Goal: Book appointment/travel/reservation

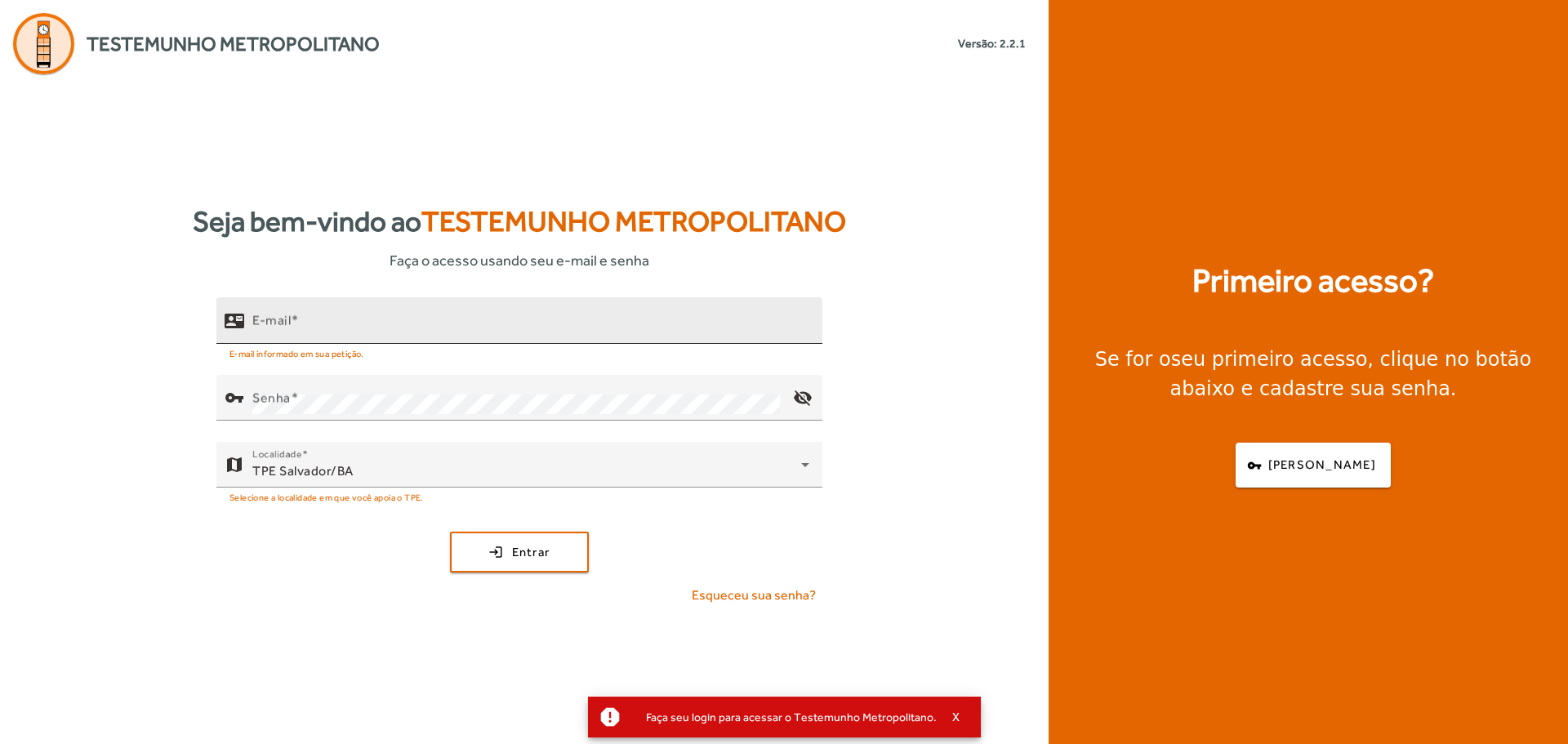
click at [535, 312] on div "E-mail" at bounding box center [530, 321] width 557 height 46
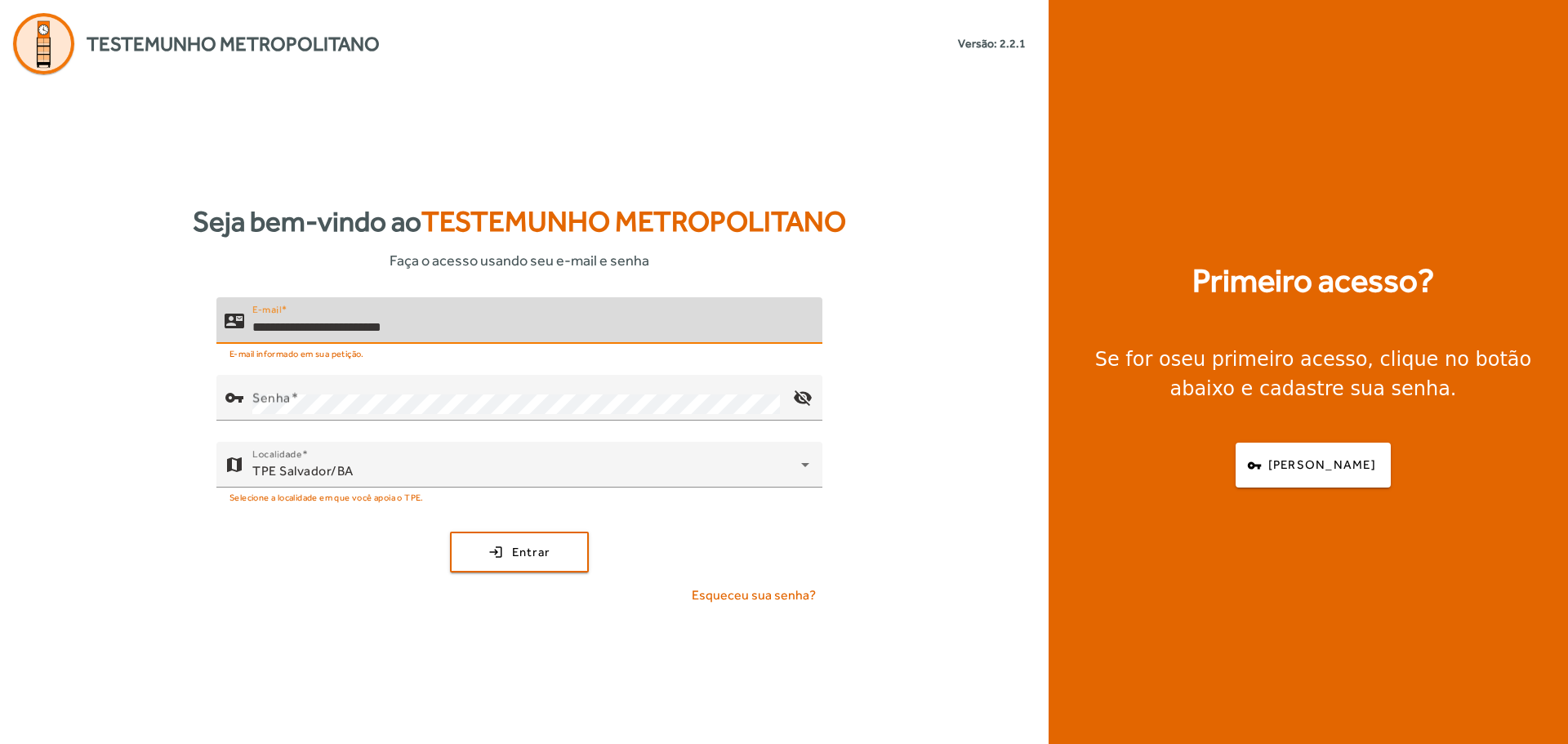
type input "**********"
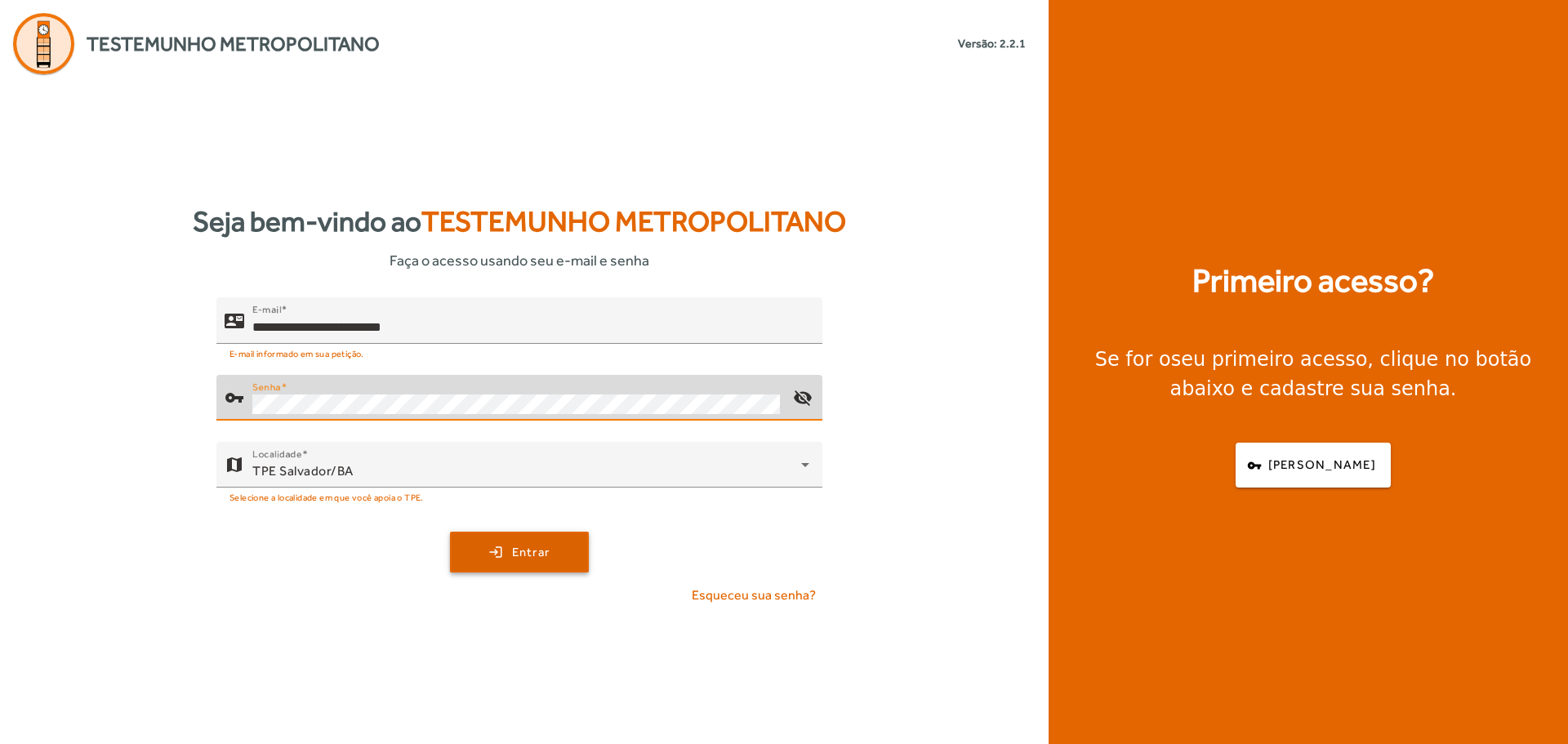
click at [531, 554] on span "Entrar" at bounding box center [531, 552] width 39 height 19
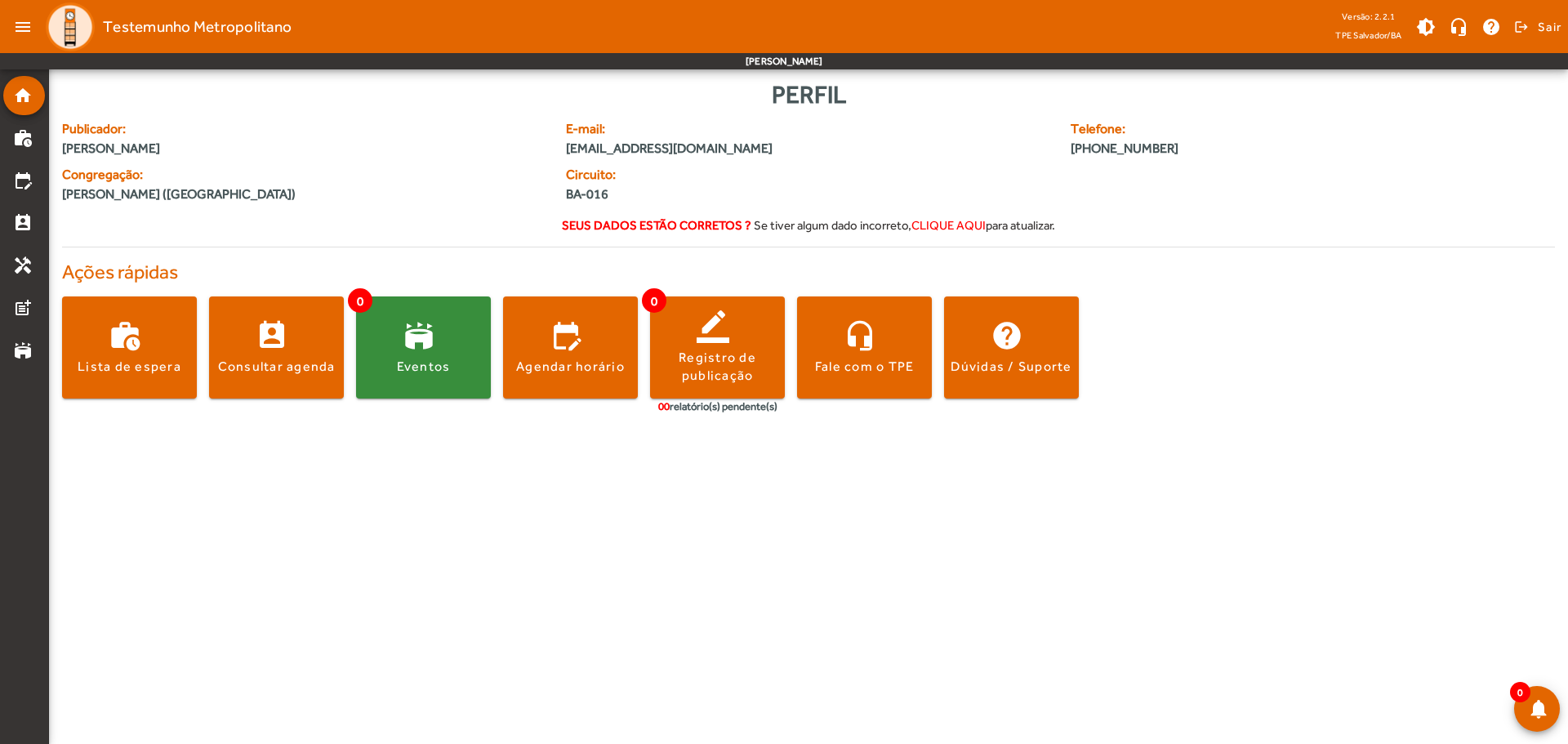
click at [964, 227] on span "clique aqui" at bounding box center [948, 225] width 74 height 13
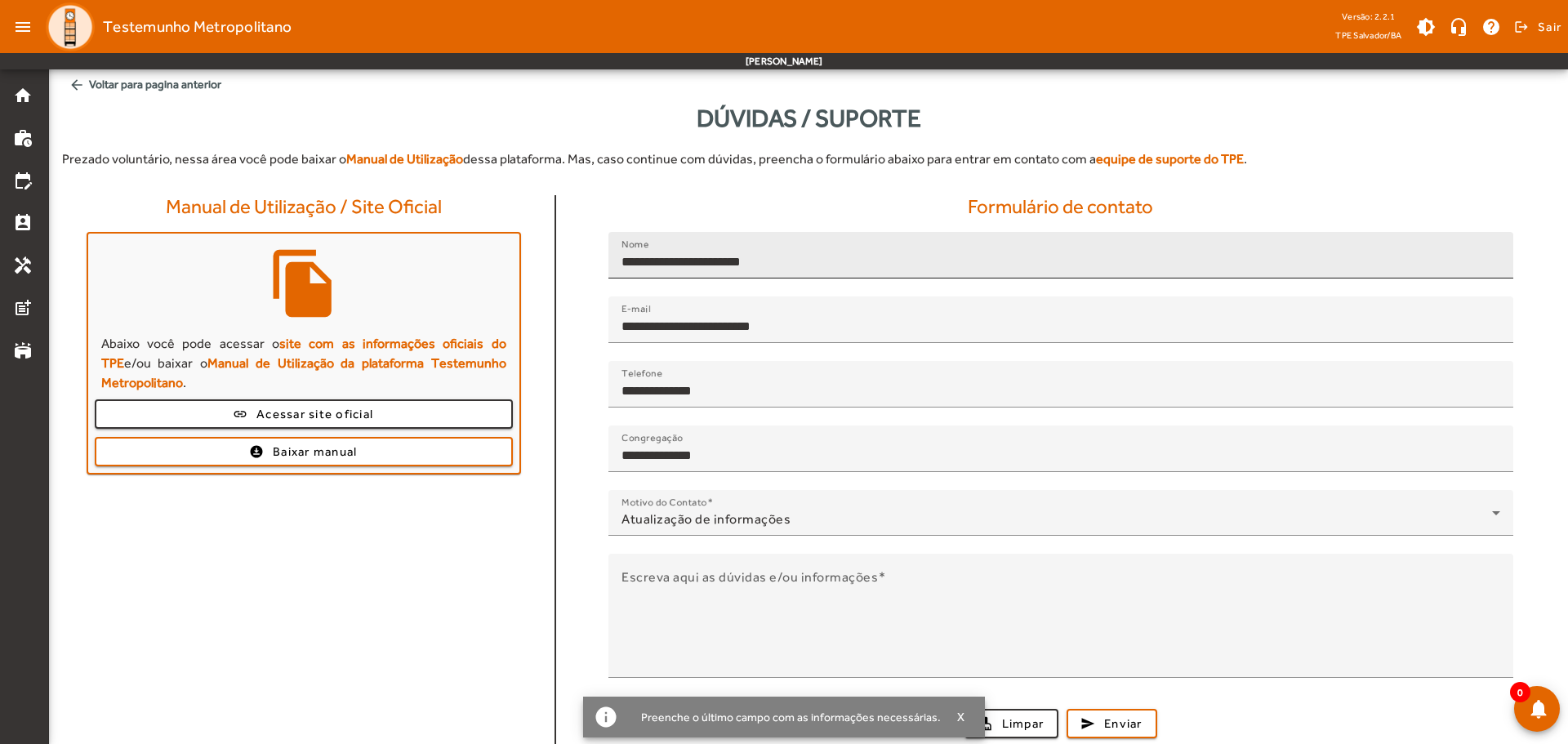
click at [817, 266] on input "**********" at bounding box center [1061, 262] width 879 height 19
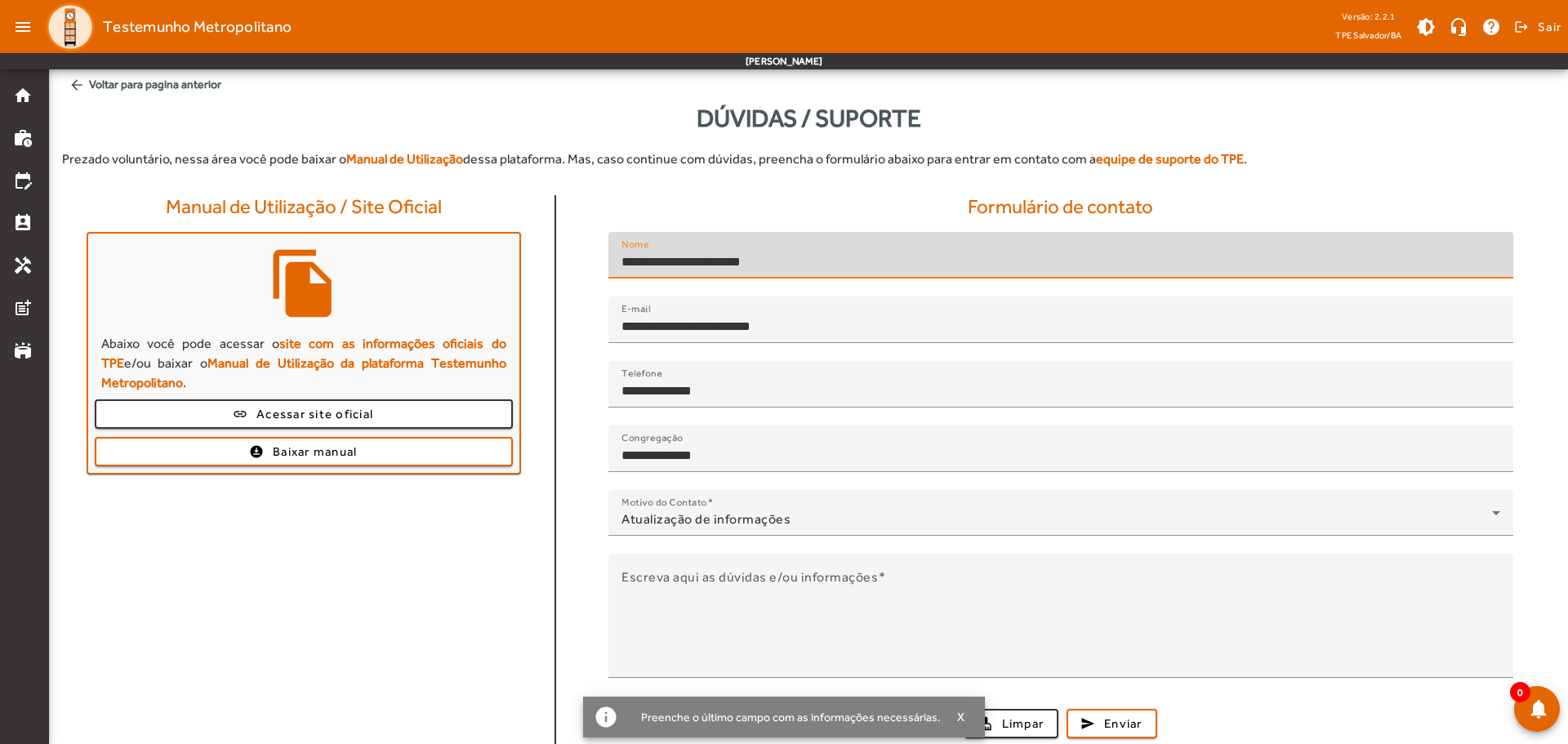
click at [78, 87] on mat-icon "arrow_back" at bounding box center [76, 85] width 16 height 16
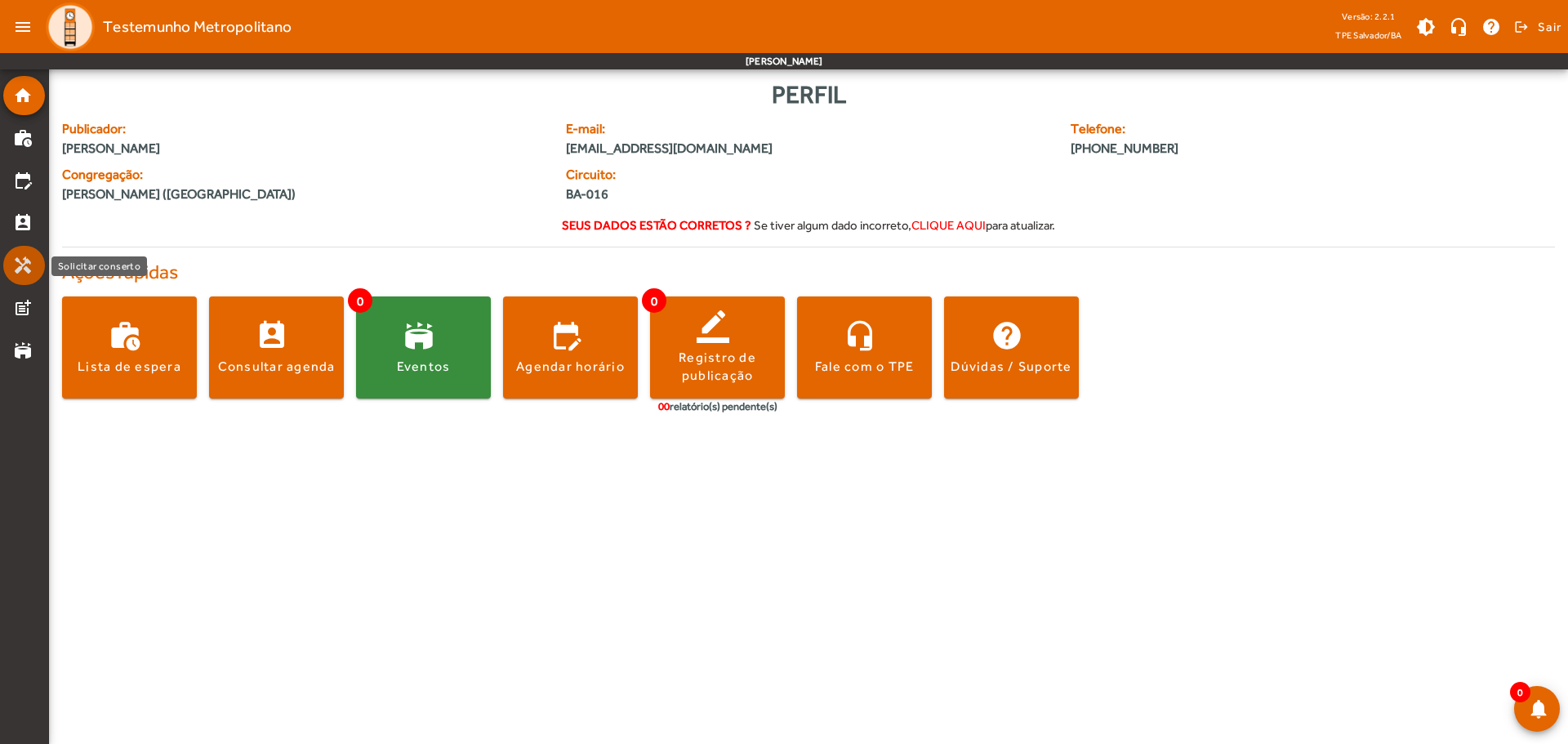
click at [36, 262] on link "handyman" at bounding box center [29, 266] width 32 height 19
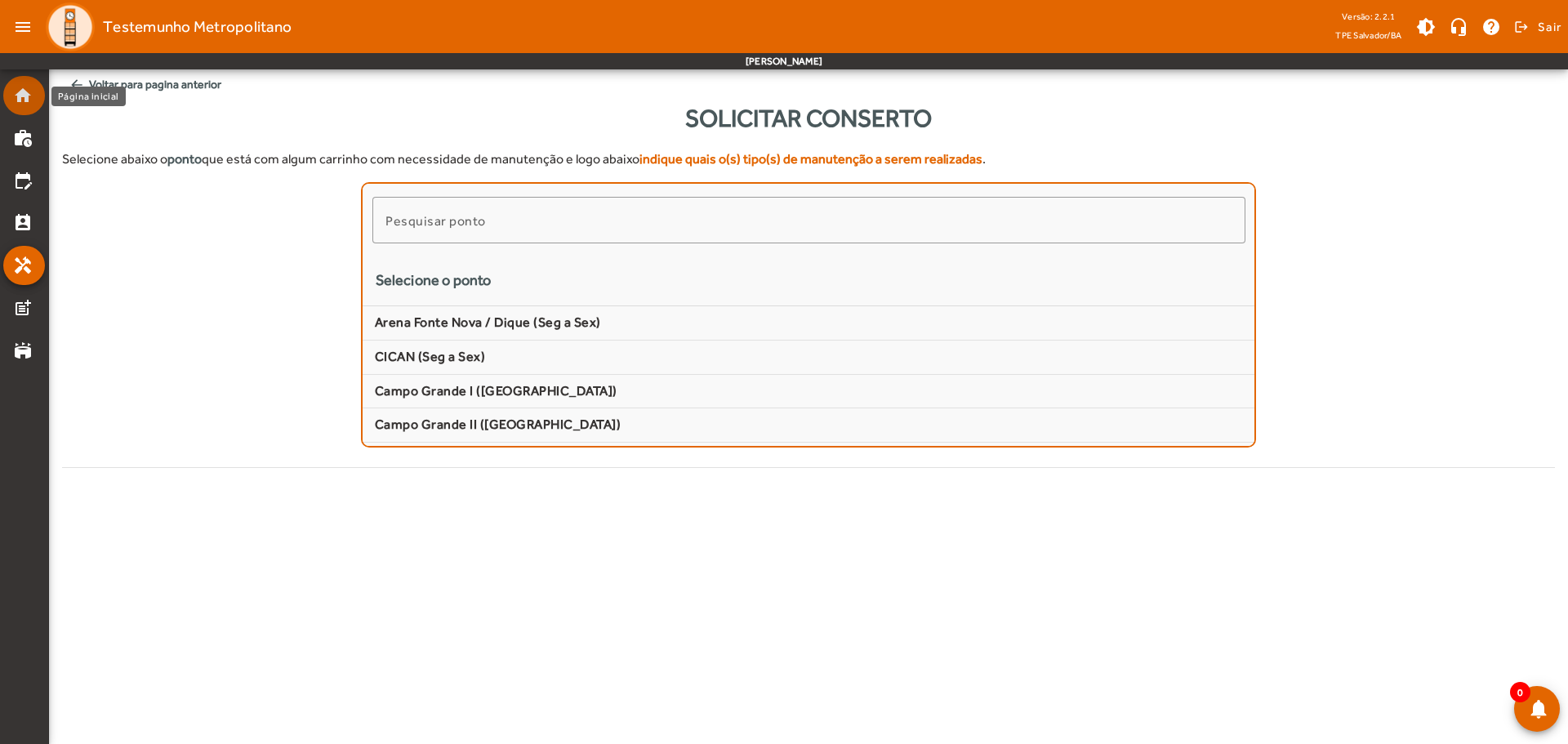
click at [20, 113] on mat-list-item "home" at bounding box center [23, 95] width 41 height 39
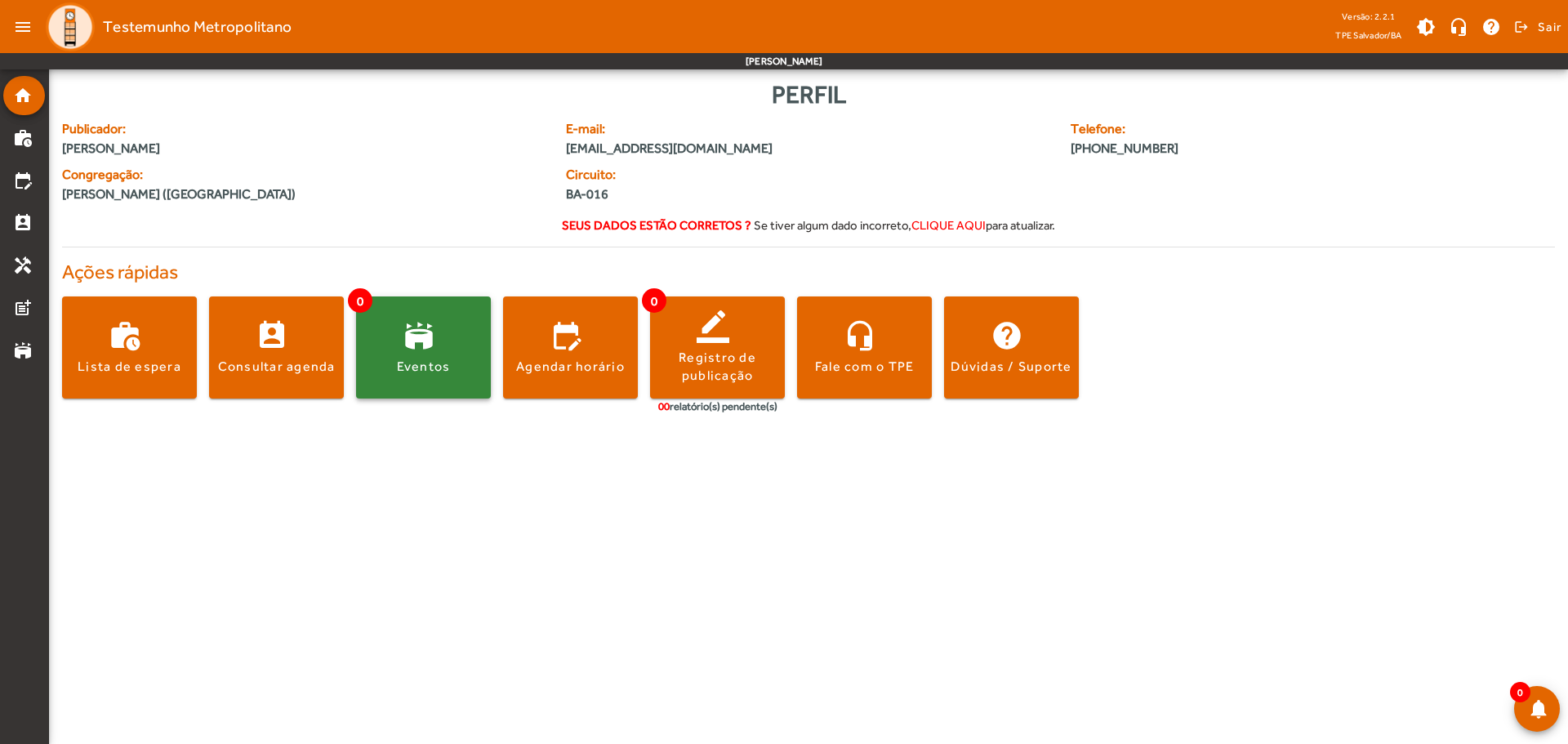
click at [456, 386] on span at bounding box center [424, 347] width 135 height 102
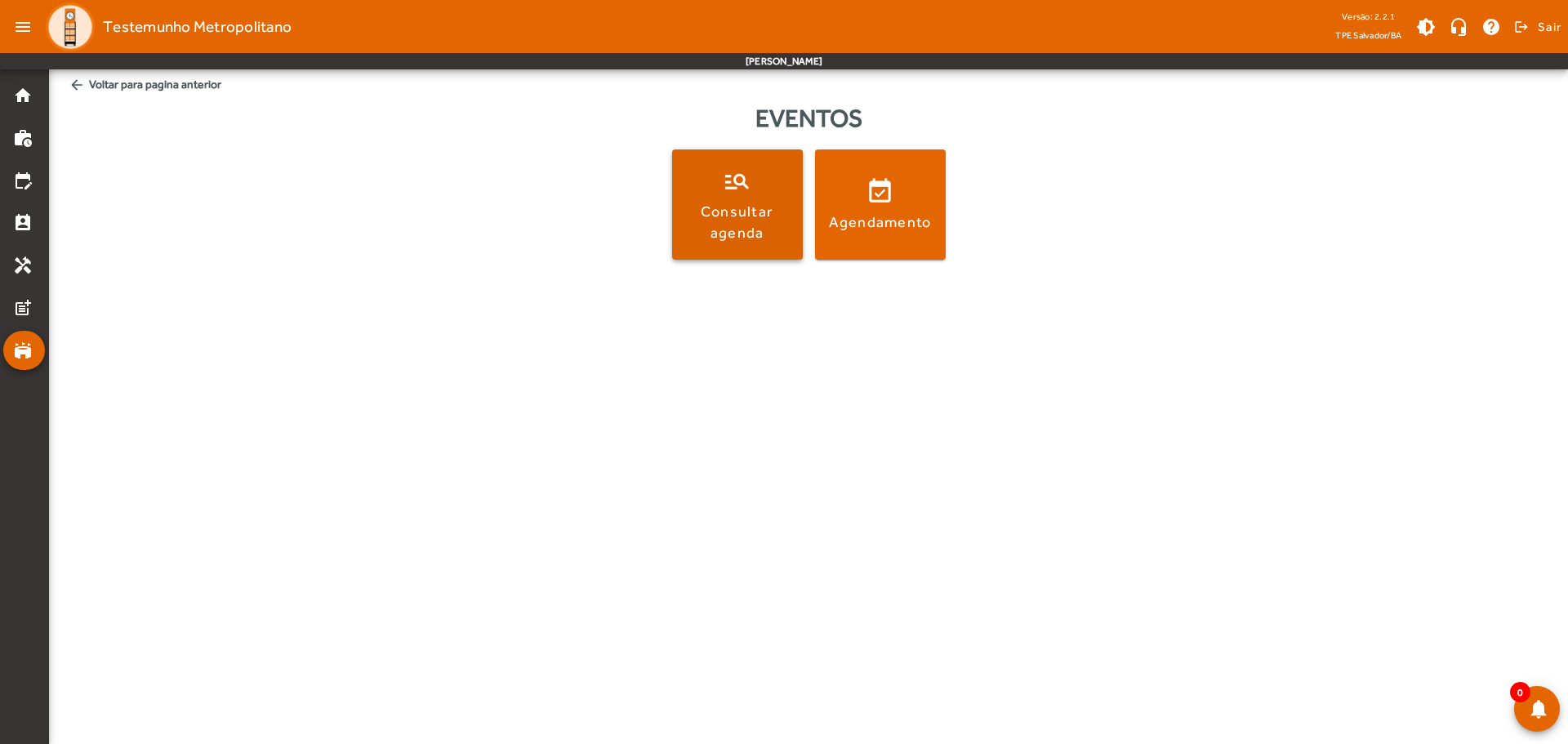
click at [707, 200] on span at bounding box center [737, 205] width 131 height 39
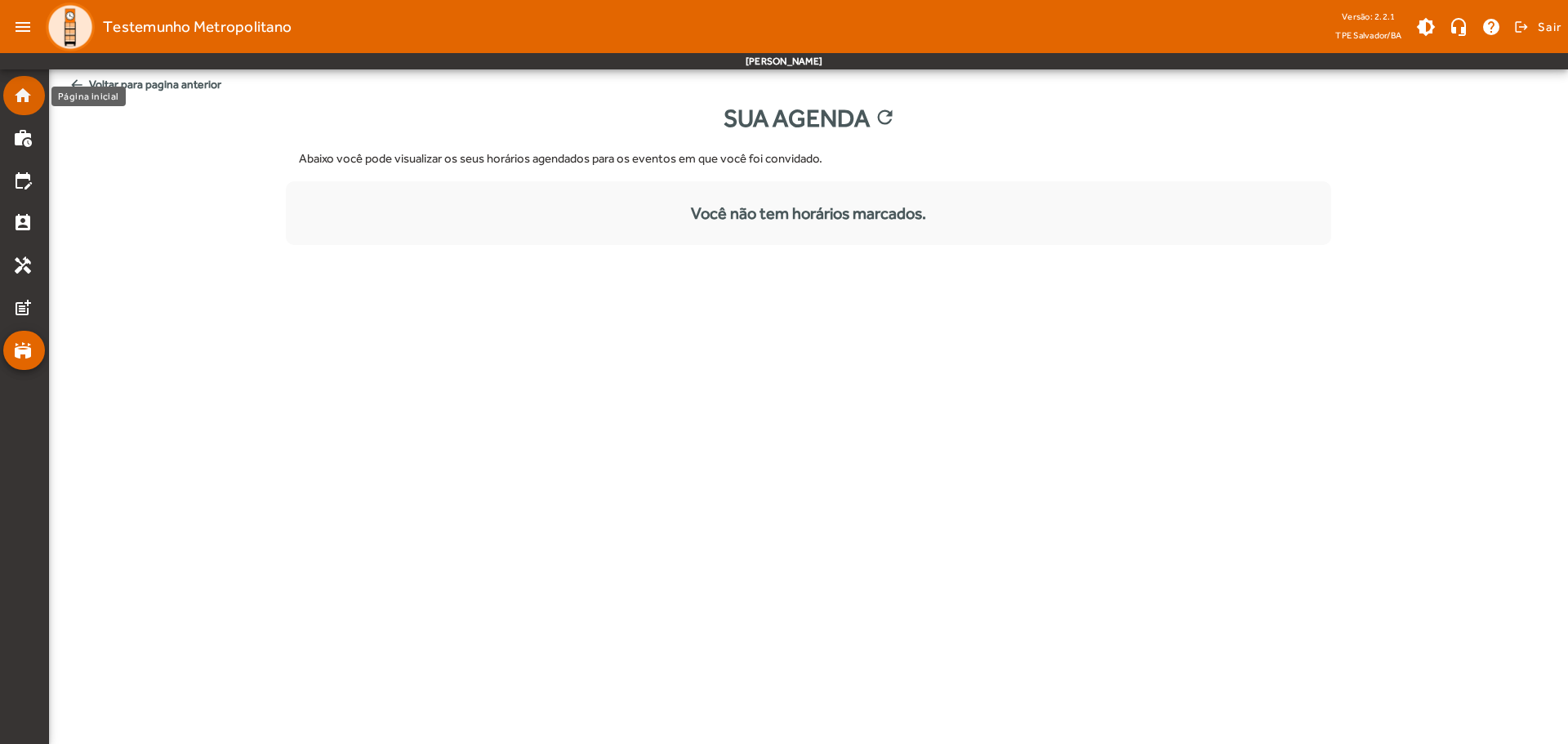
click at [30, 93] on mat-icon "home" at bounding box center [23, 95] width 19 height 19
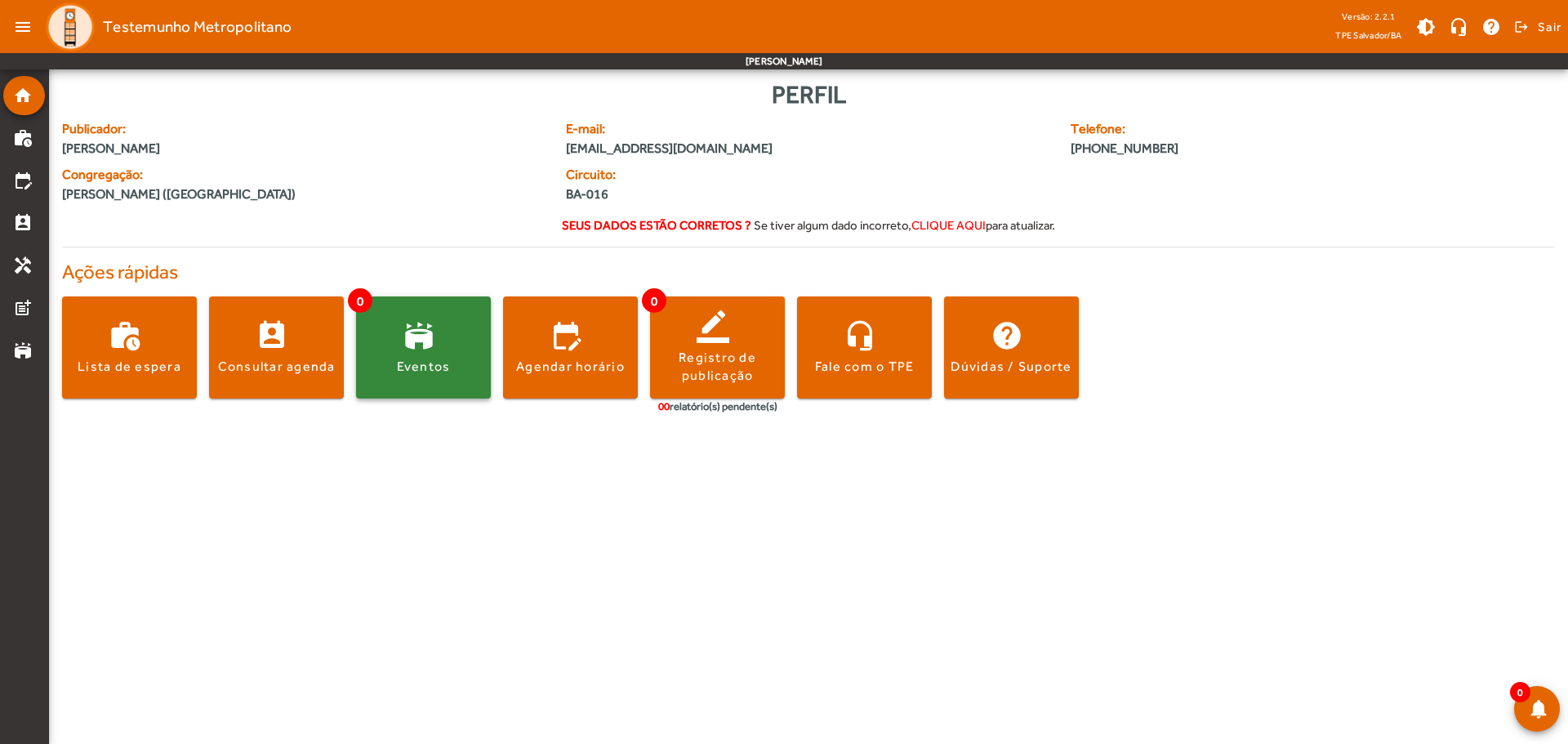
click at [401, 363] on div "Eventos" at bounding box center [424, 367] width 54 height 18
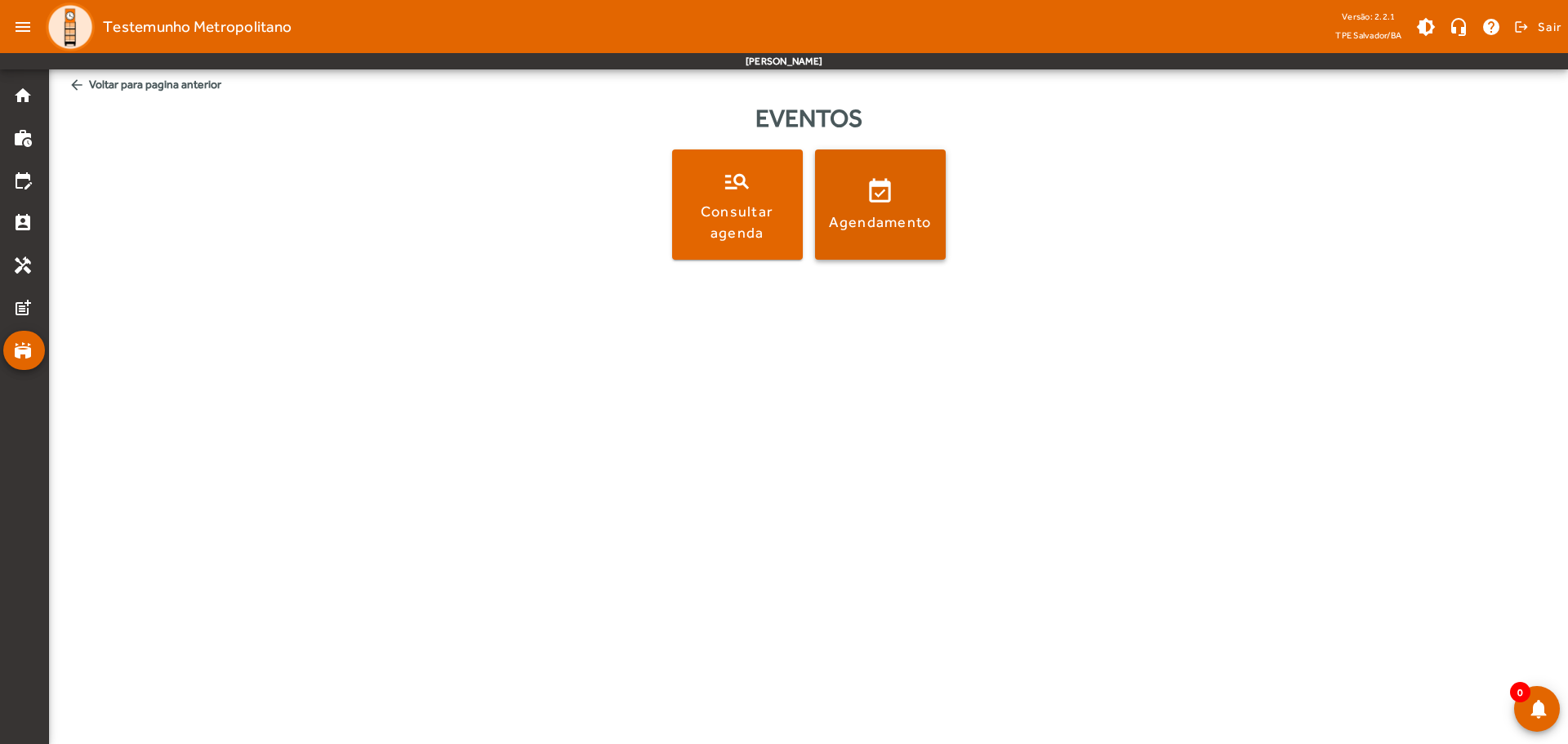
click at [884, 210] on span at bounding box center [881, 205] width 131 height 39
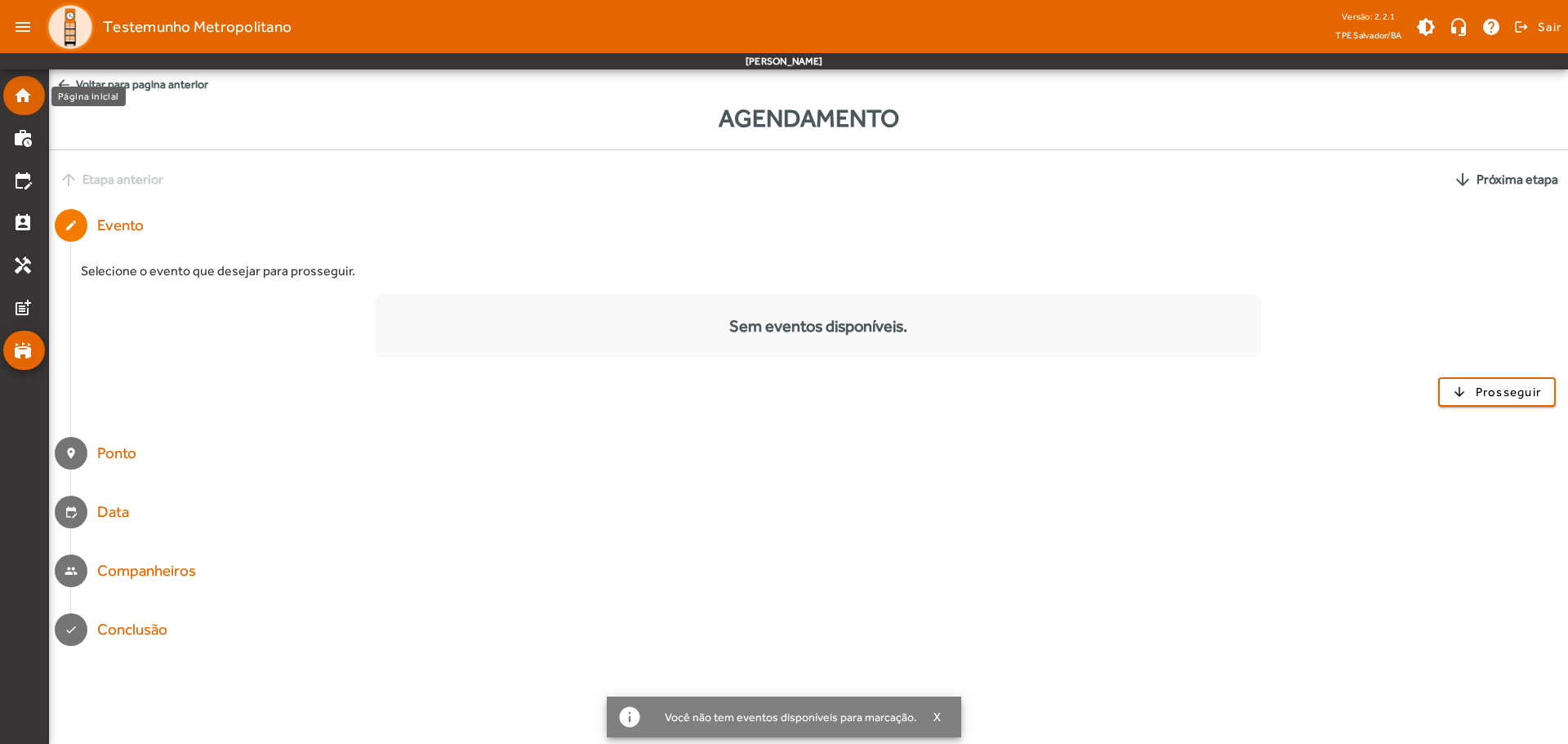
click at [40, 87] on link "home" at bounding box center [29, 95] width 32 height 19
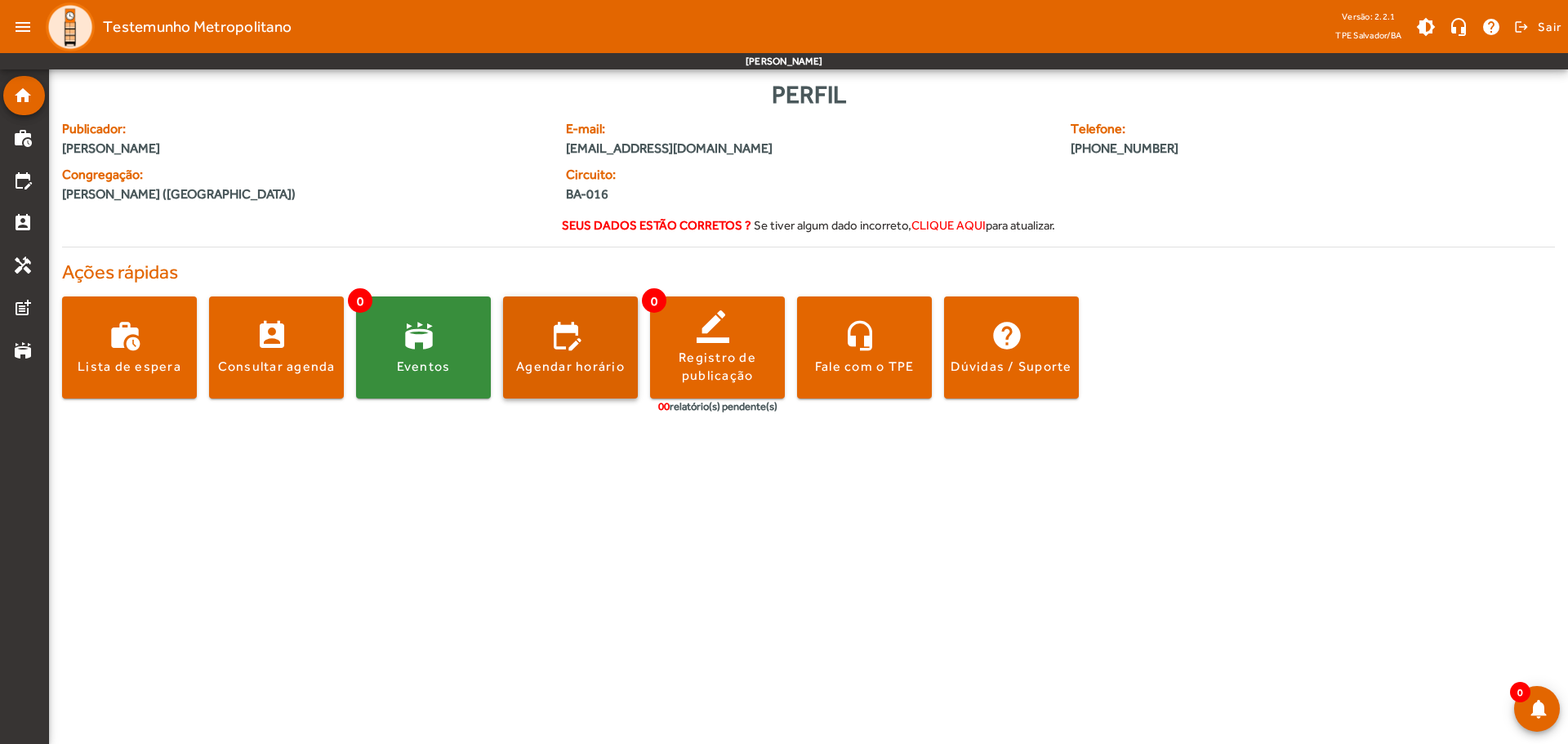
click at [580, 348] on span at bounding box center [571, 347] width 135 height 39
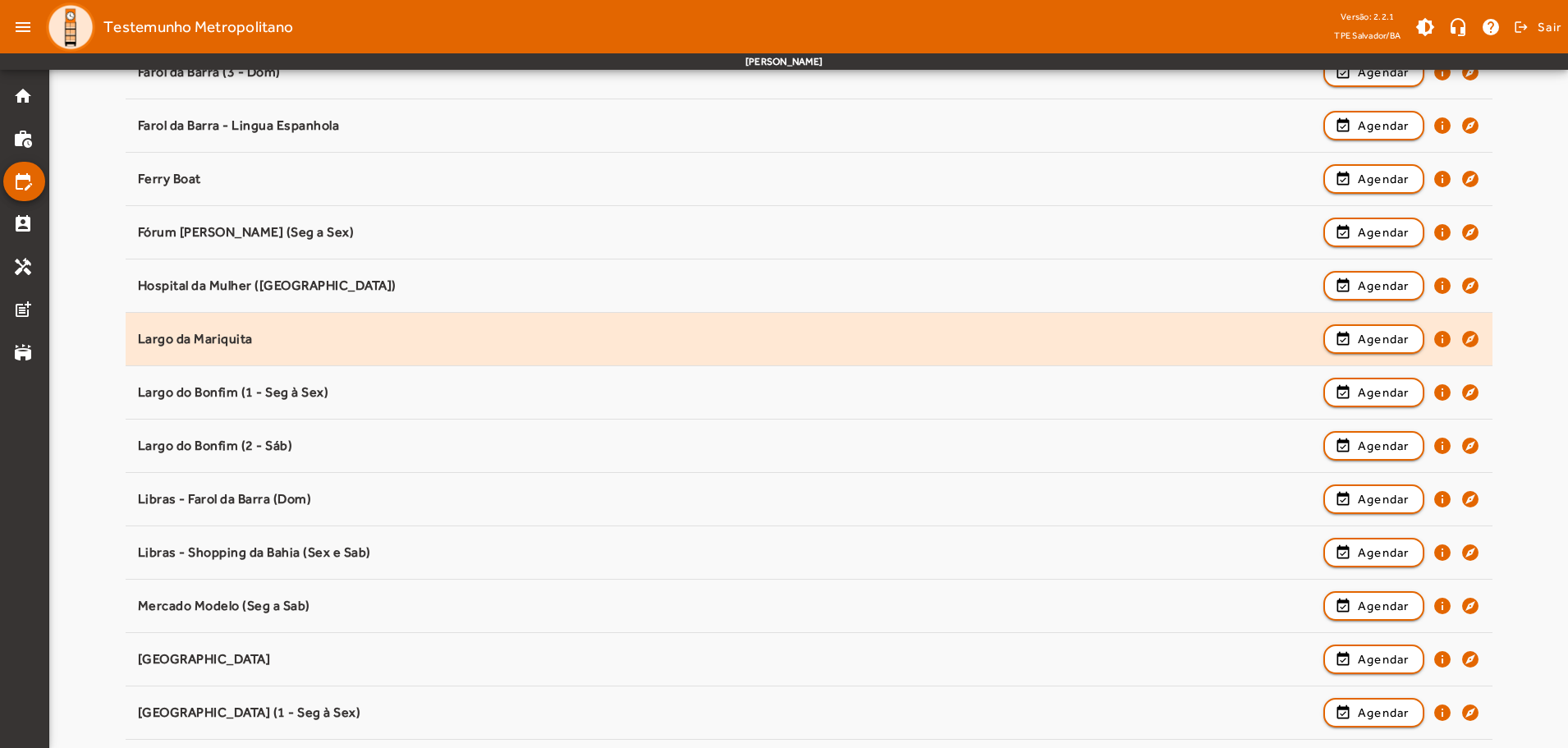
scroll to position [739, 0]
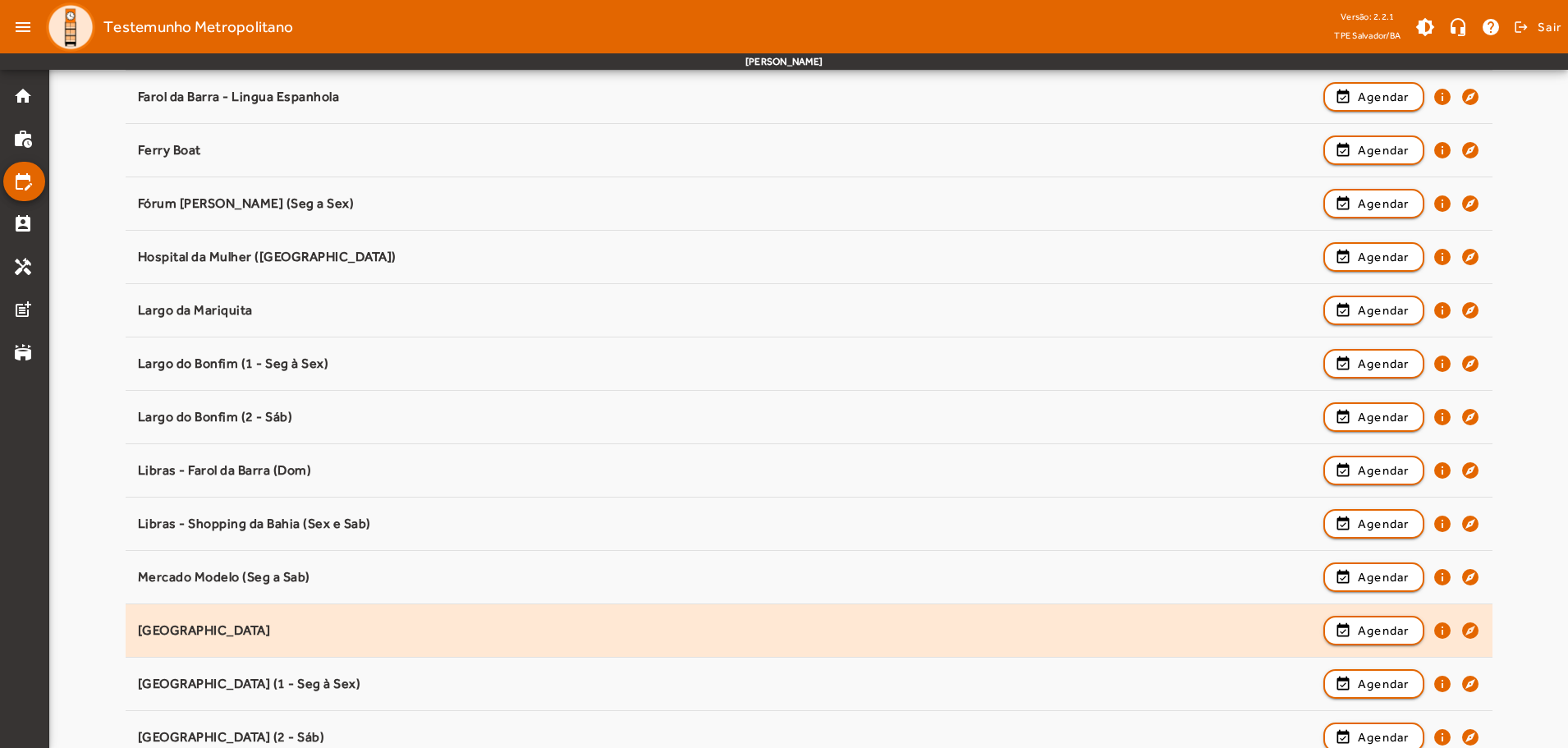
click at [381, 628] on div "[GEOGRAPHIC_DATA]" at bounding box center [726, 631] width 1177 height 17
click at [1373, 631] on span "Agendar" at bounding box center [1382, 630] width 51 height 19
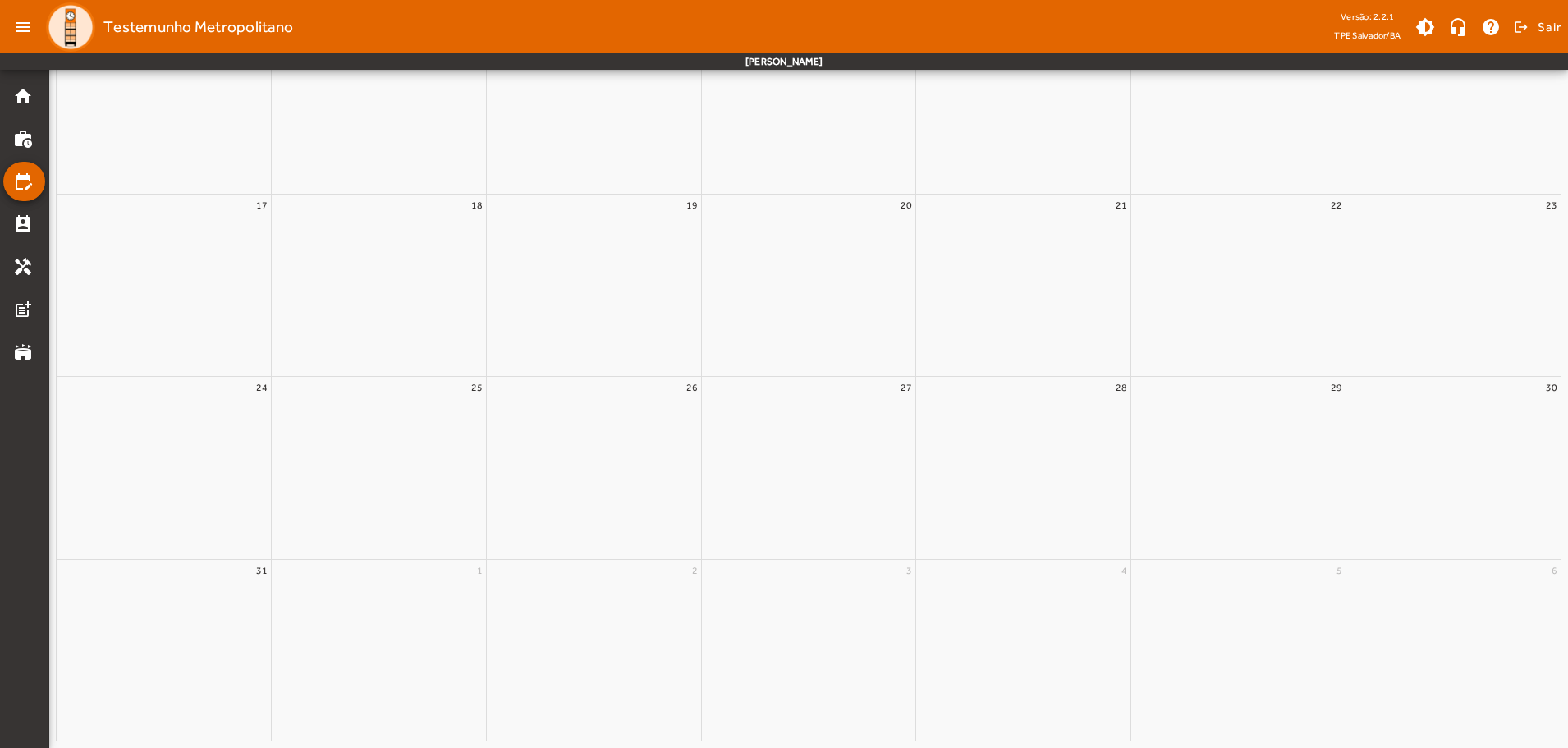
scroll to position [0, 0]
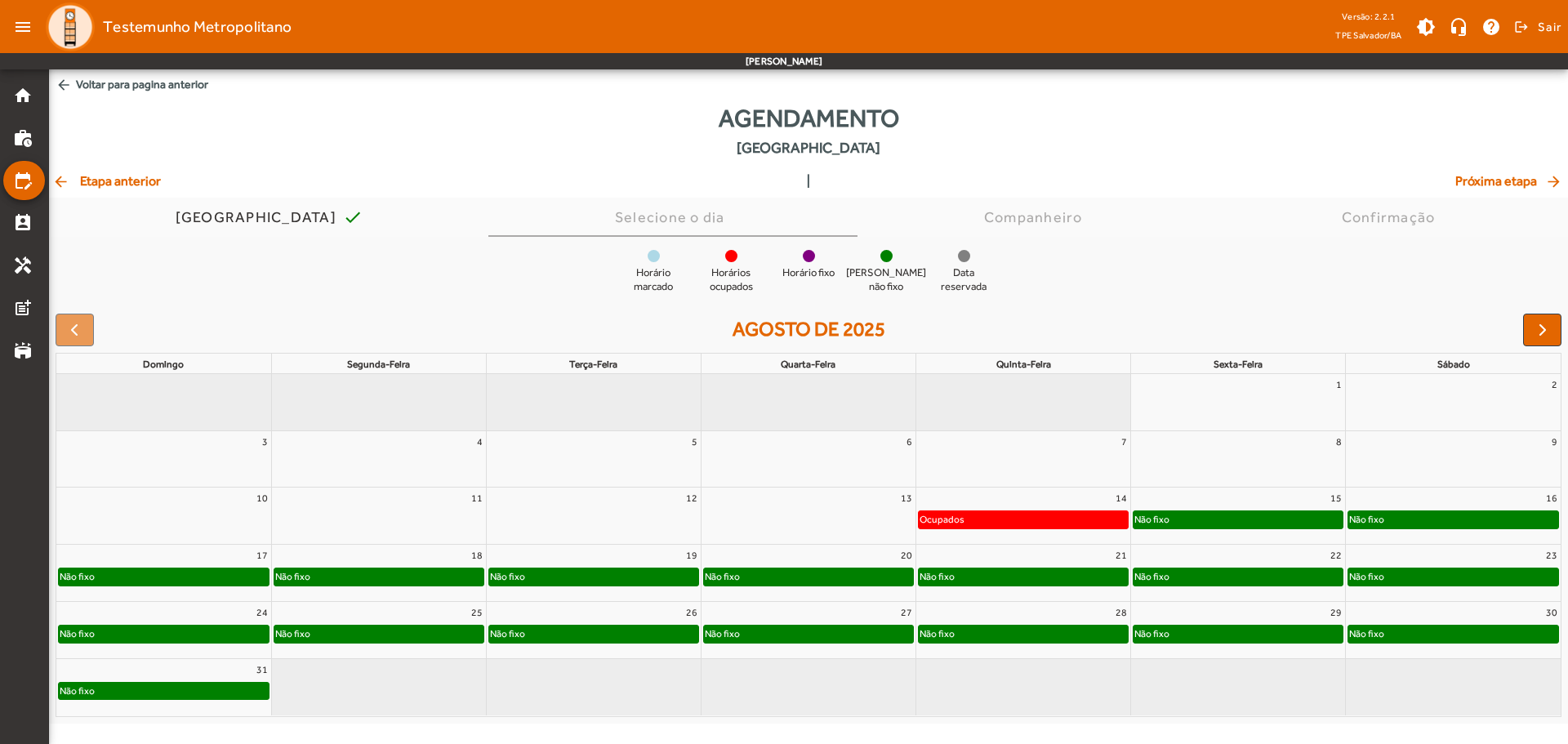
click at [1532, 519] on div "Não fixo" at bounding box center [1453, 519] width 210 height 16
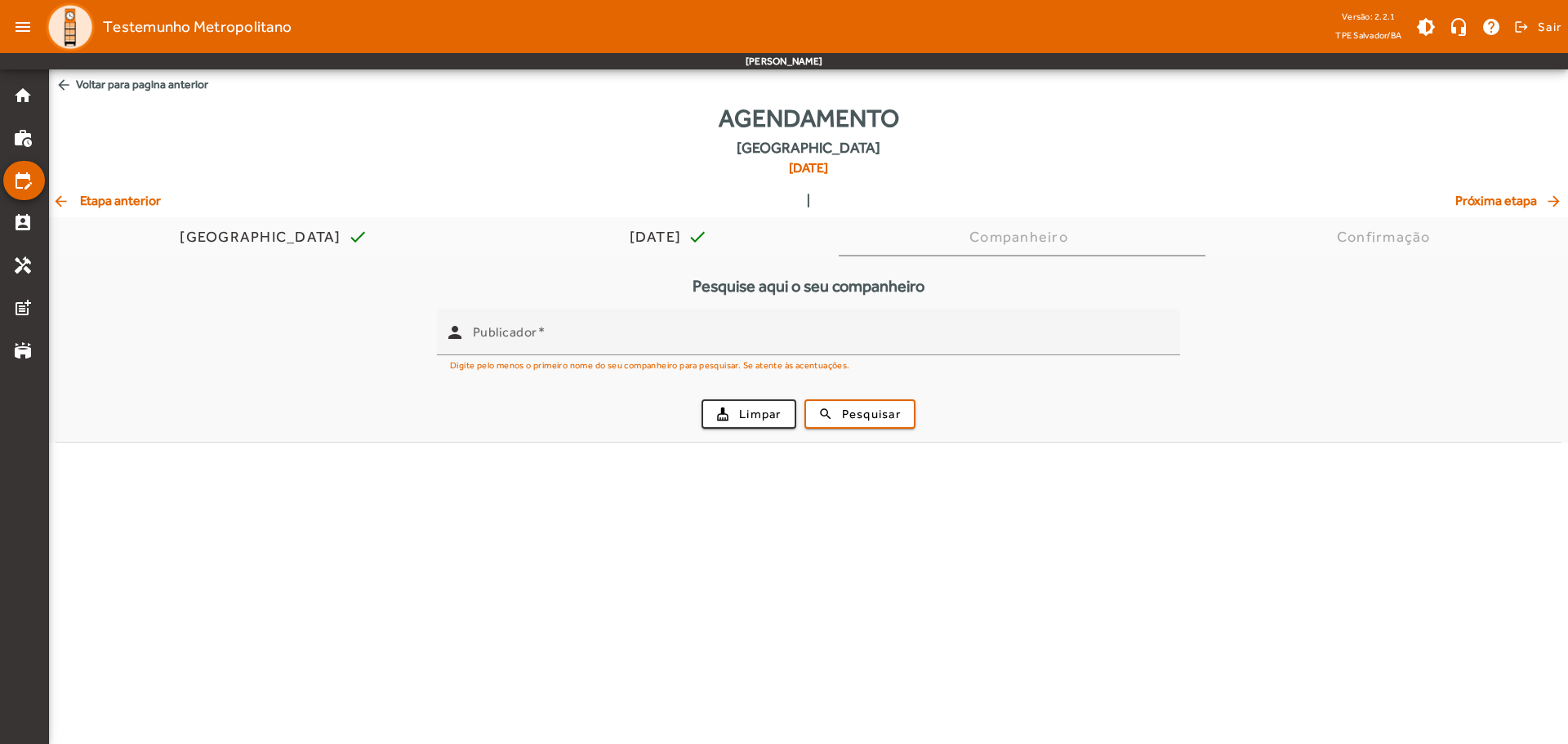
click at [1532, 519] on body "menu Testemunho Metropolitano Versão: 2.2.1 [GEOGRAPHIC_DATA]/BA brightness_med…" at bounding box center [784, 372] width 1568 height 744
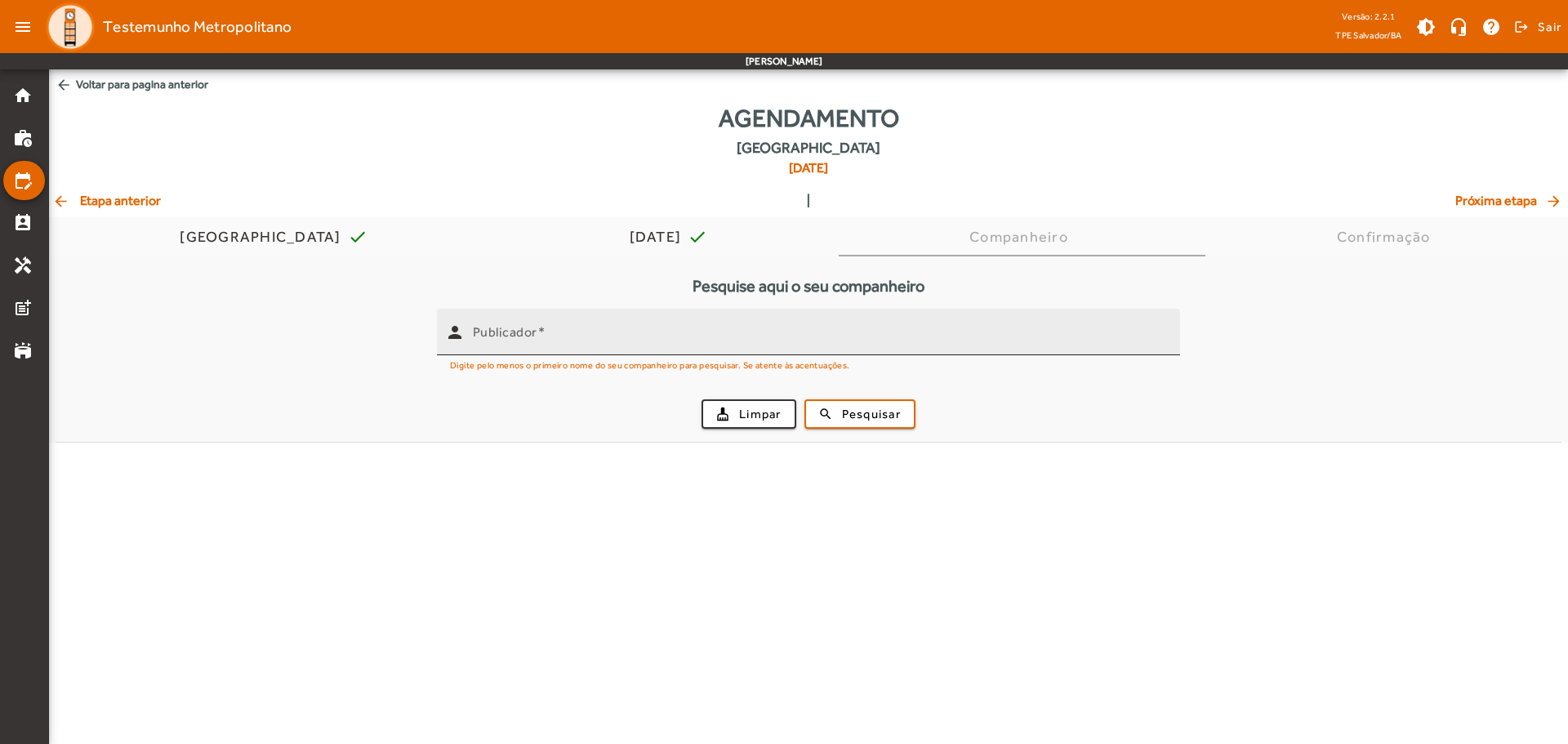
click at [519, 319] on div "Publicador" at bounding box center [819, 332] width 694 height 46
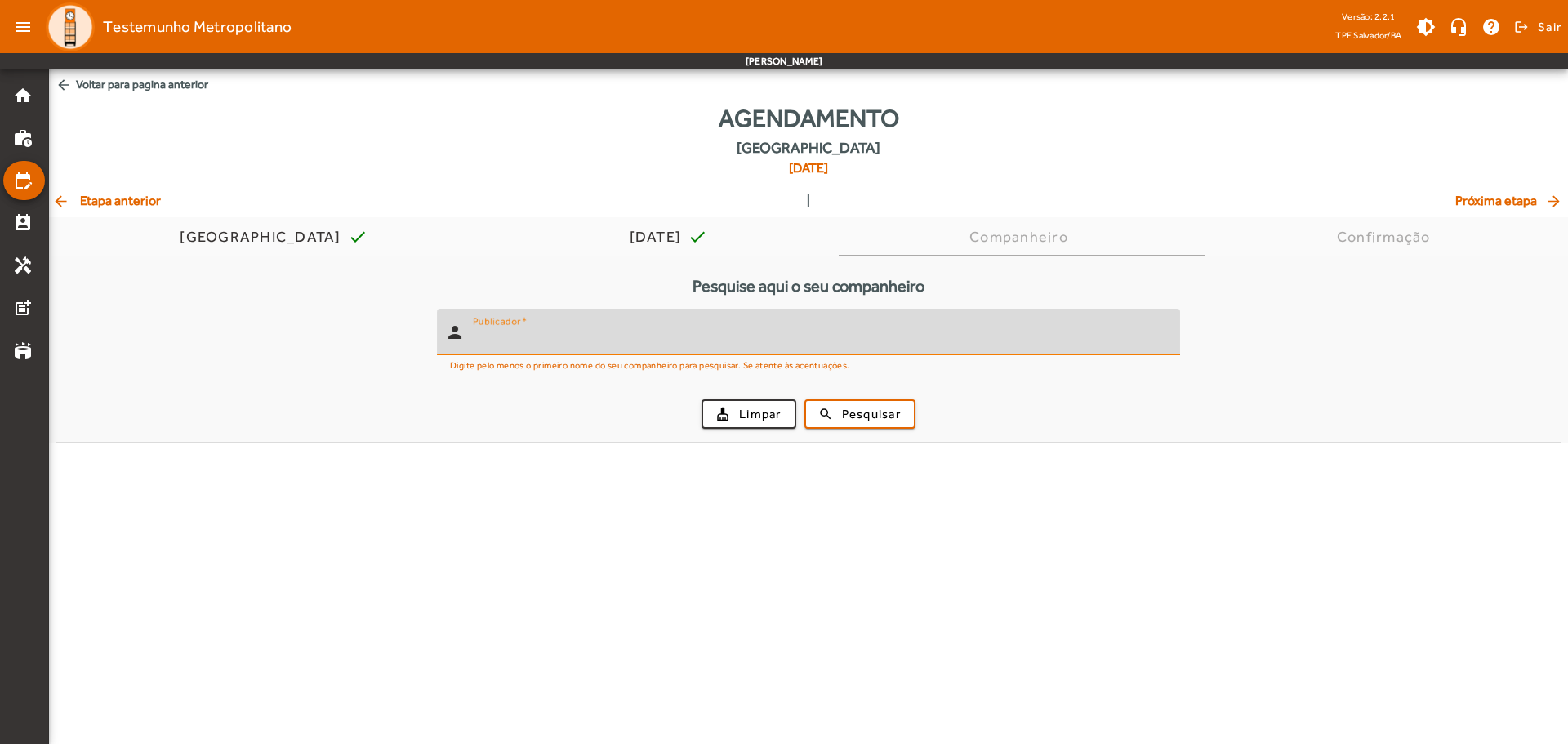
click at [526, 337] on input "Publicador" at bounding box center [819, 339] width 694 height 19
type input "**********"
click at [805, 399] on button "search Pesquisar" at bounding box center [860, 414] width 111 height 30
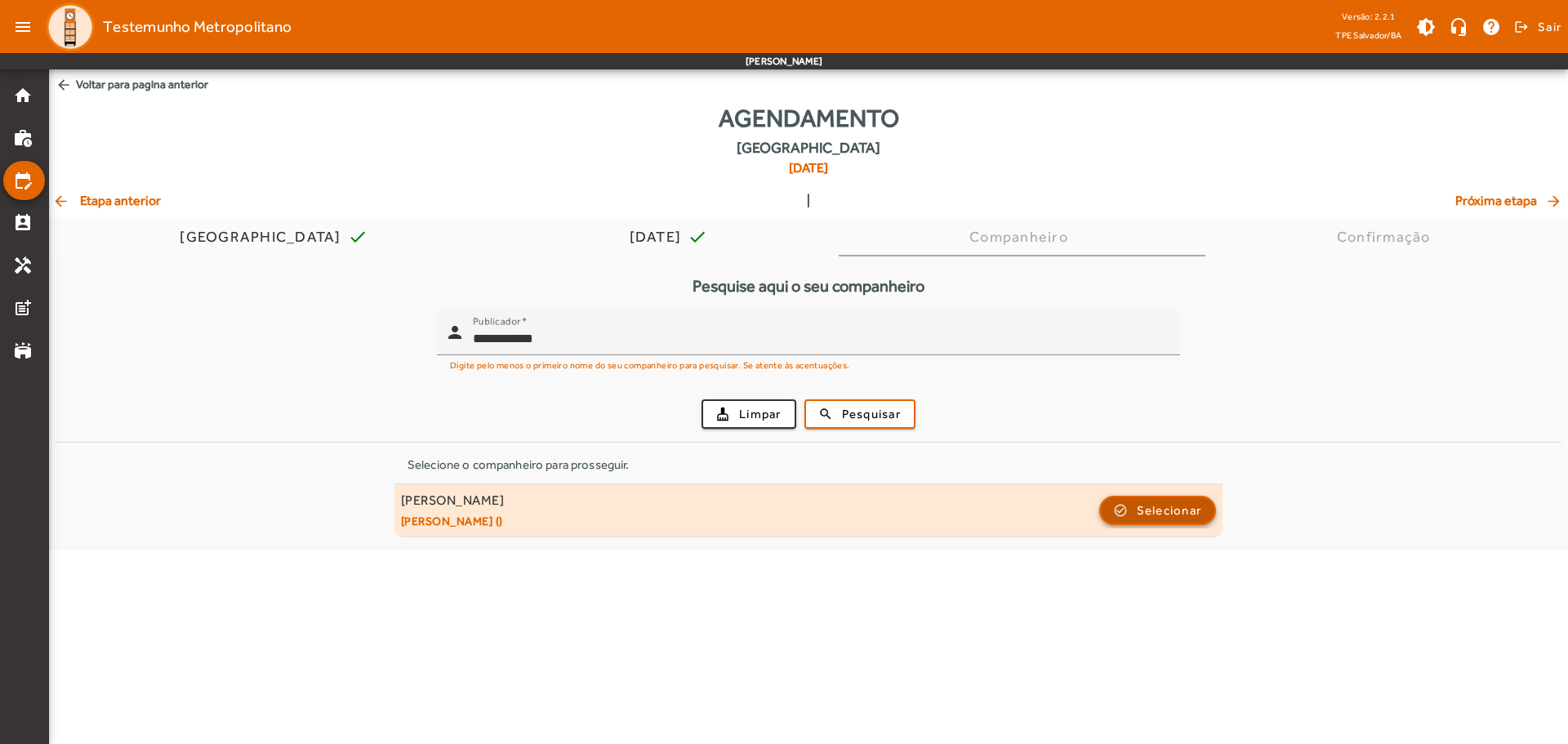
click at [1168, 519] on span "Selecionar" at bounding box center [1170, 510] width 65 height 19
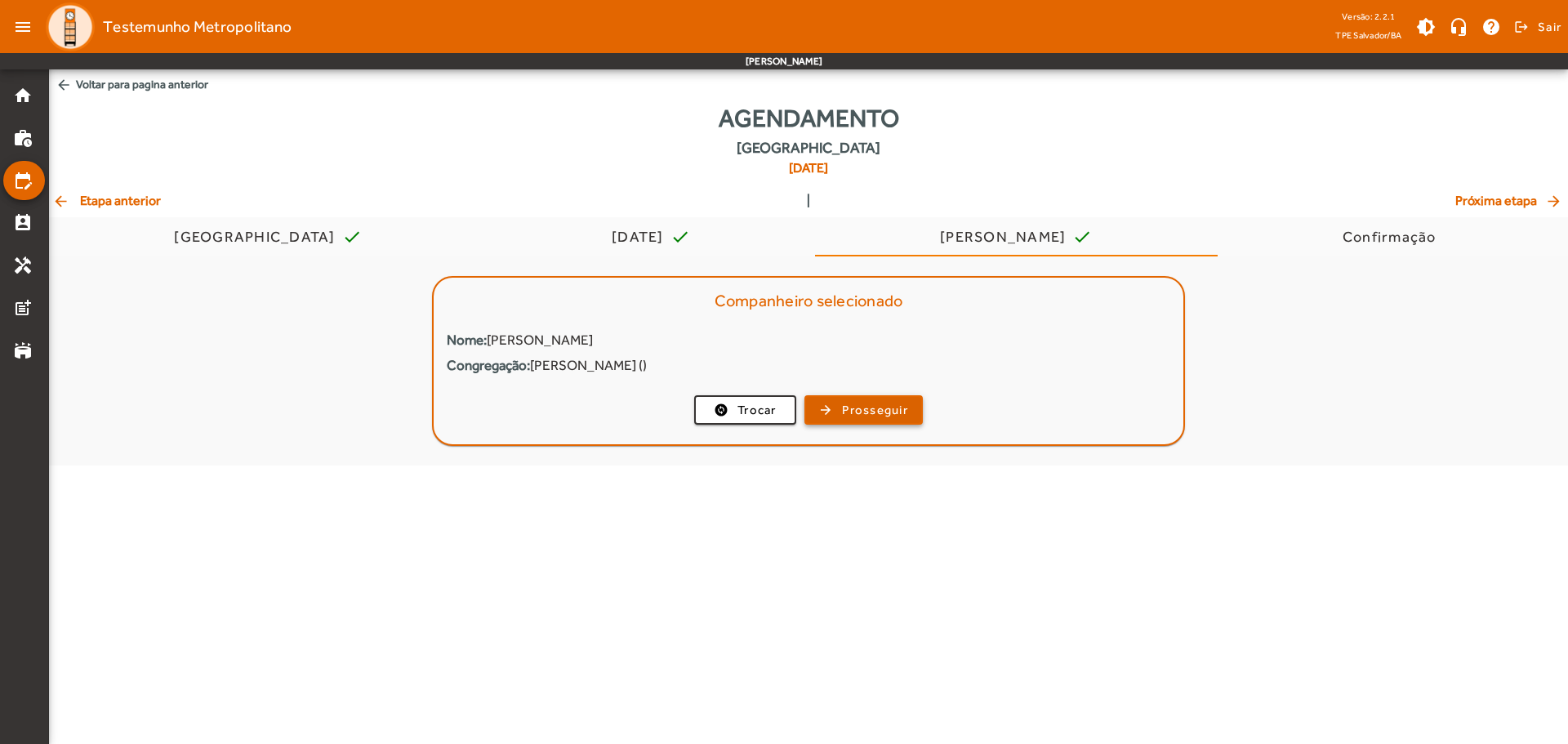
click at [857, 406] on span "Prosseguir" at bounding box center [875, 411] width 66 height 19
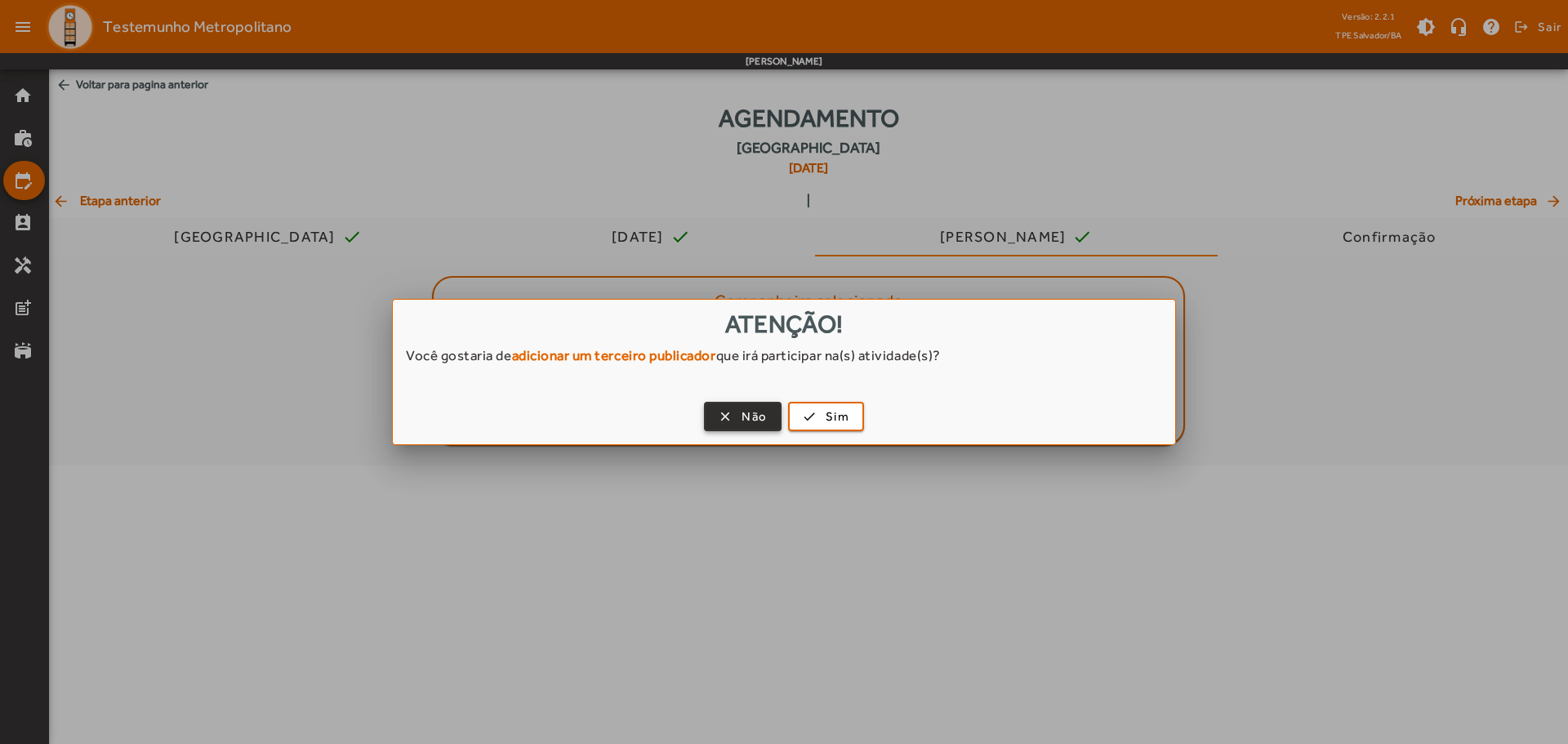
click at [744, 415] on span "Não" at bounding box center [754, 417] width 25 height 19
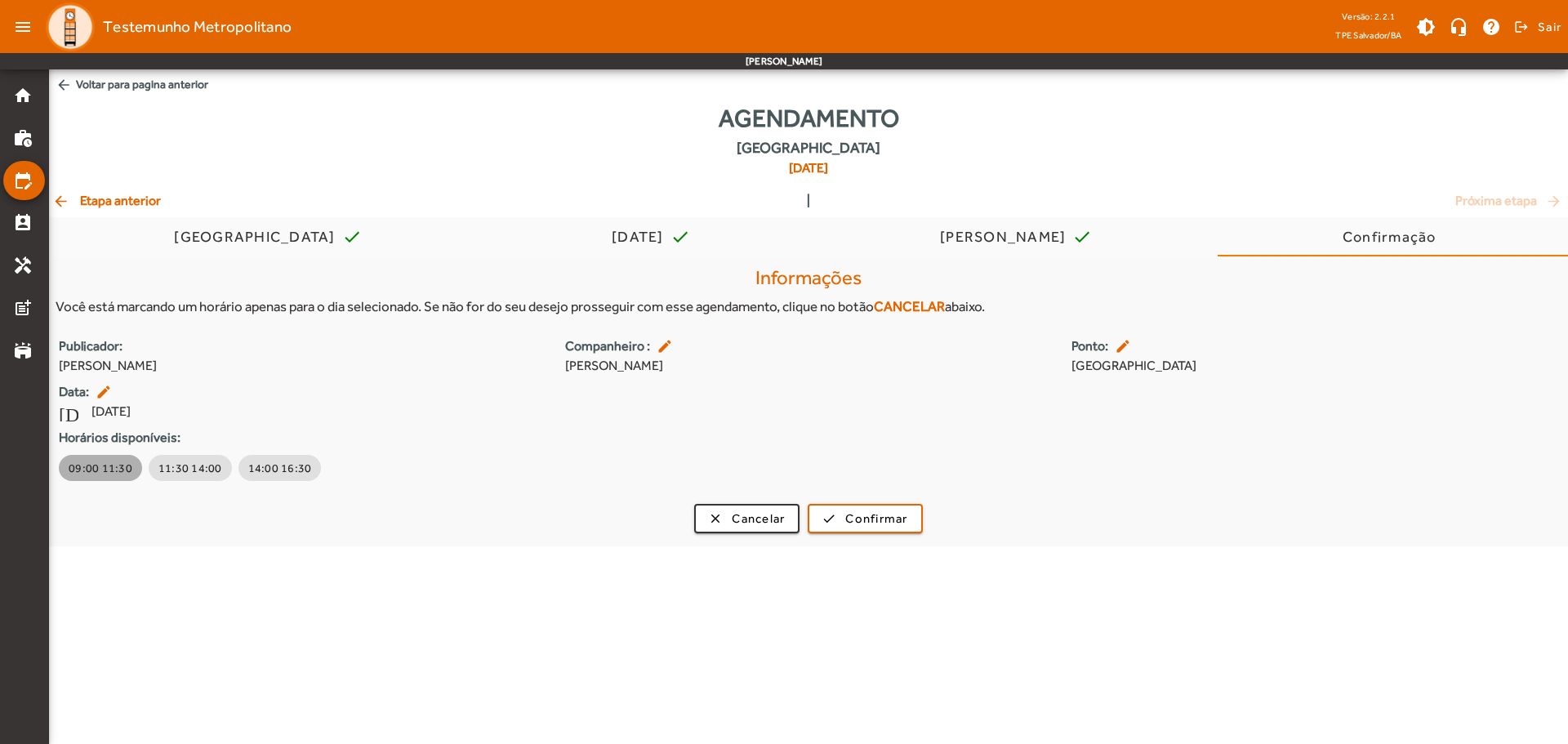
click at [116, 475] on span "09:00 11:30" at bounding box center [100, 468] width 64 height 16
click at [57, 196] on mat-icon "arrow_back" at bounding box center [62, 200] width 19 height 16
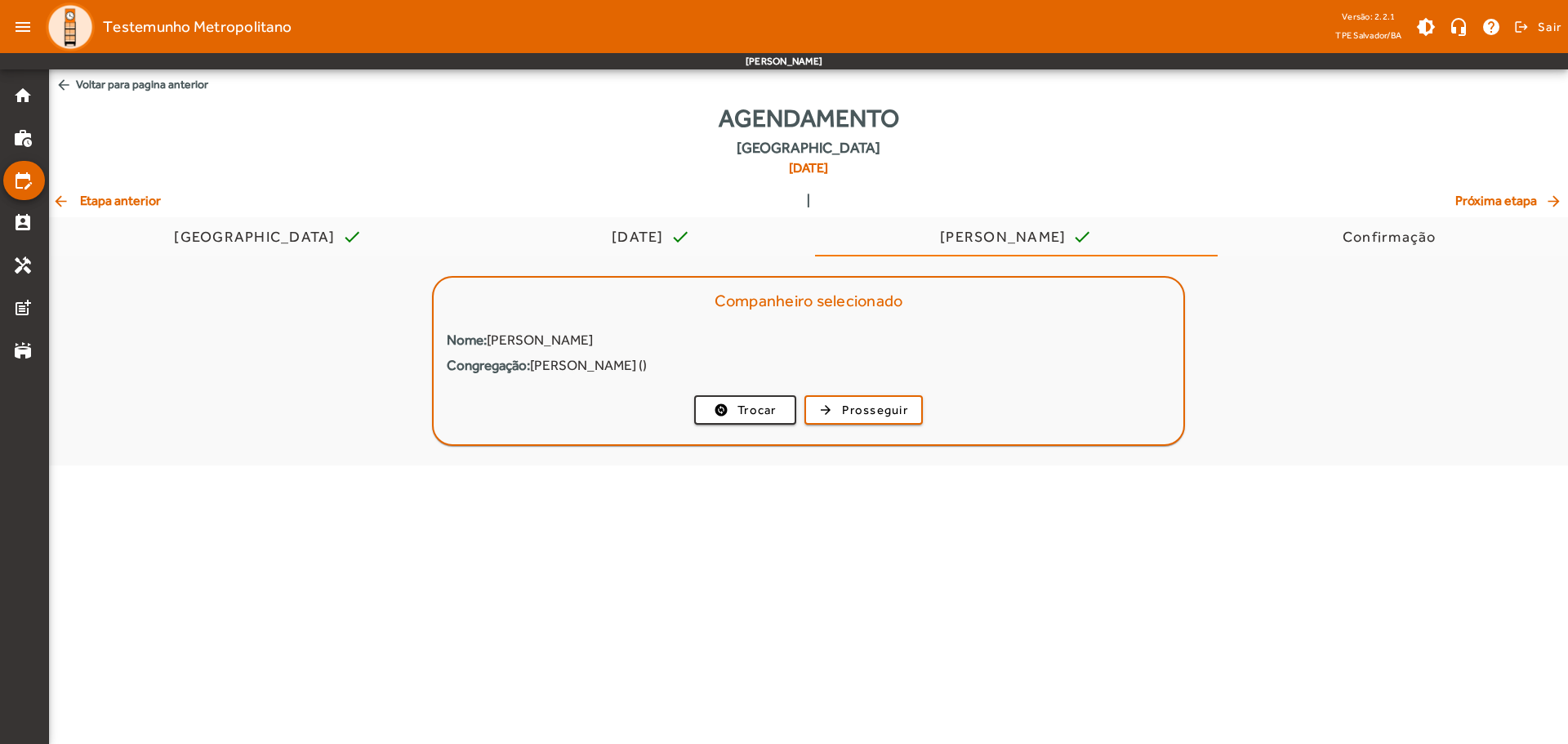
click at [79, 195] on span "arrow_back Etapa anterior" at bounding box center [106, 201] width 109 height 19
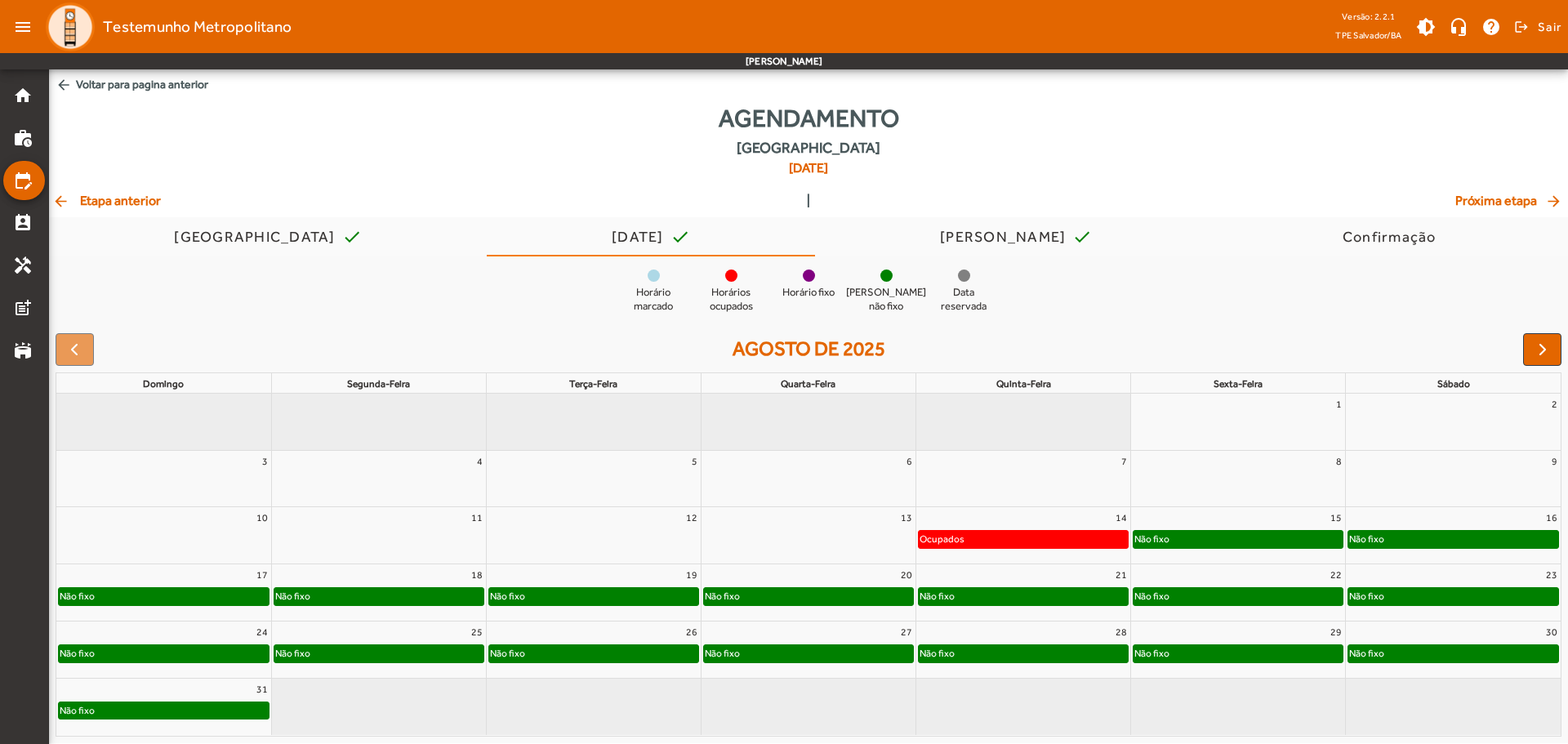
click at [1284, 537] on div "Não fixo" at bounding box center [1238, 539] width 209 height 16
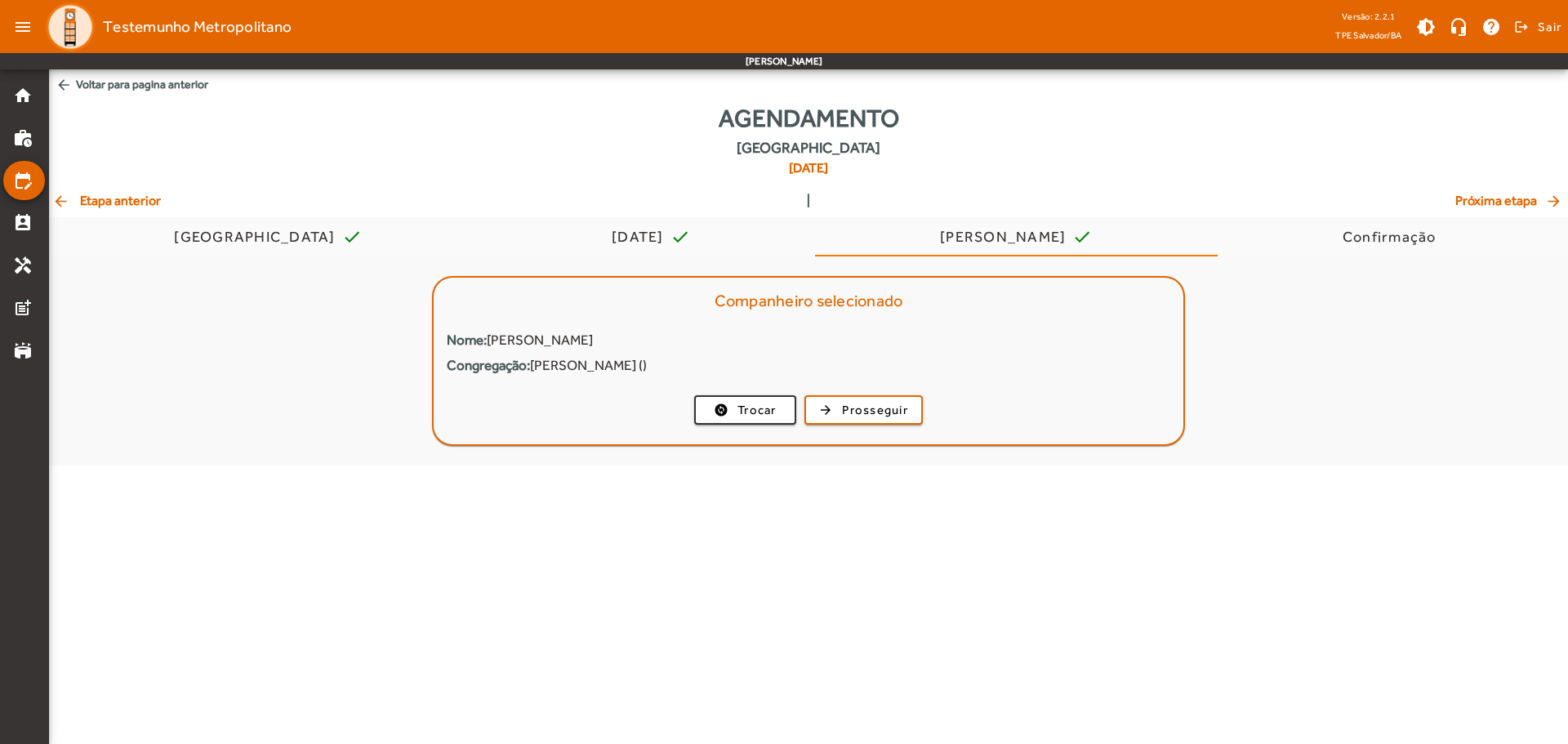
click at [67, 198] on mat-icon "arrow_back" at bounding box center [62, 200] width 19 height 16
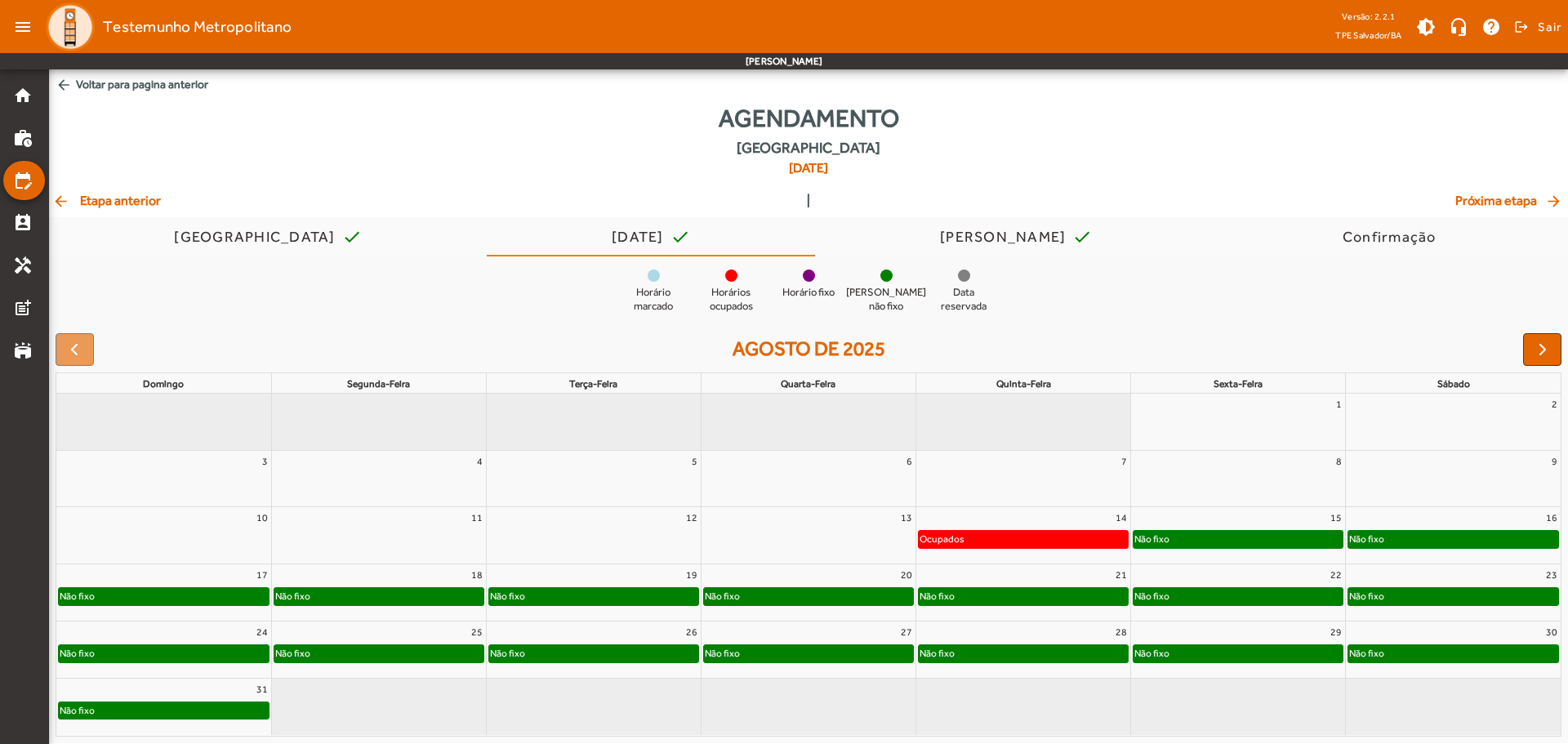
click at [1216, 537] on div "Não fixo" at bounding box center [1238, 539] width 209 height 16
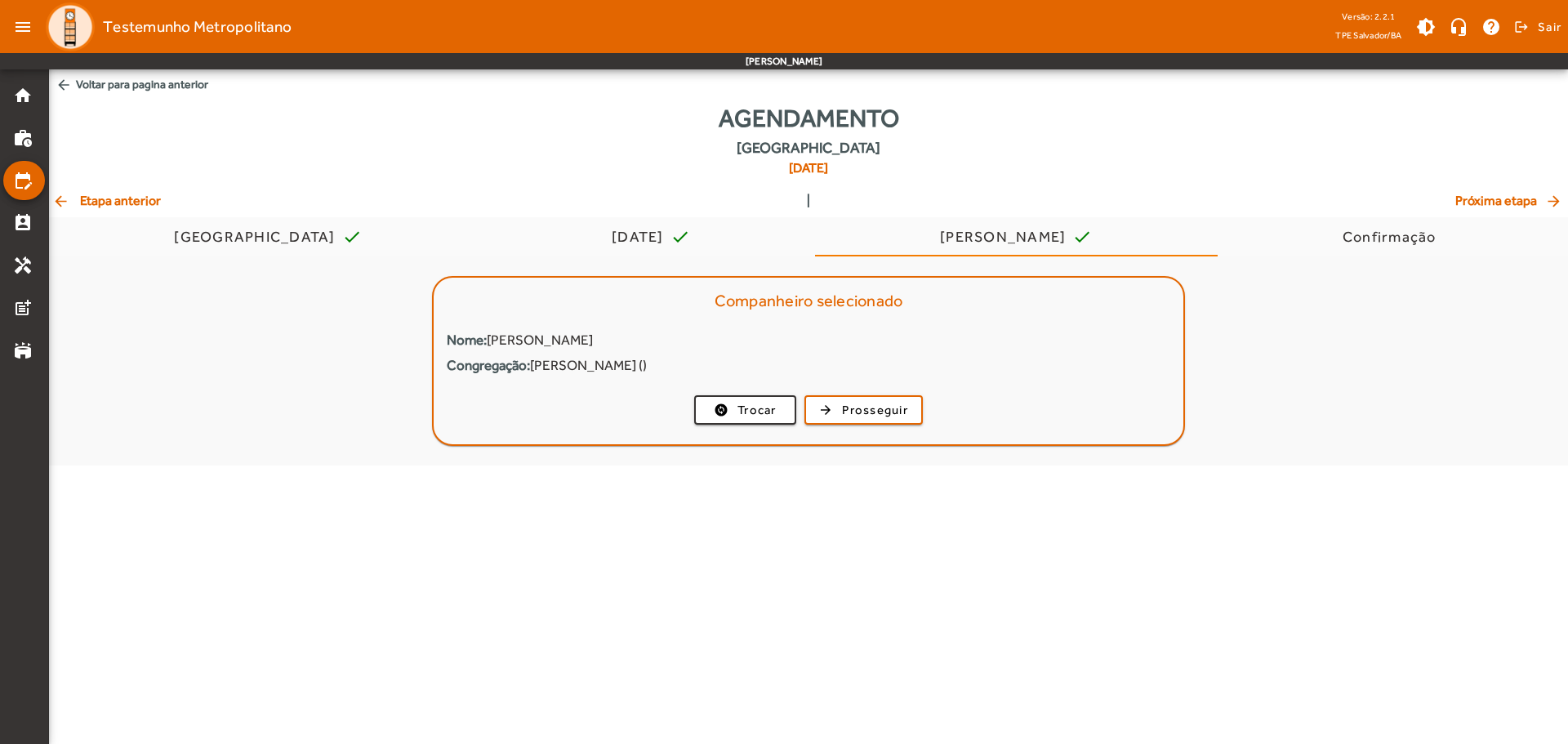
click at [158, 200] on span "arrow_back Etapa anterior" at bounding box center [106, 201] width 109 height 19
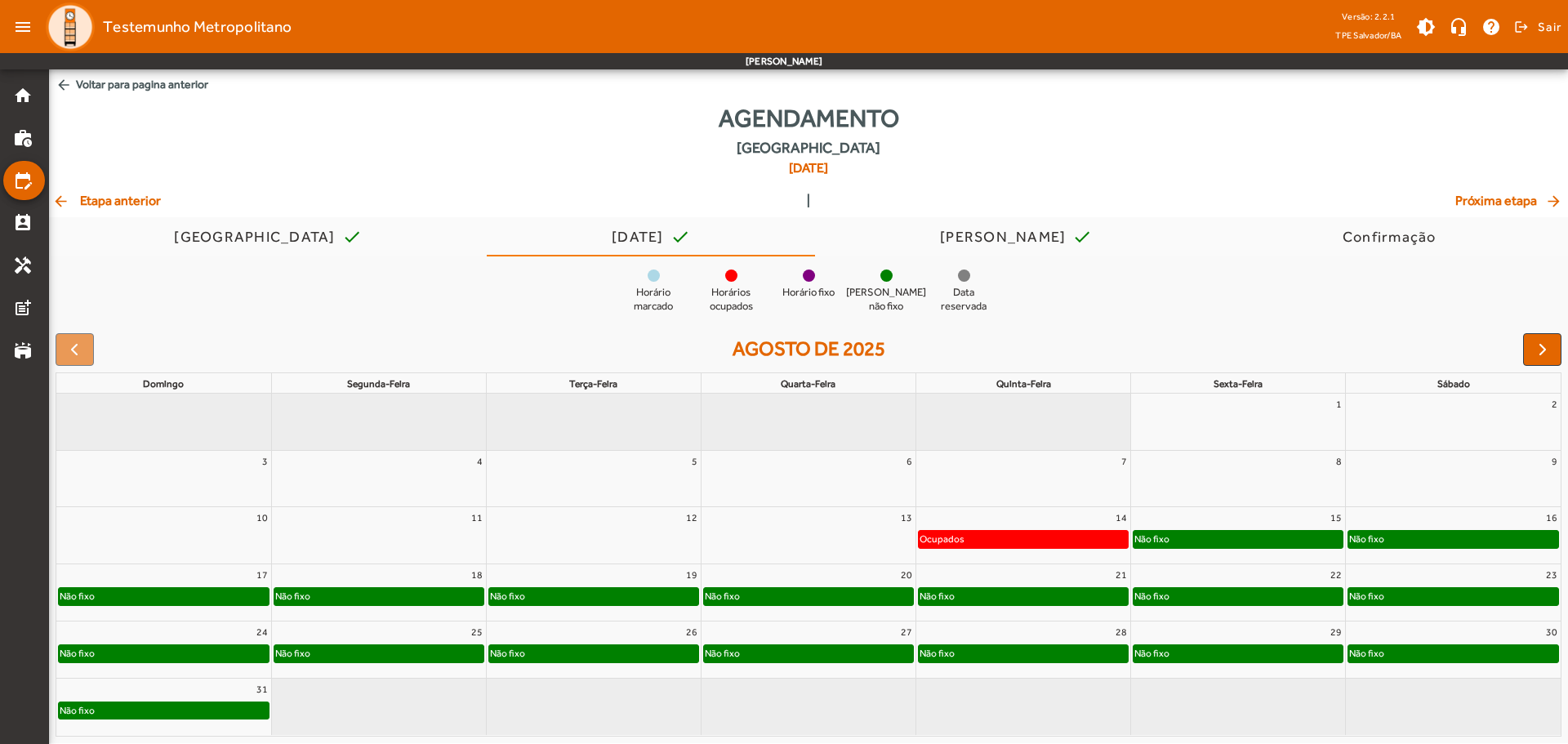
click at [1319, 595] on div "Não fixo" at bounding box center [1238, 596] width 209 height 16
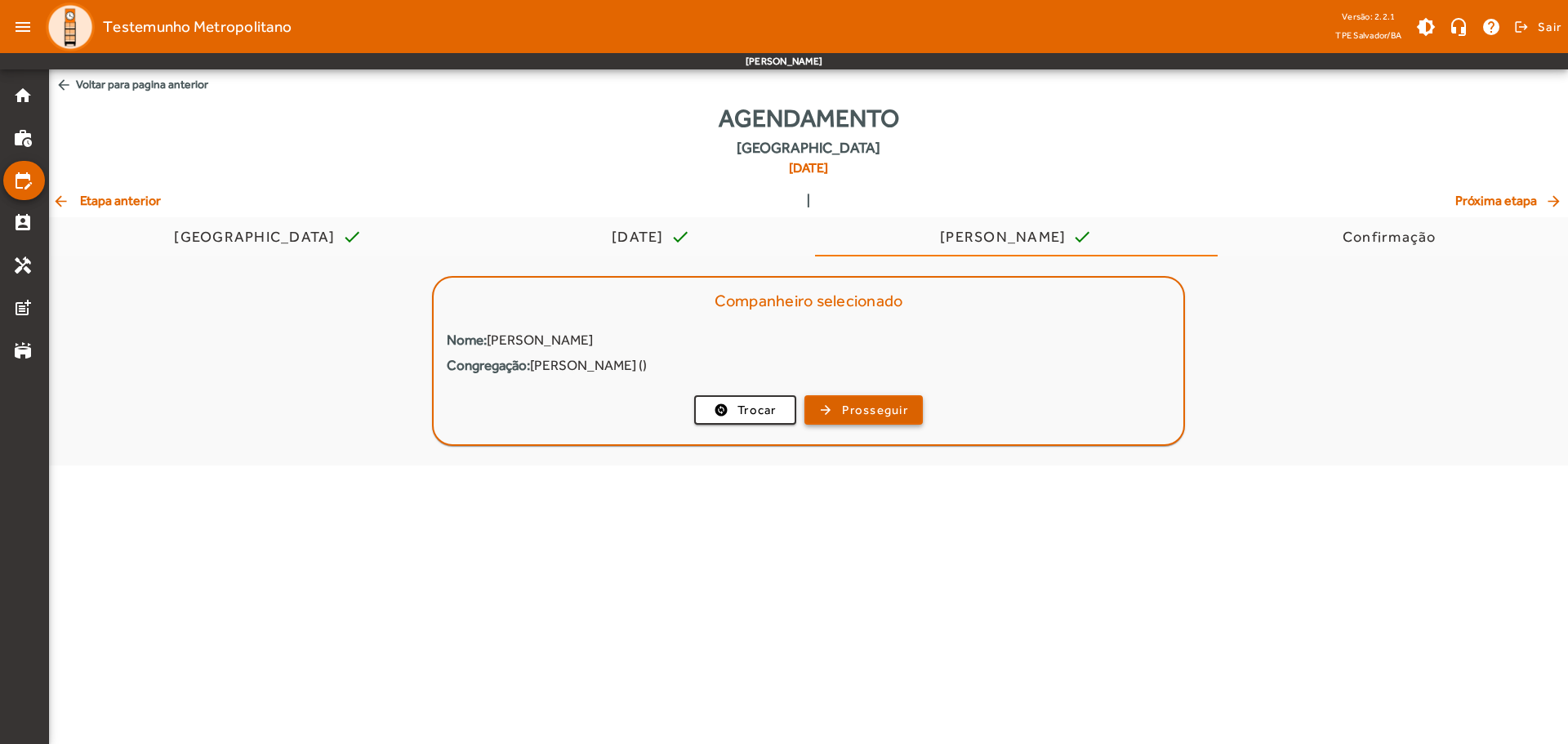
click at [833, 407] on span "button" at bounding box center [863, 410] width 116 height 39
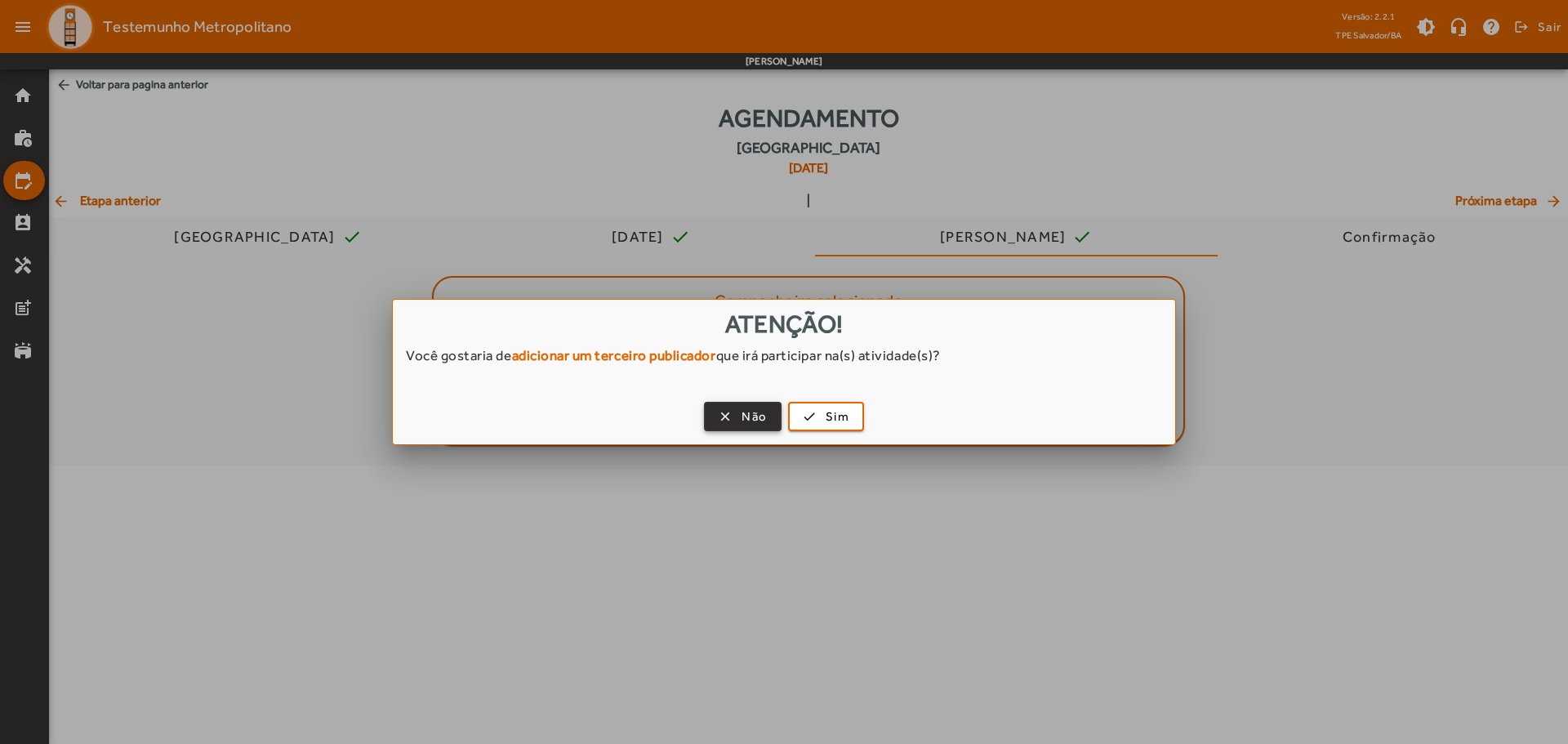
click at [723, 408] on span "button" at bounding box center [742, 416] width 74 height 39
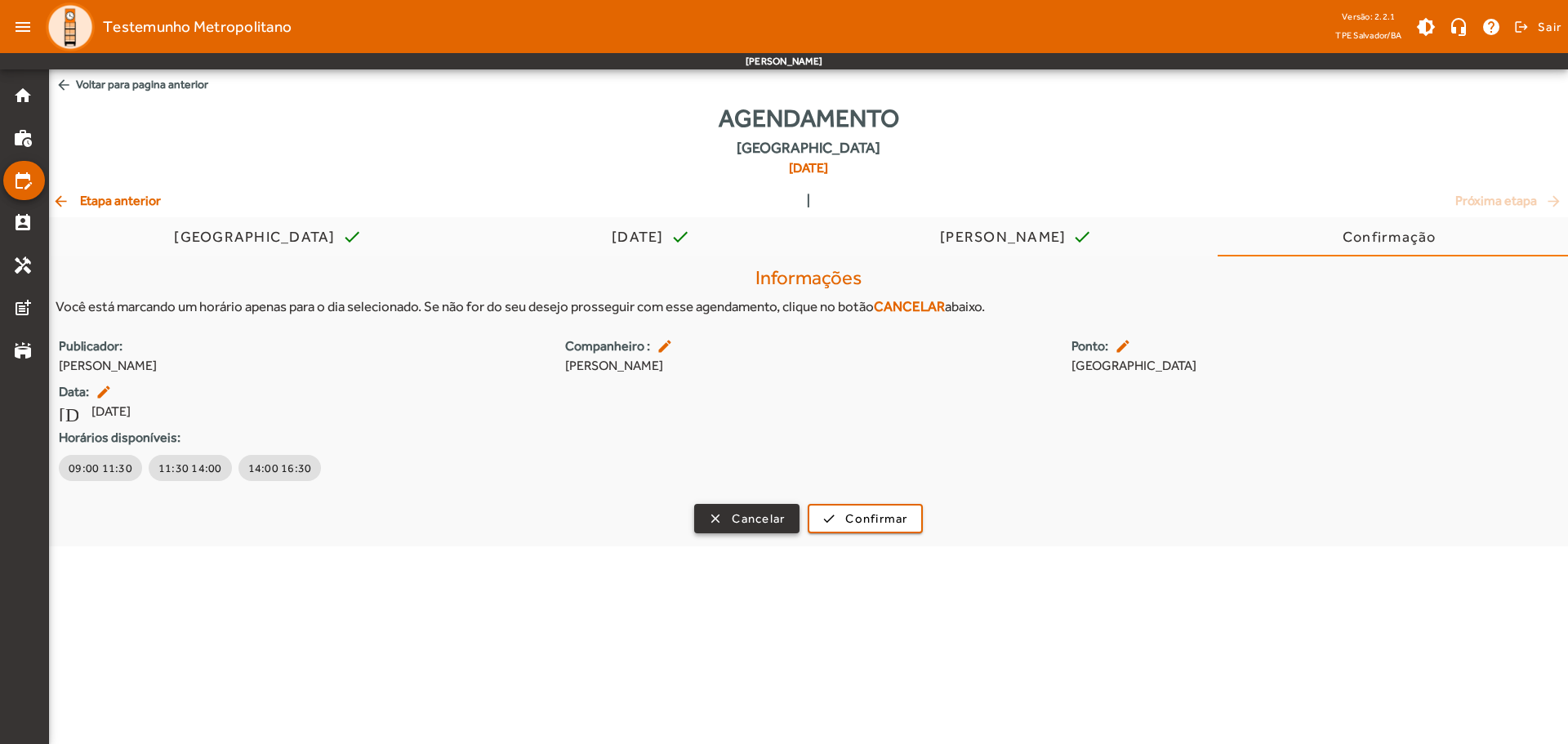
click at [777, 528] on span "button" at bounding box center [747, 518] width 102 height 39
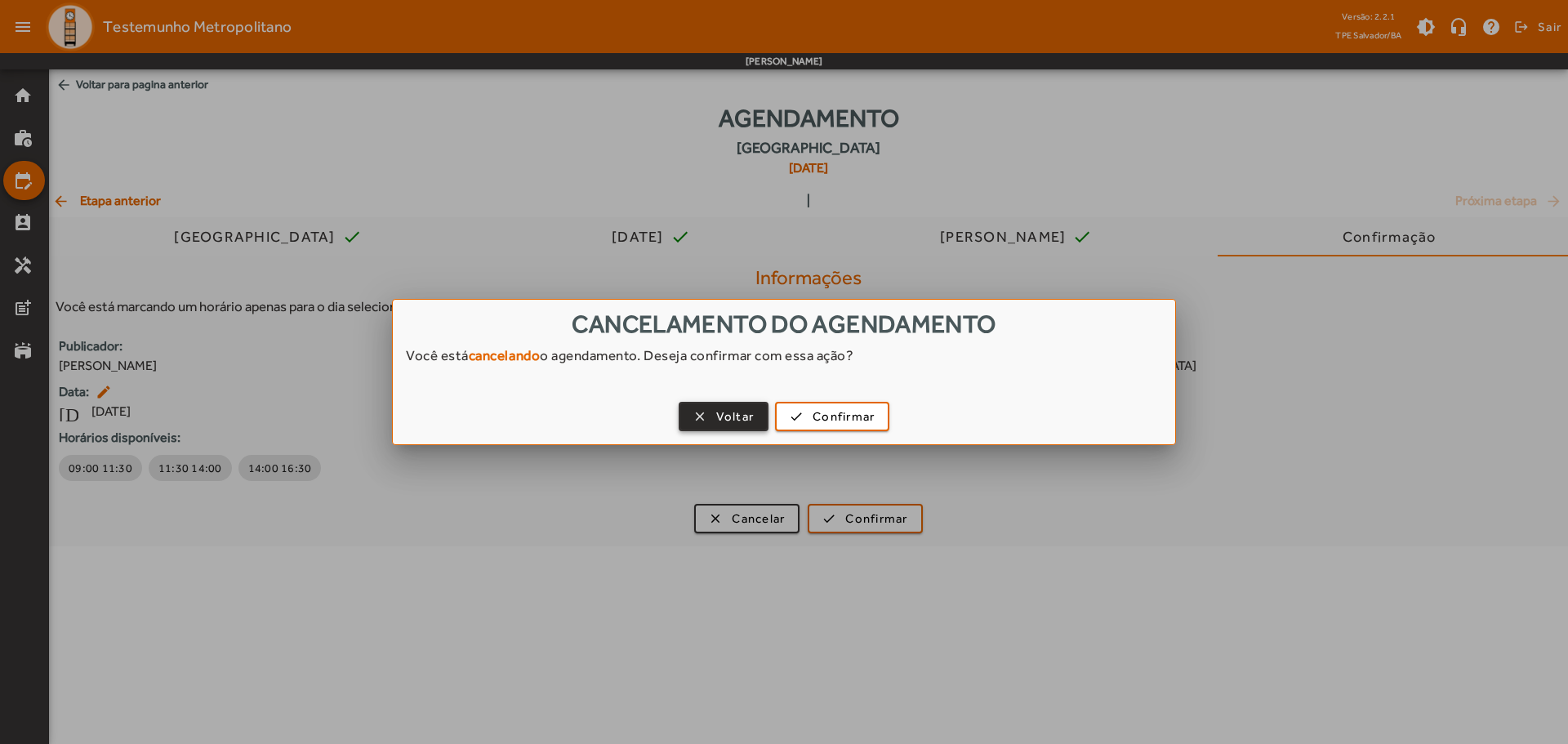
click at [731, 421] on span "Voltar" at bounding box center [735, 417] width 39 height 19
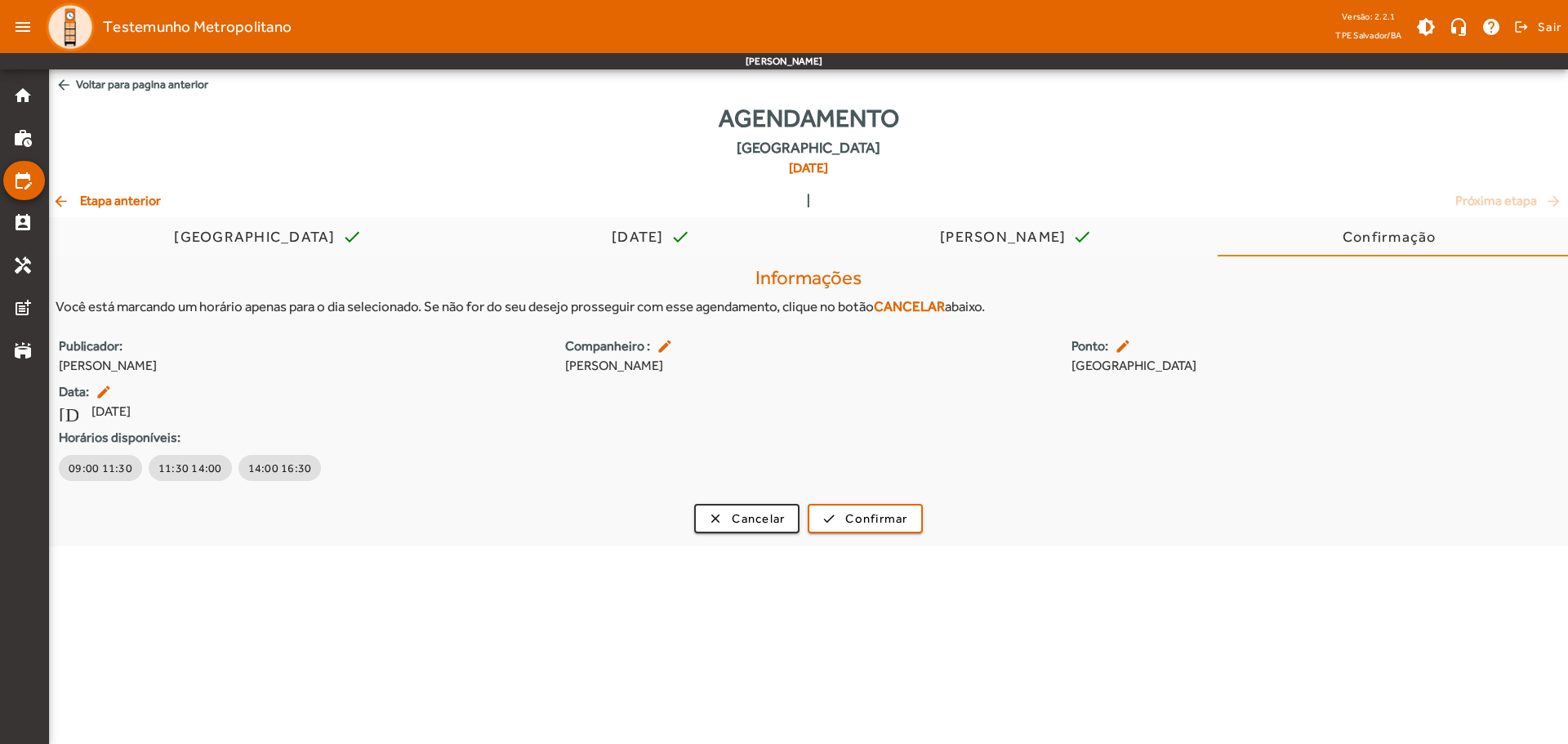
click at [84, 201] on span "arrow_back Etapa anterior" at bounding box center [106, 201] width 109 height 19
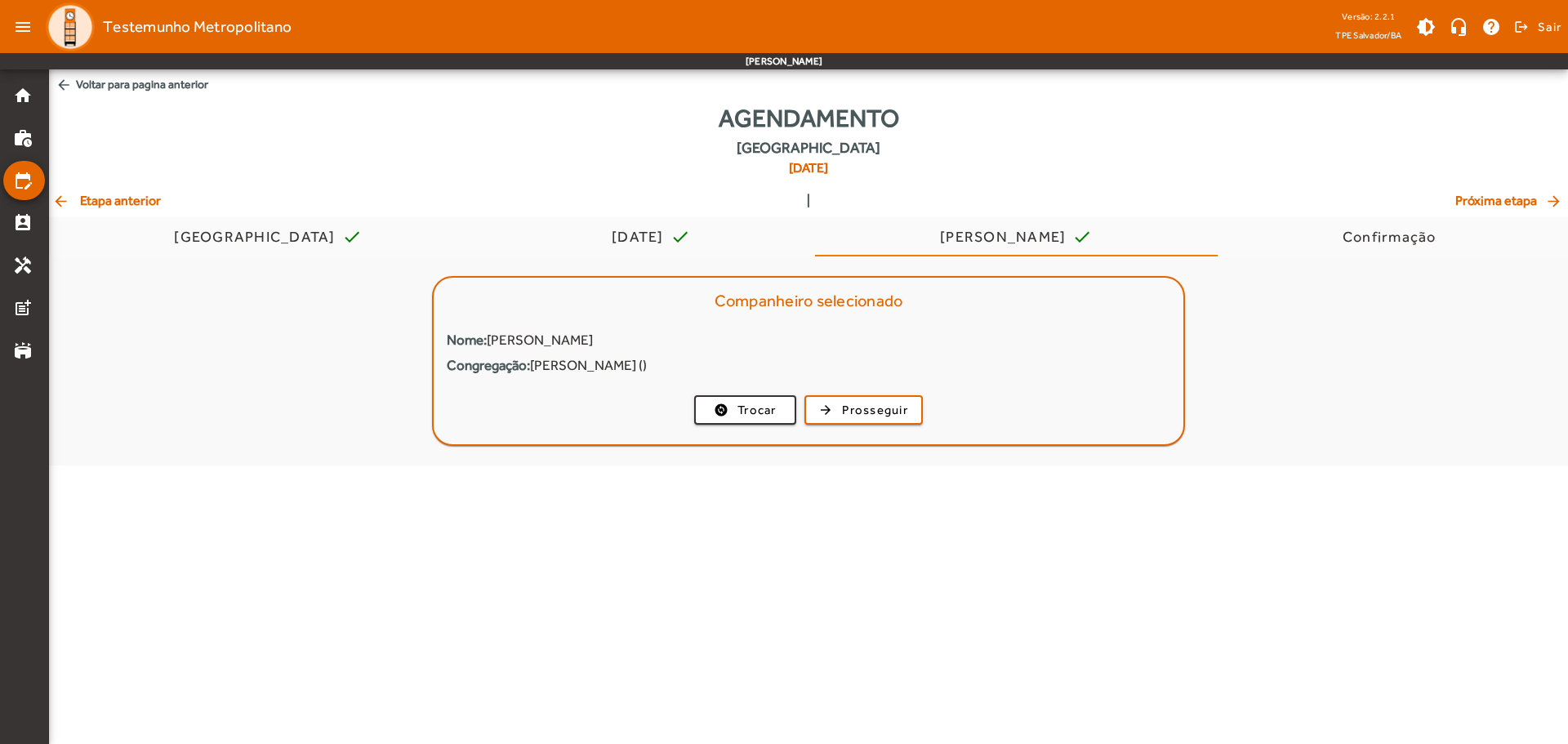
click at [132, 210] on span "arrow_back Etapa anterior" at bounding box center [106, 201] width 109 height 19
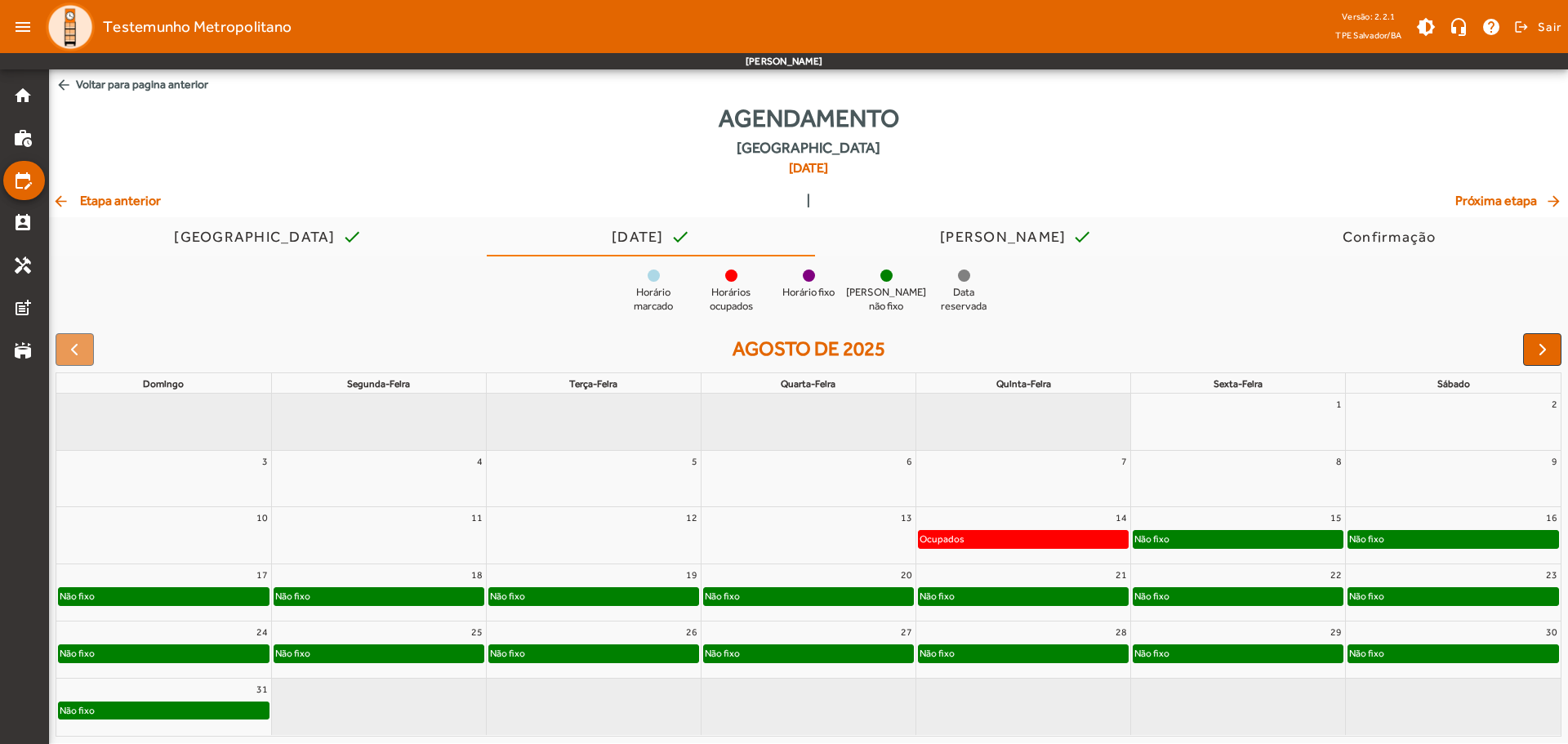
click at [1426, 596] on div "Não fixo" at bounding box center [1453, 596] width 210 height 16
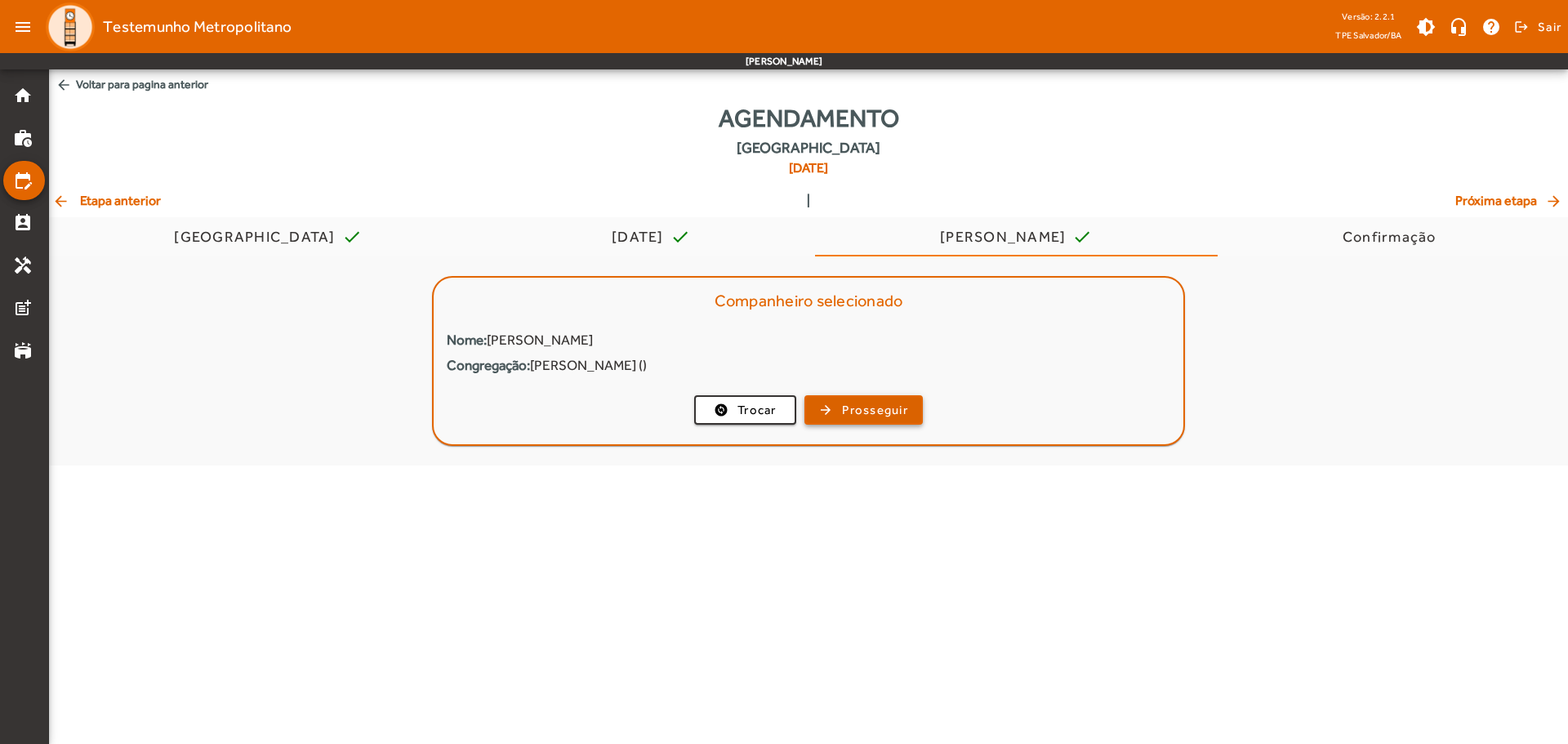
click at [906, 412] on span "Prosseguir" at bounding box center [875, 411] width 66 height 19
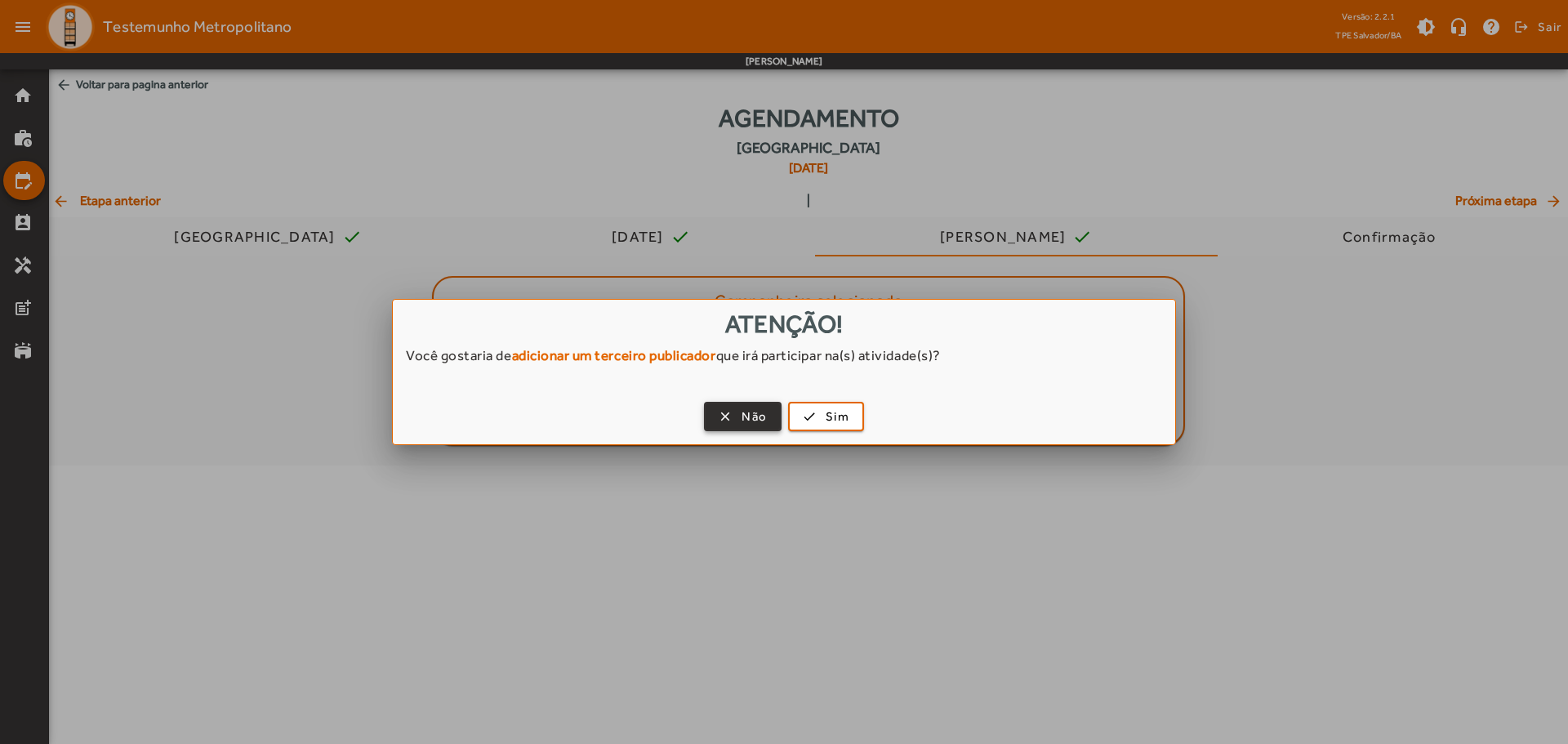
click at [746, 415] on span "Não" at bounding box center [754, 417] width 25 height 19
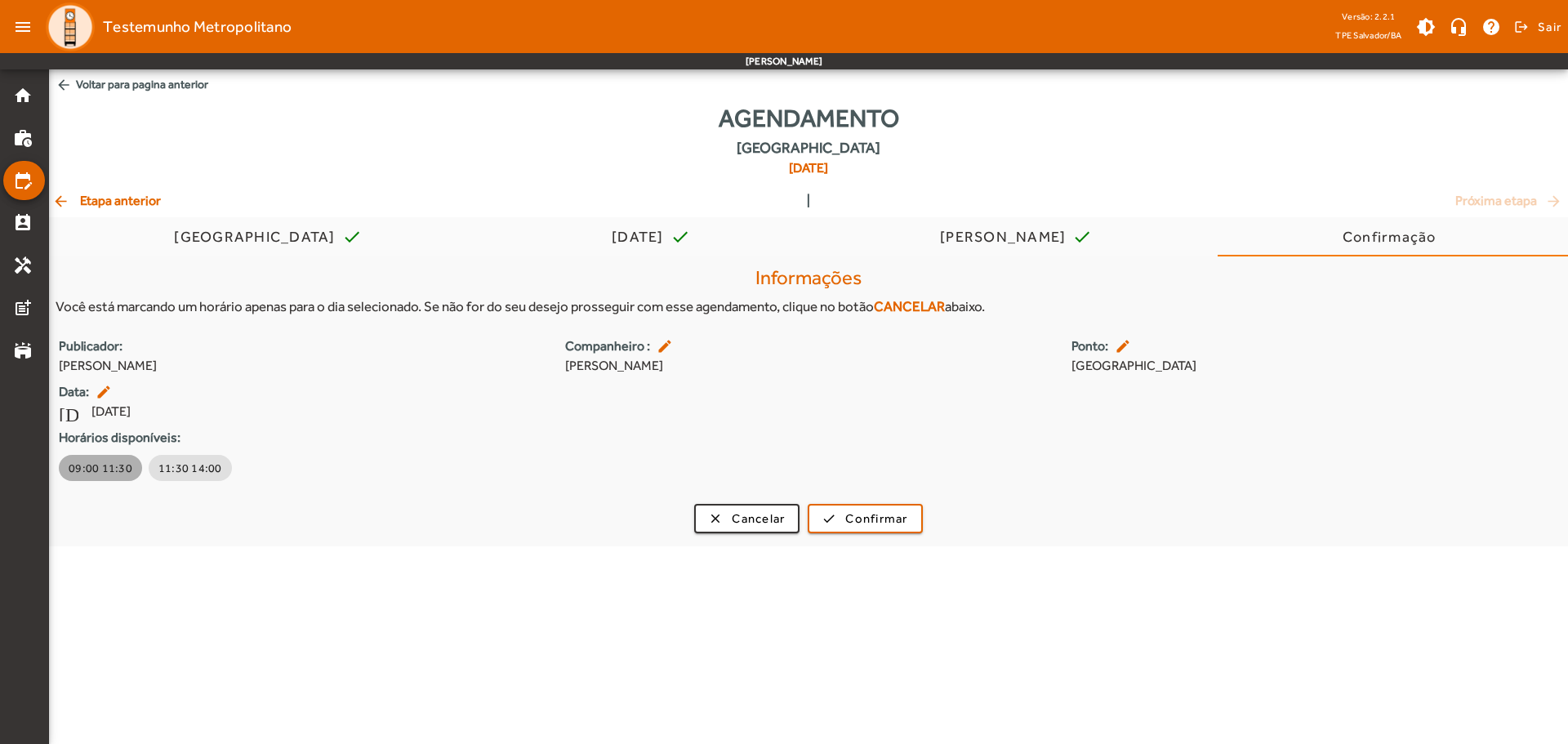
click at [111, 467] on span "09:00 11:30" at bounding box center [100, 468] width 64 height 16
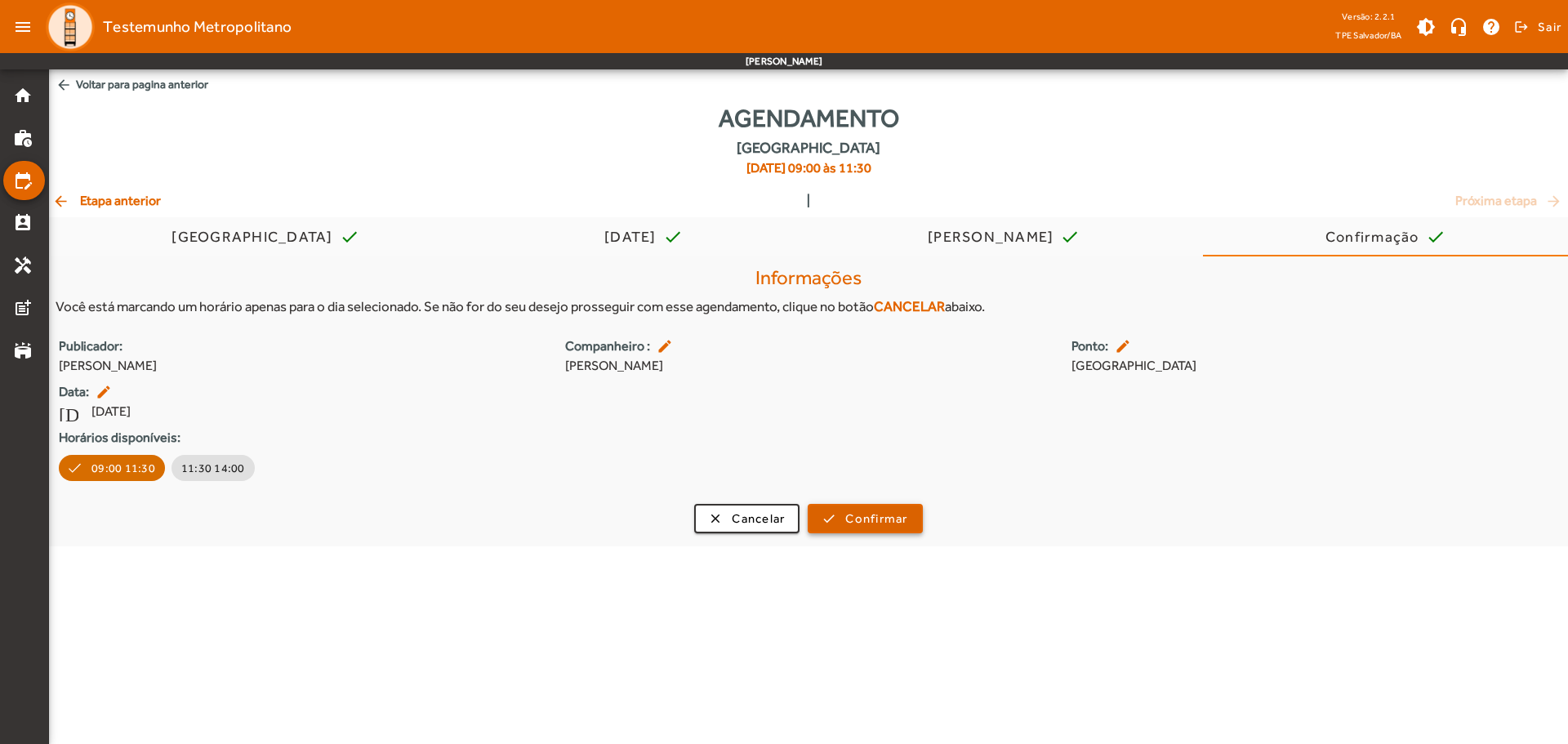
click at [879, 512] on span "Confirmar" at bounding box center [876, 519] width 62 height 19
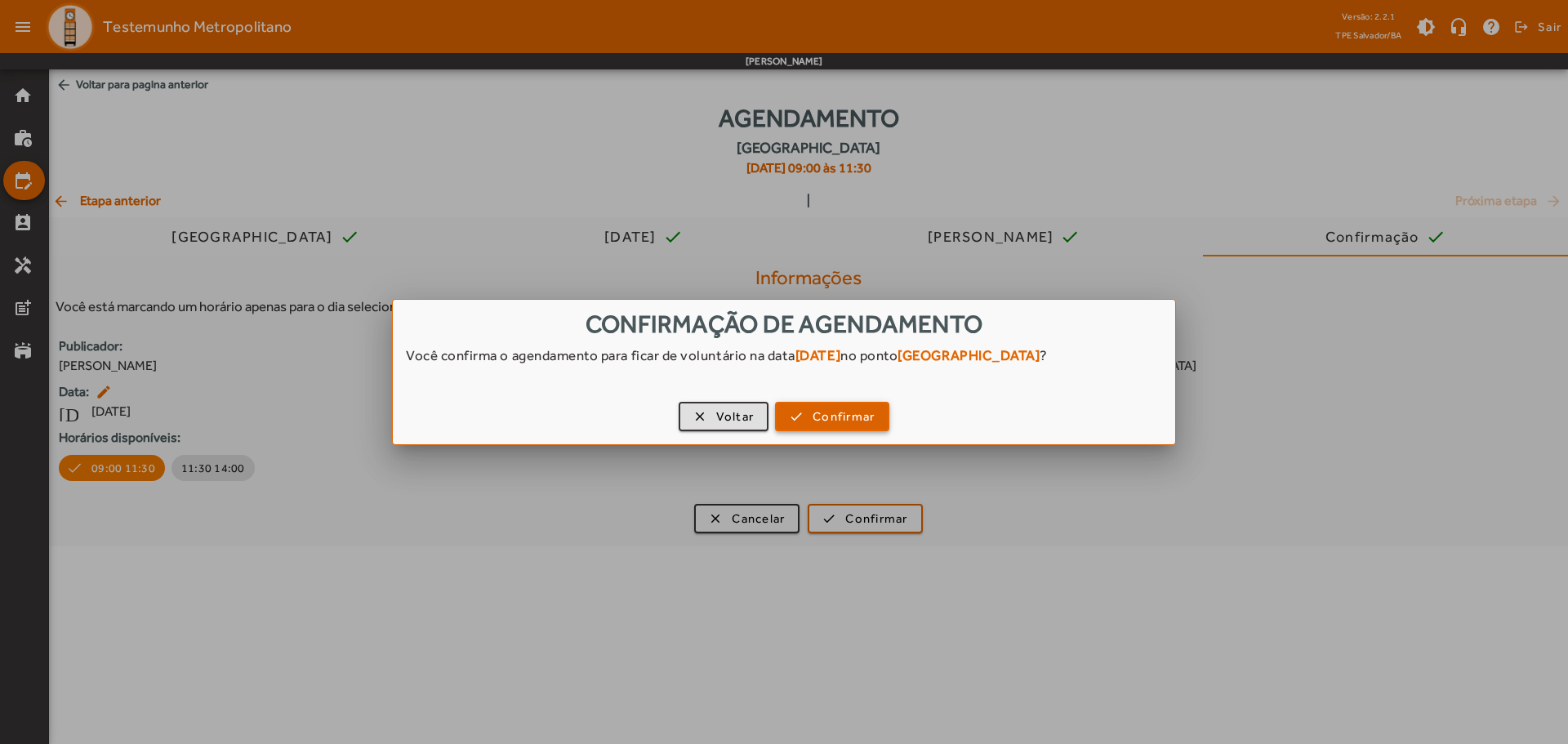
click at [822, 411] on span "Confirmar" at bounding box center [843, 417] width 62 height 19
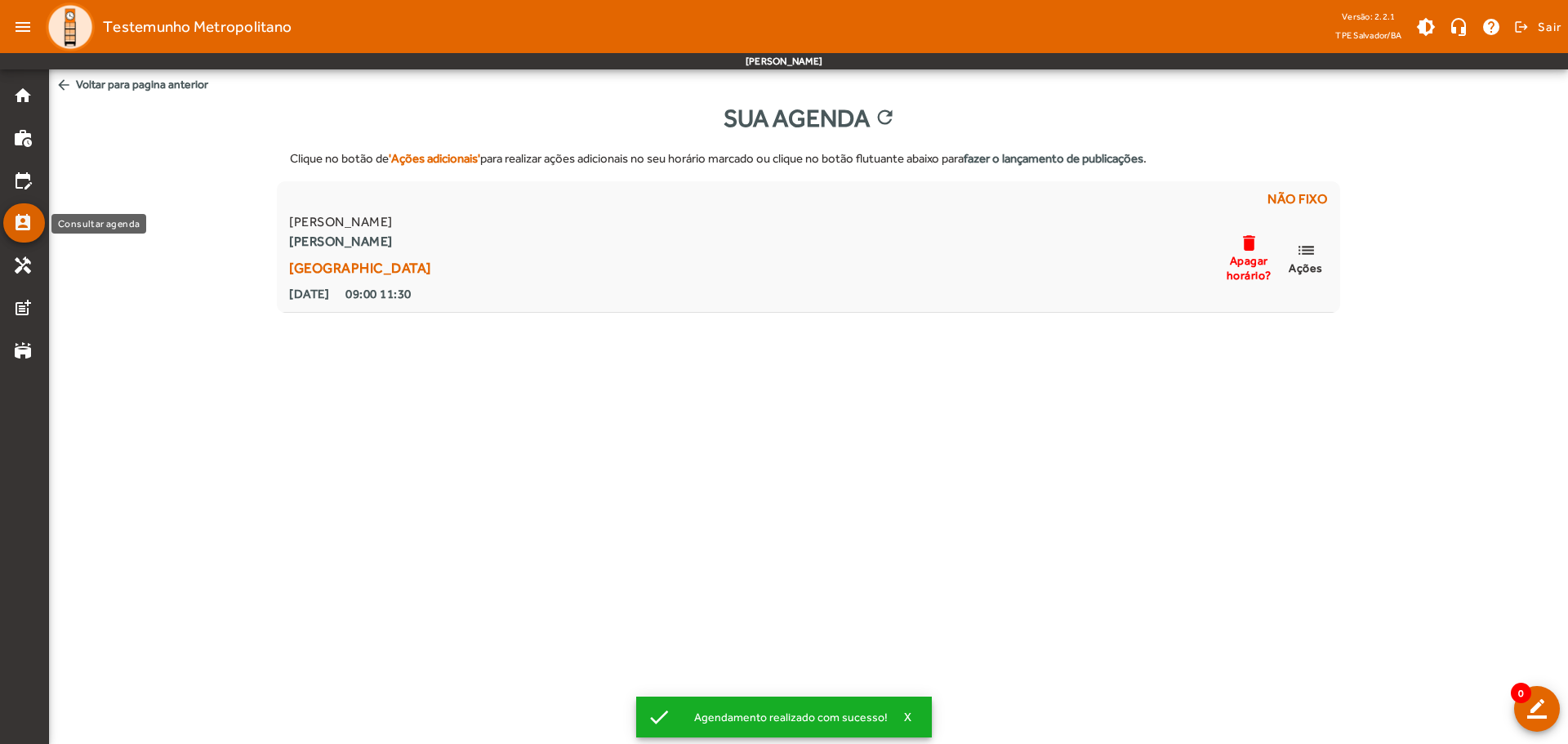
click at [30, 221] on mat-icon "perm_contact_calendar" at bounding box center [23, 222] width 19 height 19
click at [22, 218] on mat-icon "perm_contact_calendar" at bounding box center [23, 222] width 19 height 19
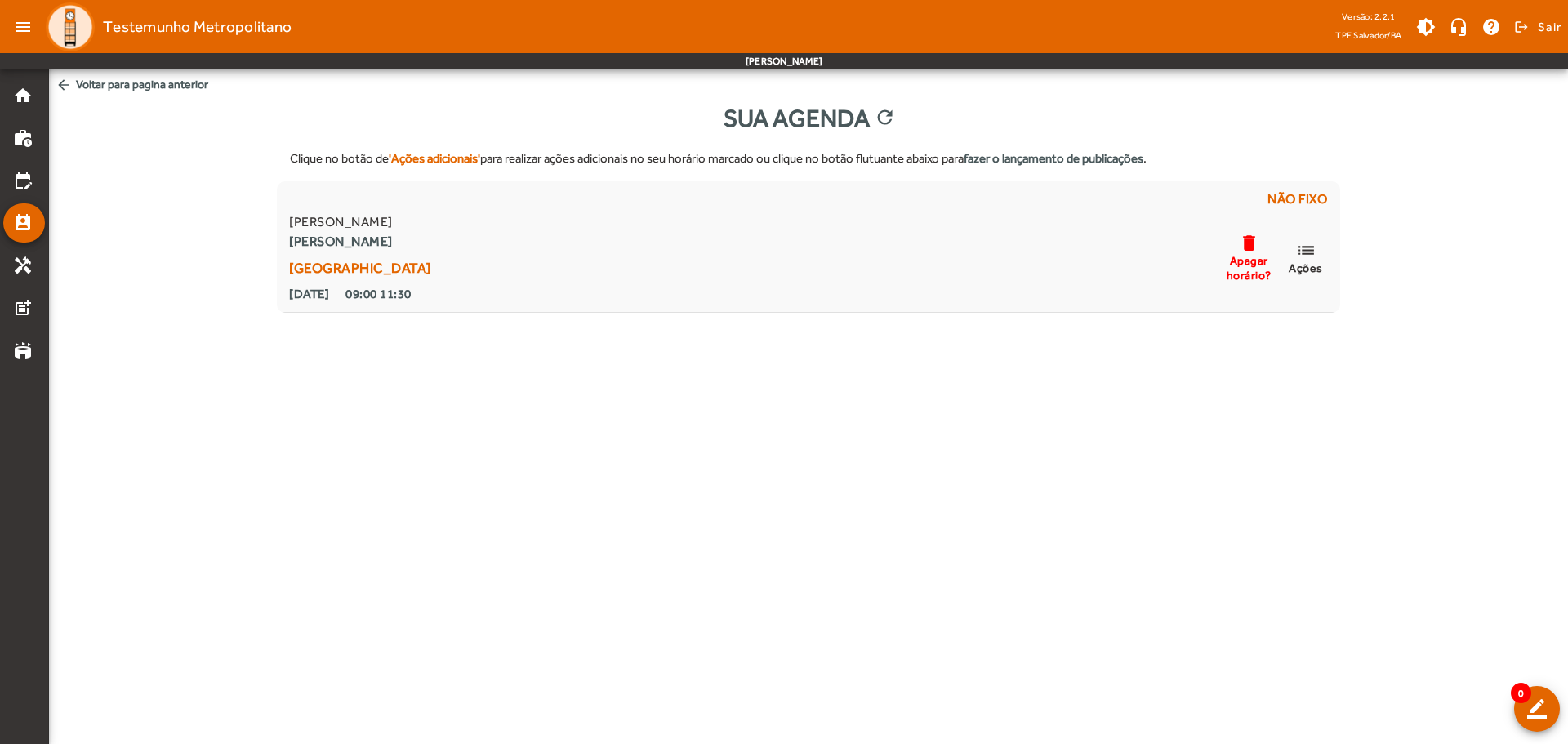
click at [74, 31] on img at bounding box center [70, 27] width 49 height 49
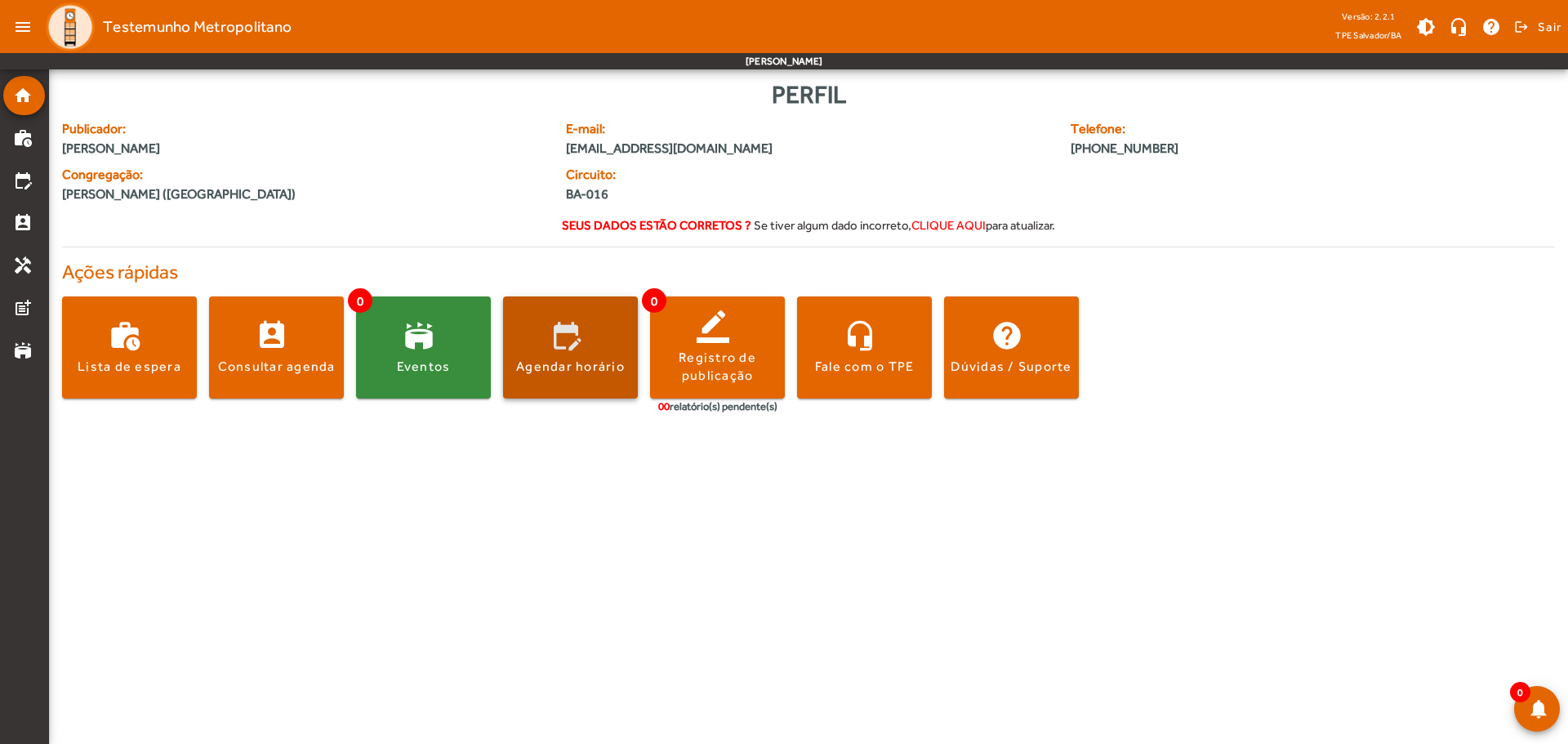
click at [613, 351] on span at bounding box center [571, 347] width 135 height 39
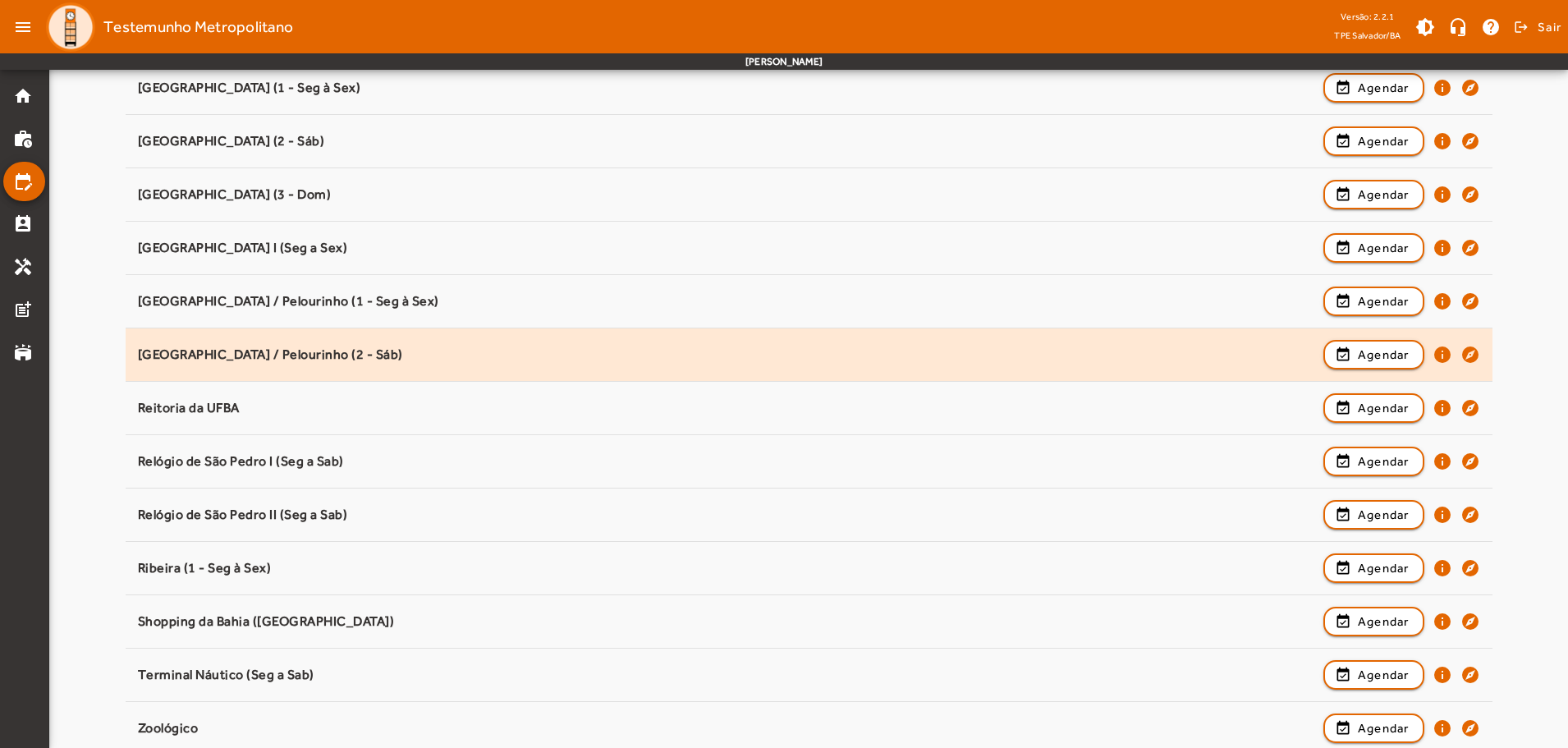
scroll to position [1341, 0]
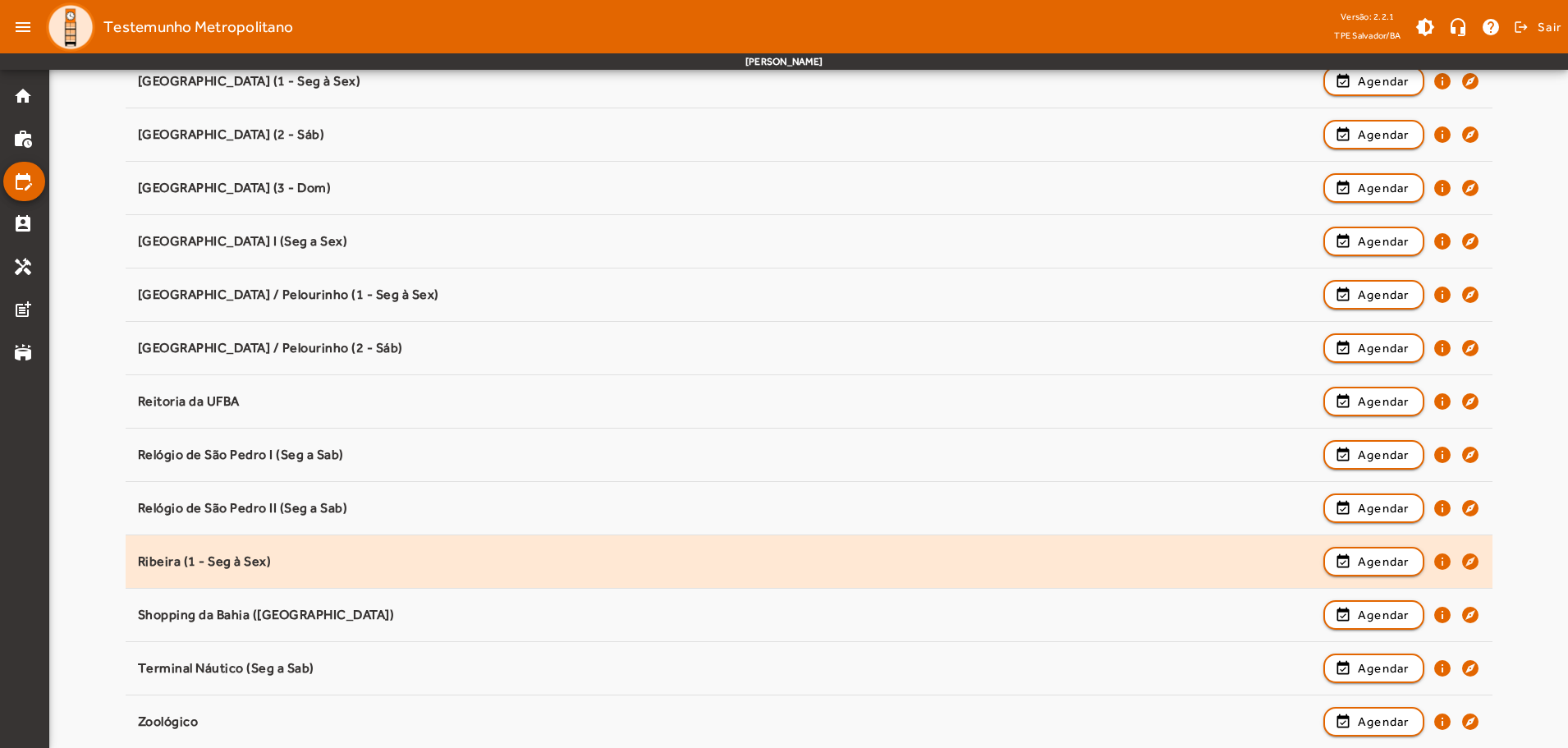
click at [356, 566] on div "Ribeira (1 - Seg à Sex)" at bounding box center [726, 562] width 1177 height 17
click at [1393, 550] on span "button" at bounding box center [1373, 561] width 98 height 40
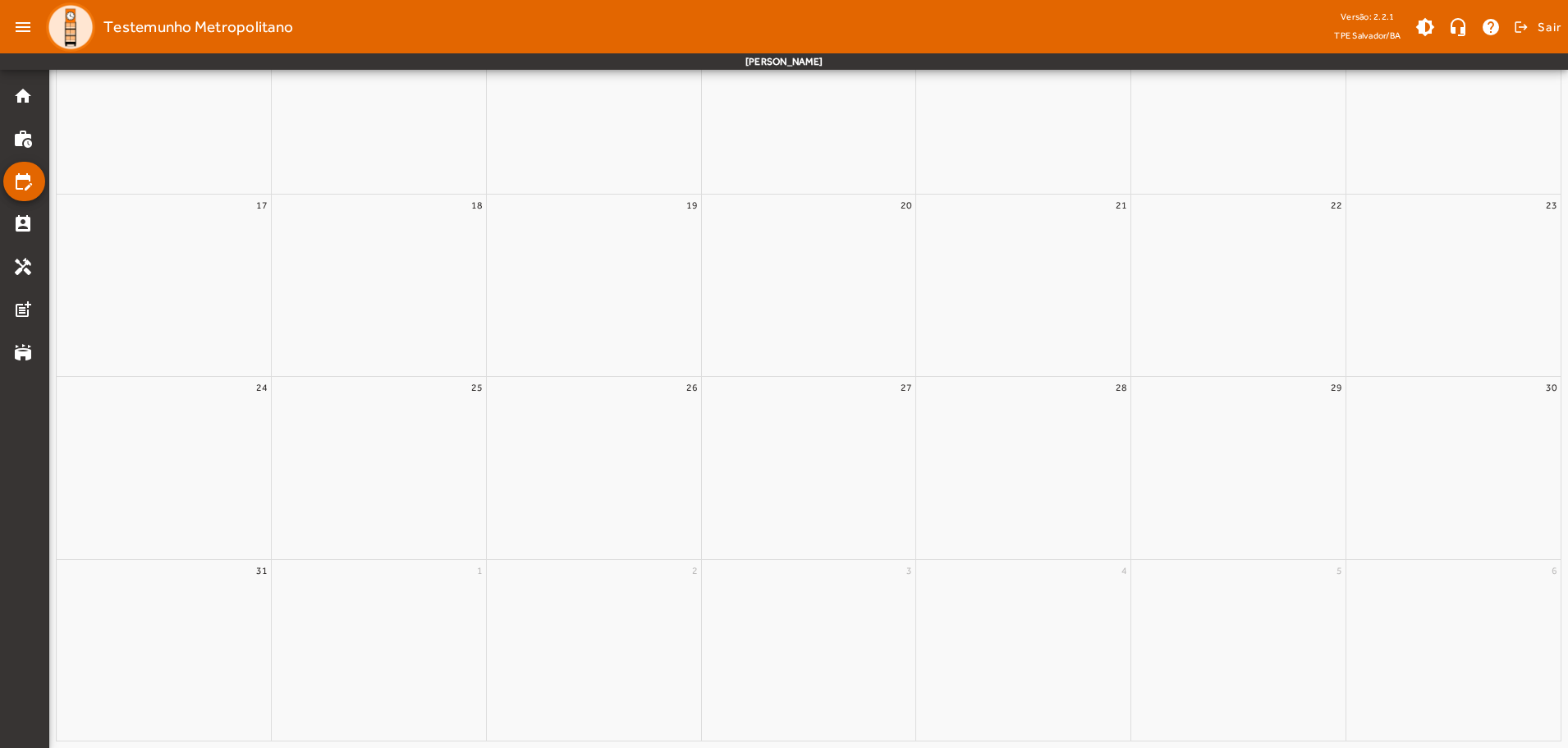
scroll to position [0, 0]
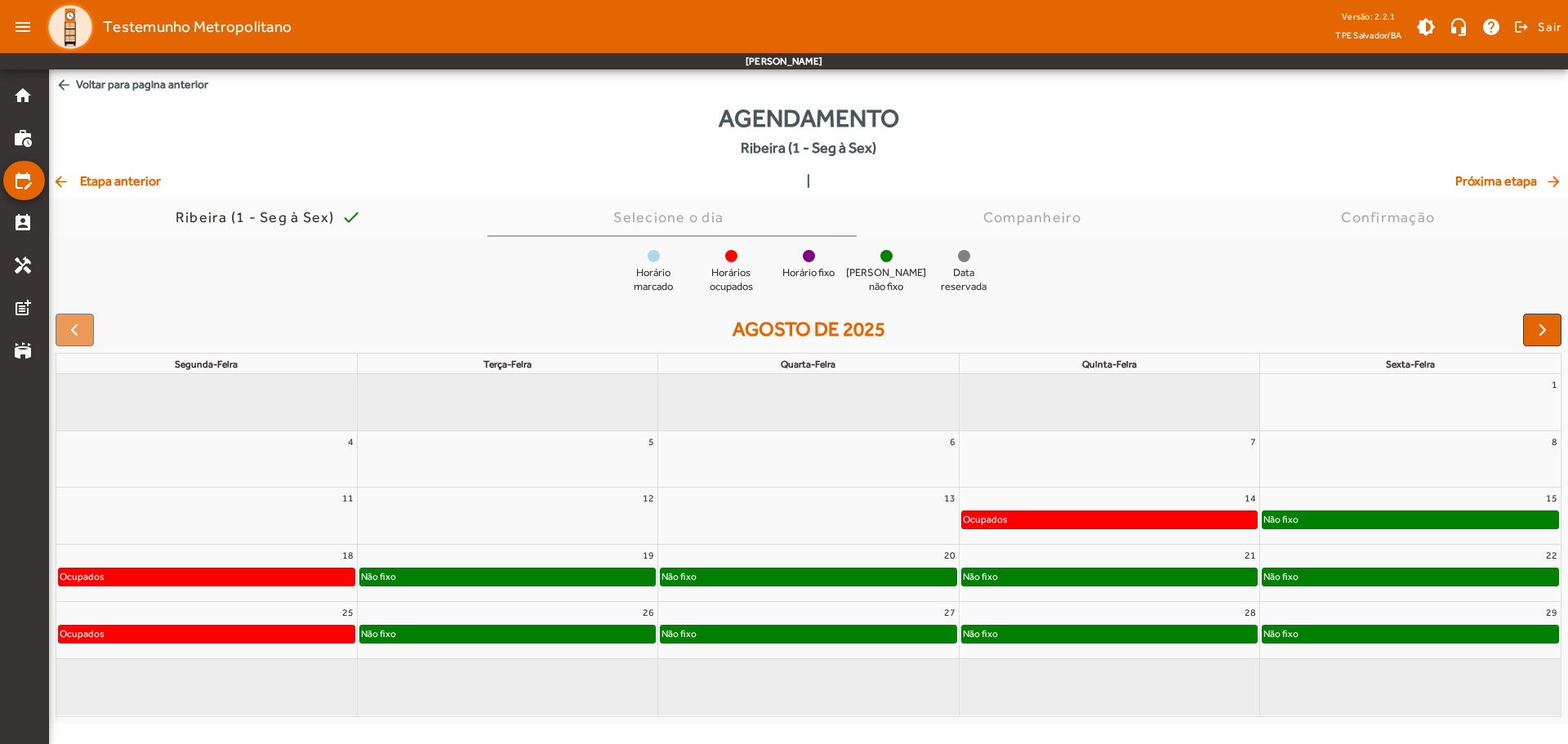
click at [1514, 526] on div "Não fixo" at bounding box center [1410, 519] width 296 height 16
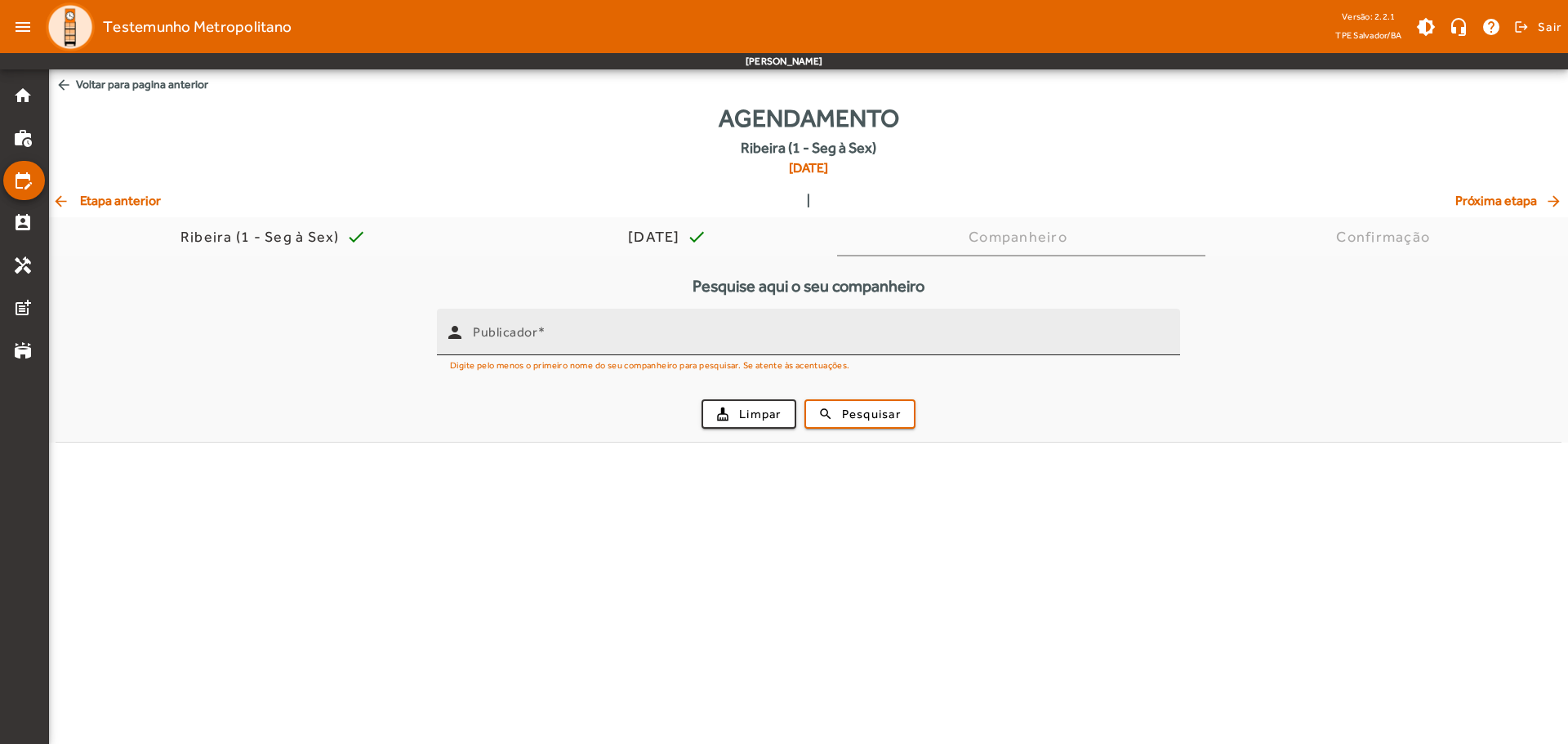
click at [741, 345] on input "Publicador" at bounding box center [819, 339] width 694 height 19
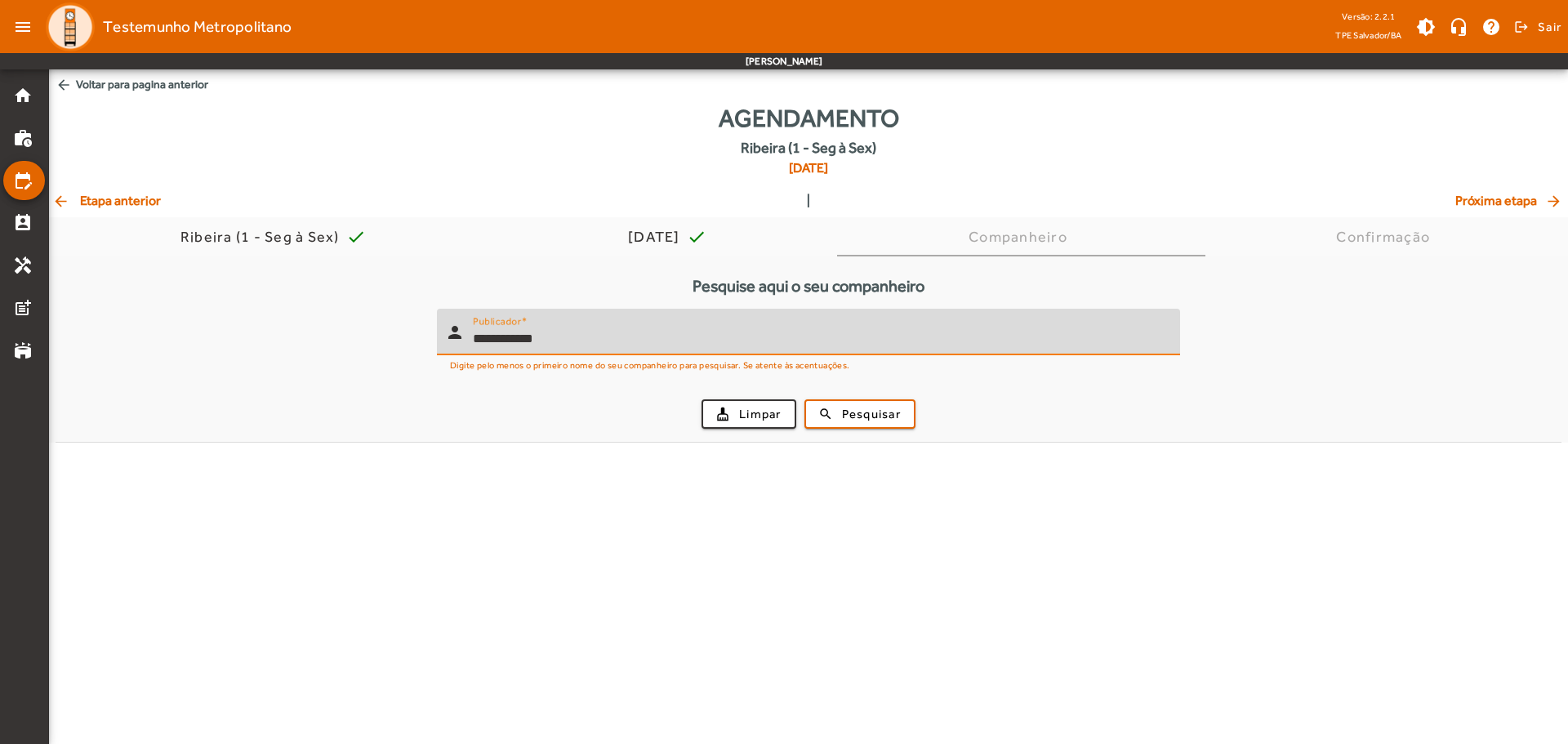
type input "**********"
click at [805, 399] on button "search Pesquisar" at bounding box center [860, 414] width 111 height 30
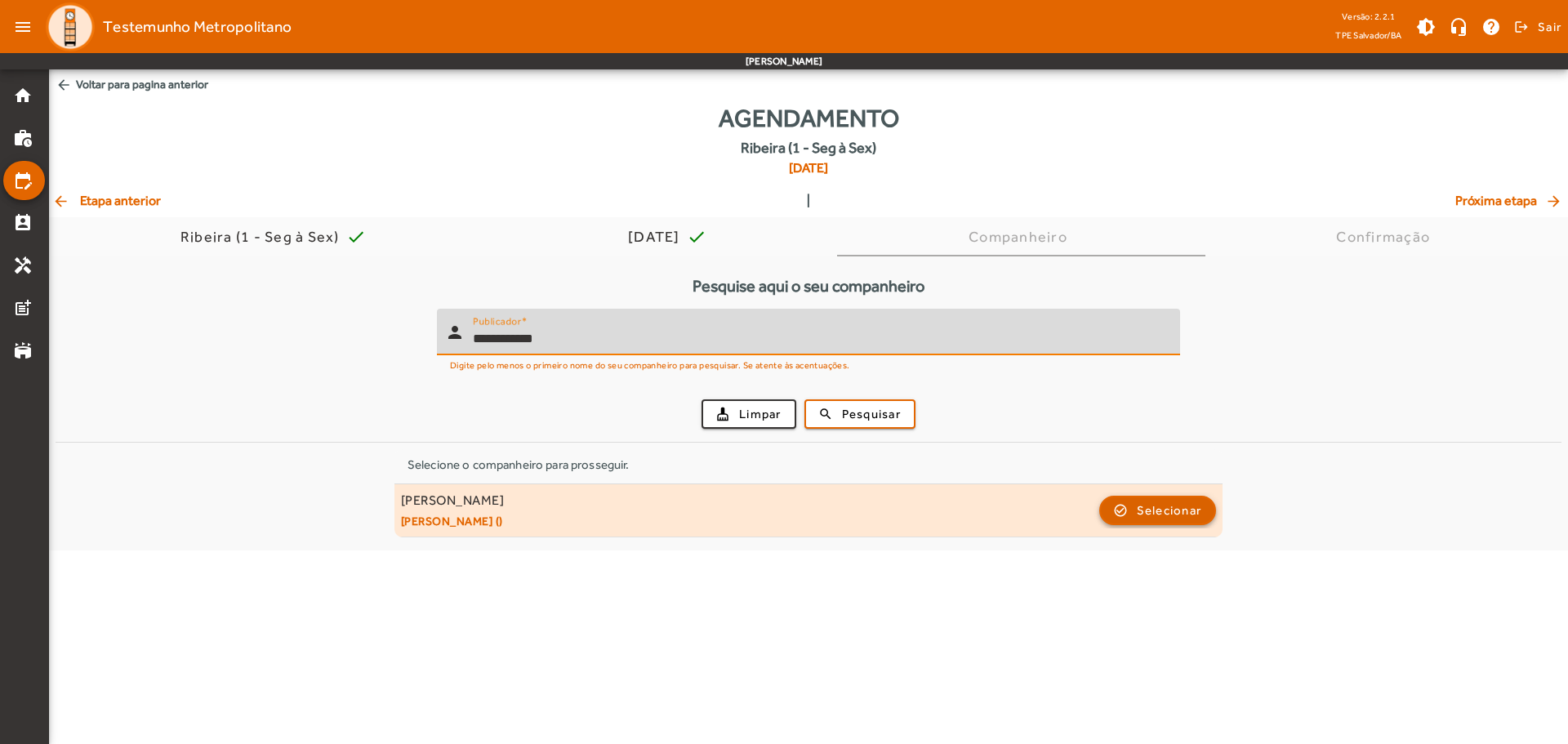
click at [1204, 511] on span "button" at bounding box center [1158, 510] width 115 height 39
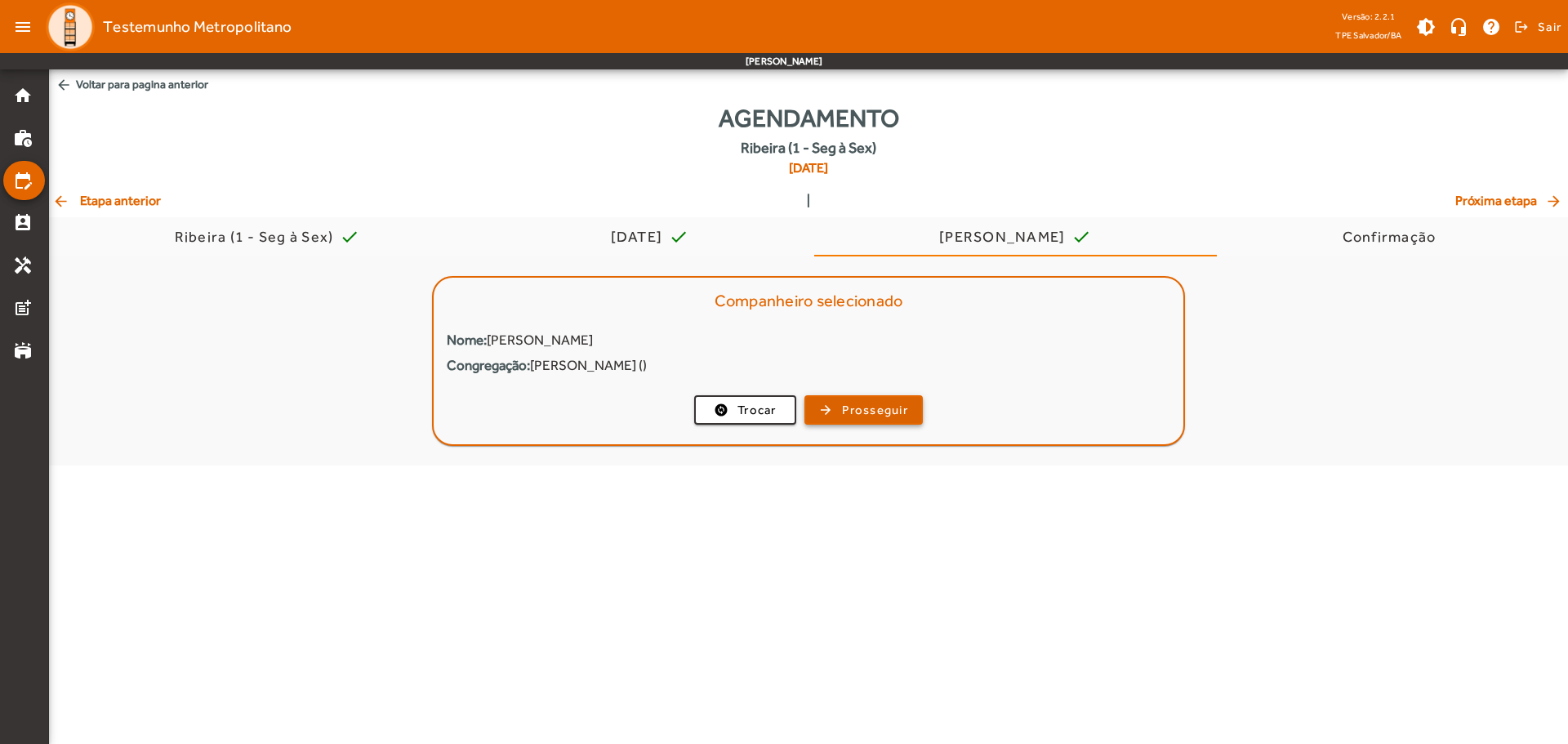
click at [880, 398] on span "button" at bounding box center [863, 410] width 116 height 39
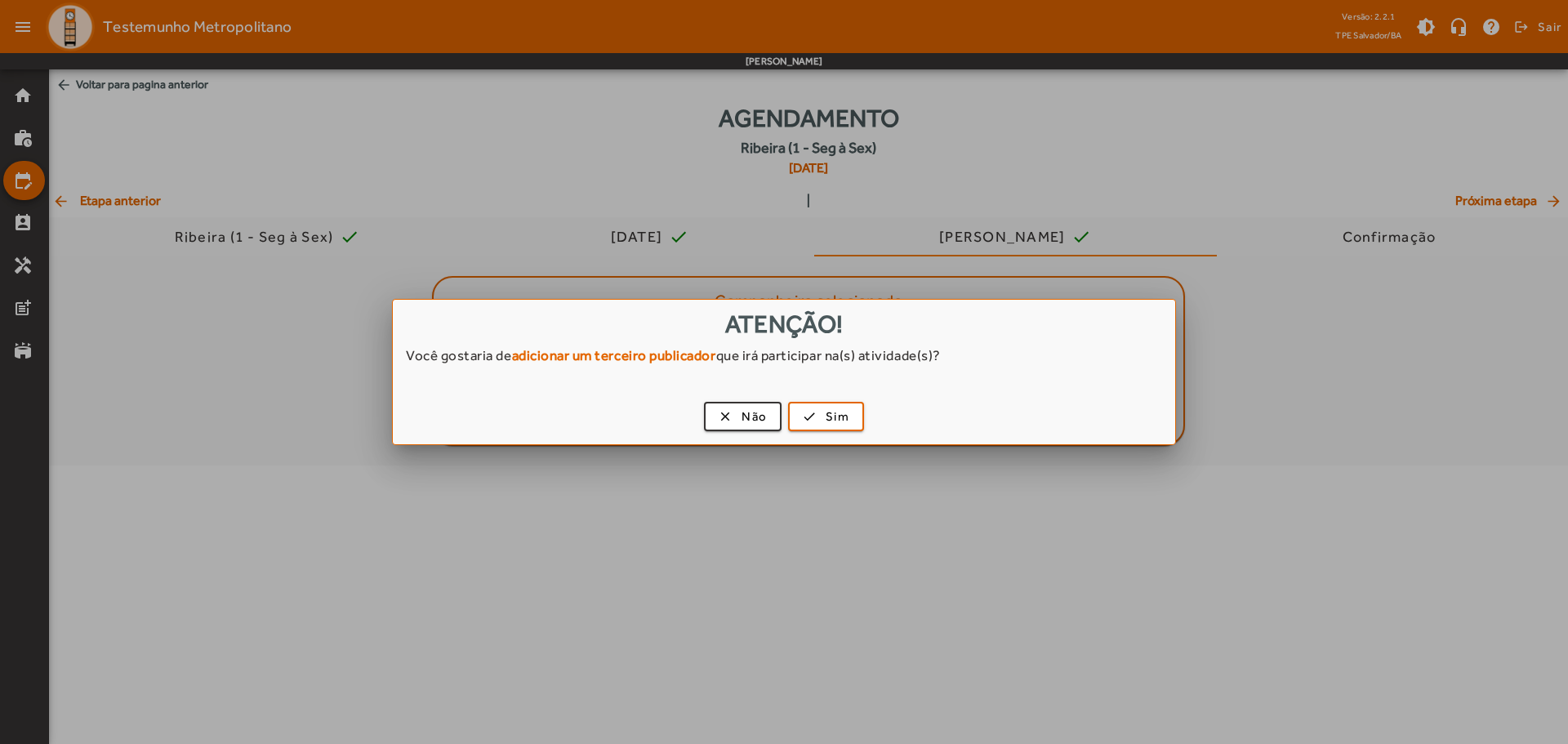
click at [745, 399] on div "clear Não check Sim" at bounding box center [784, 420] width 783 height 50
click at [746, 406] on span "button" at bounding box center [742, 416] width 74 height 39
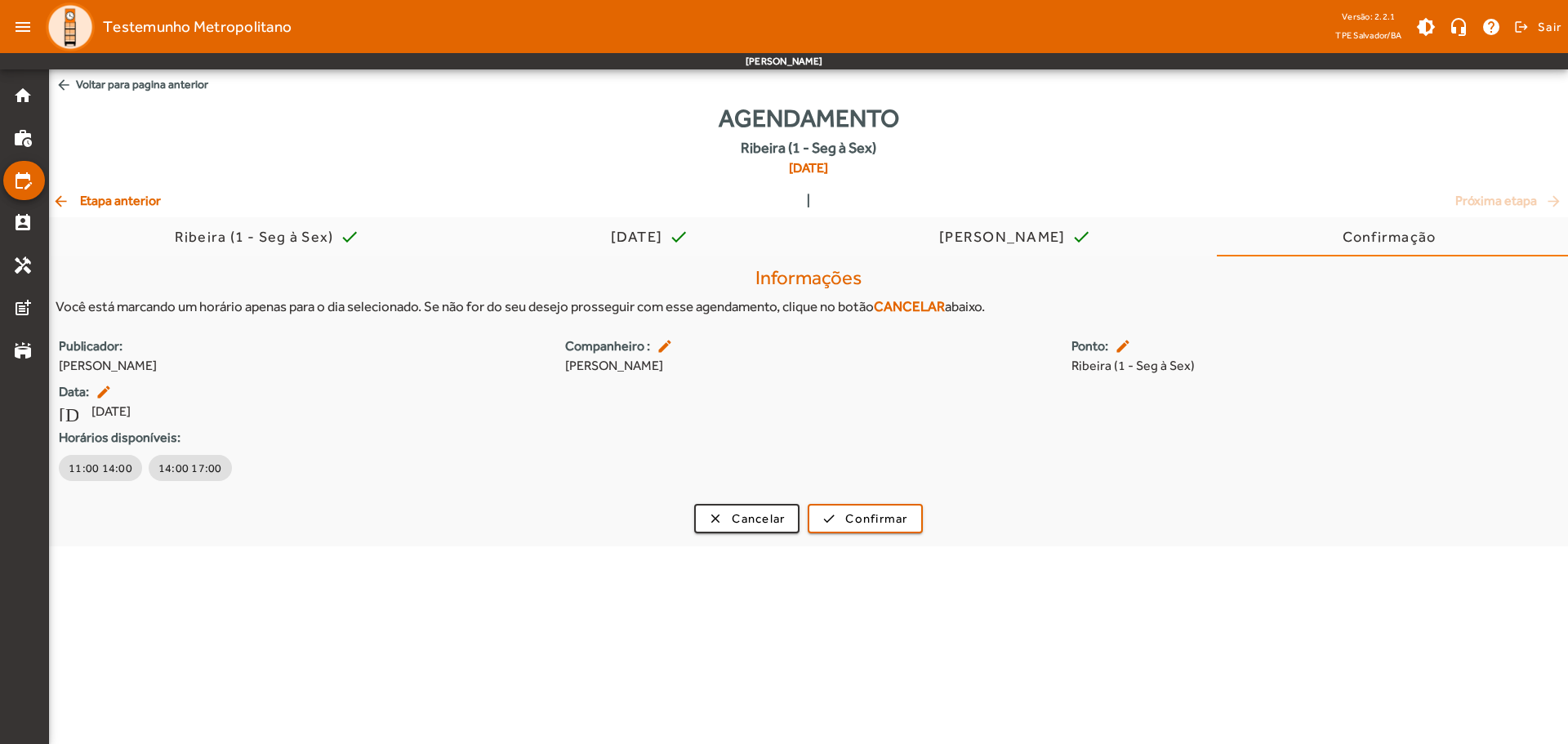
click at [142, 207] on span "arrow_back Etapa anterior" at bounding box center [106, 201] width 109 height 19
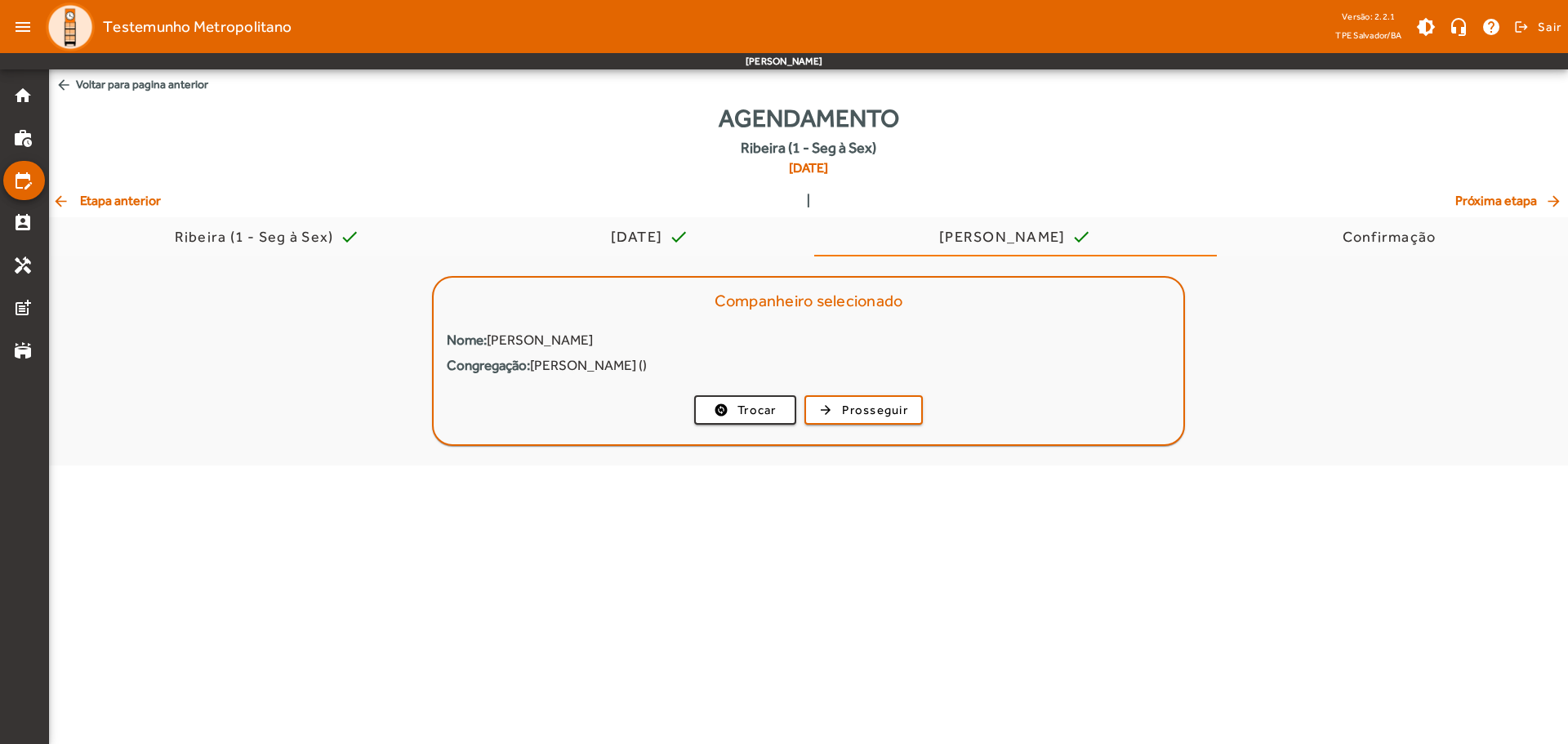
click at [142, 207] on span "arrow_back Etapa anterior" at bounding box center [106, 201] width 109 height 19
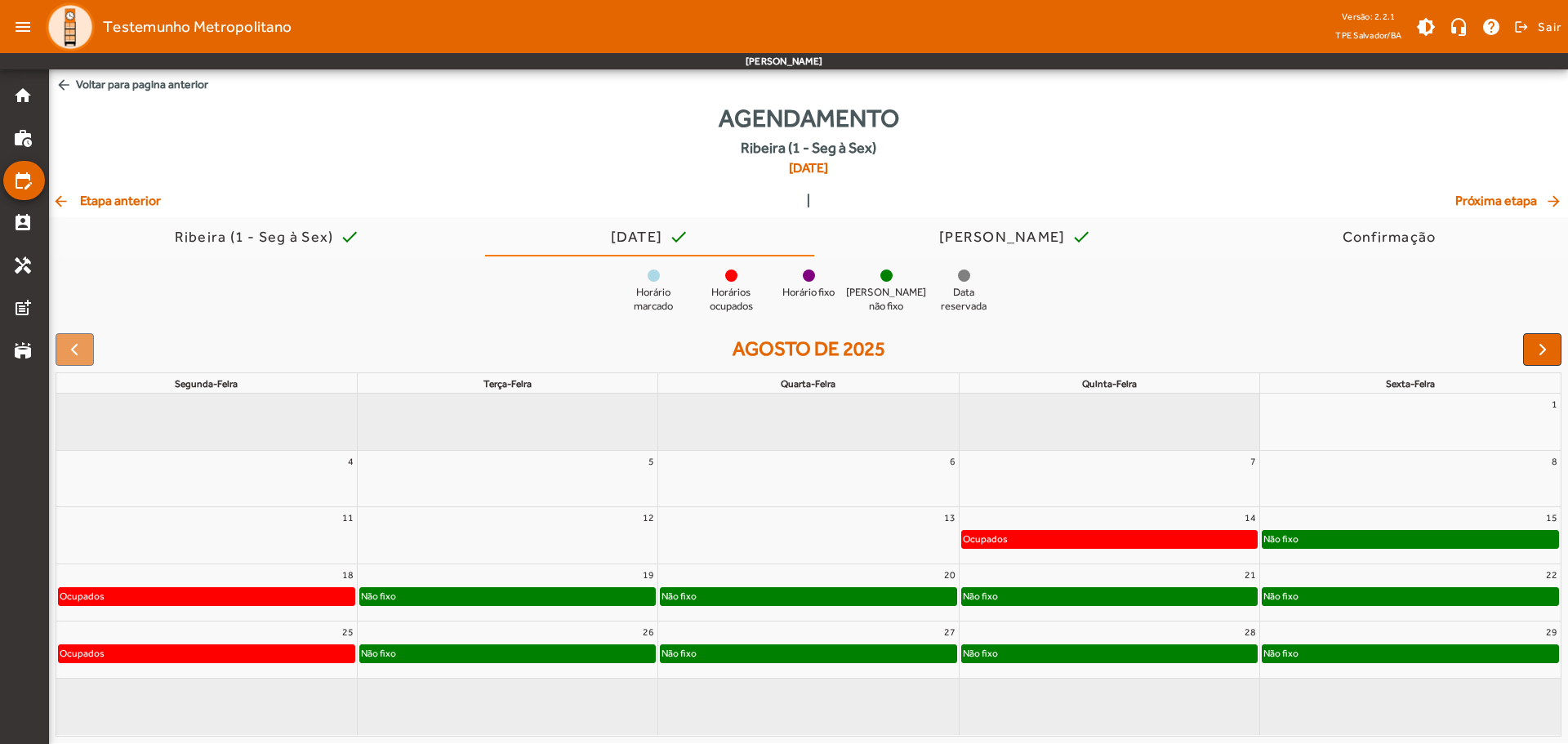
click at [141, 202] on span "arrow_back Etapa anterior" at bounding box center [106, 201] width 109 height 19
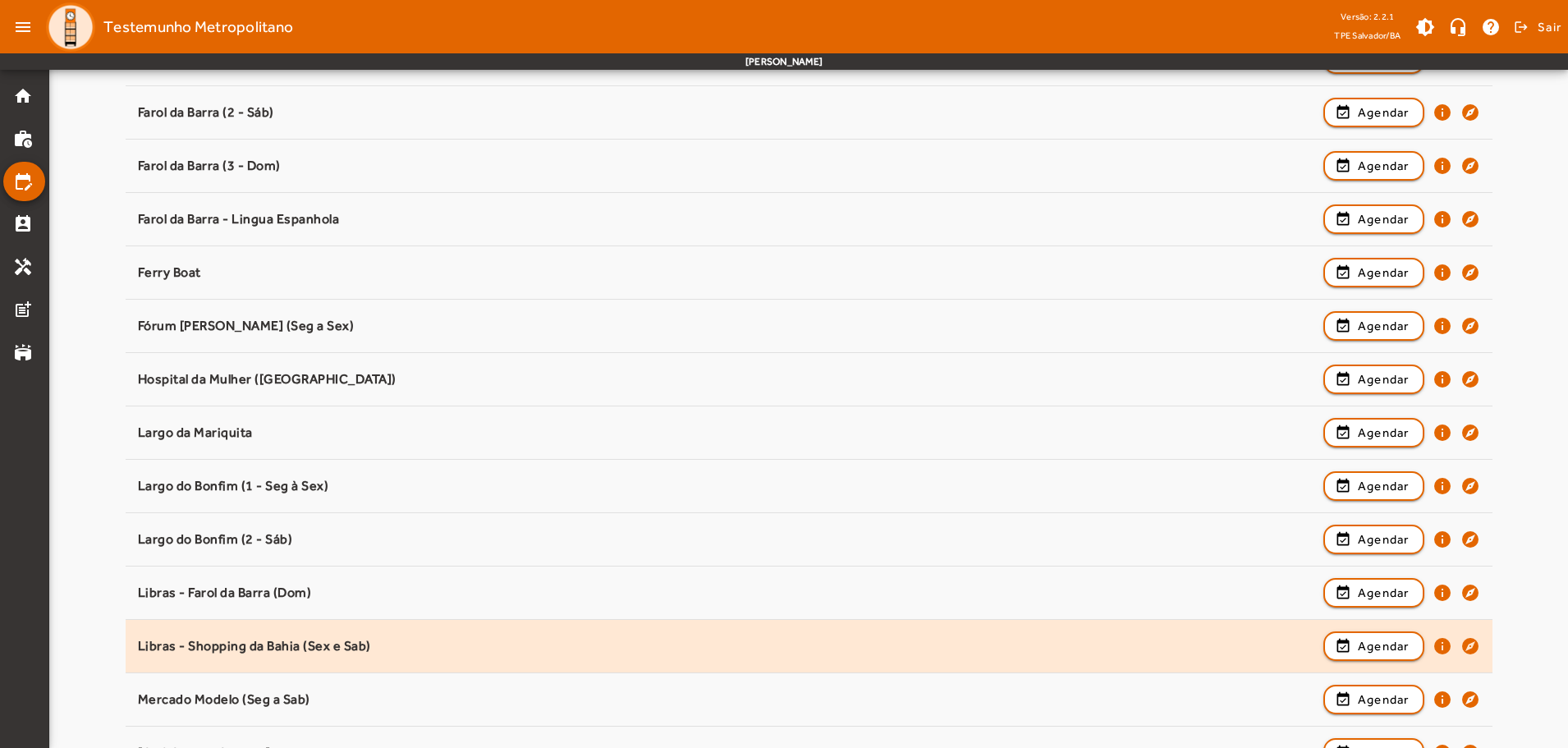
scroll to position [644, 0]
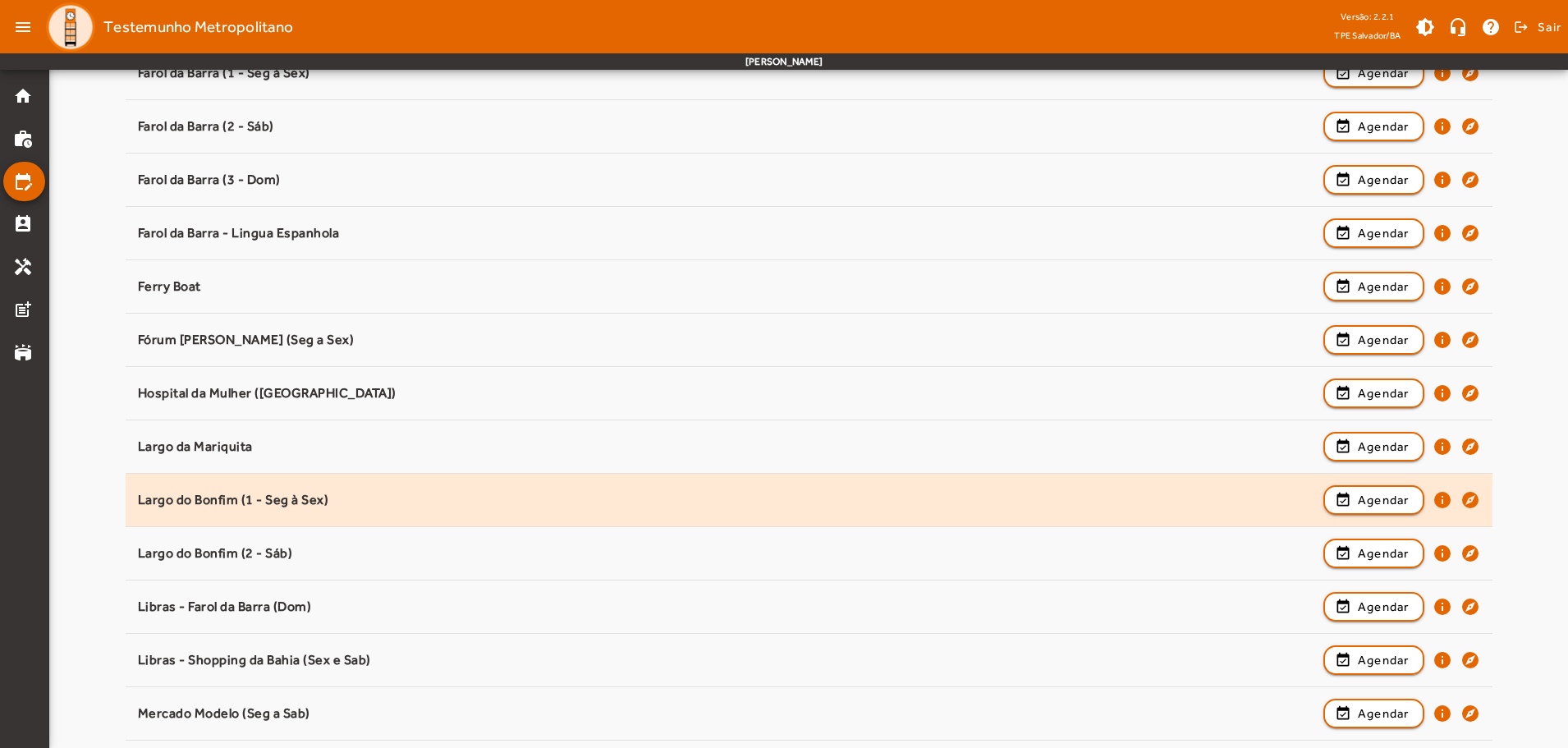
click at [271, 490] on div "[GEOGRAPHIC_DATA] (1 - Seg à Sex) event_available Agendar info explore" at bounding box center [809, 499] width 1342 height 36
click at [1378, 484] on div "event_available Agendar info explore" at bounding box center [1402, 499] width 157 height 36
click at [1378, 494] on span "Agendar" at bounding box center [1382, 500] width 51 height 19
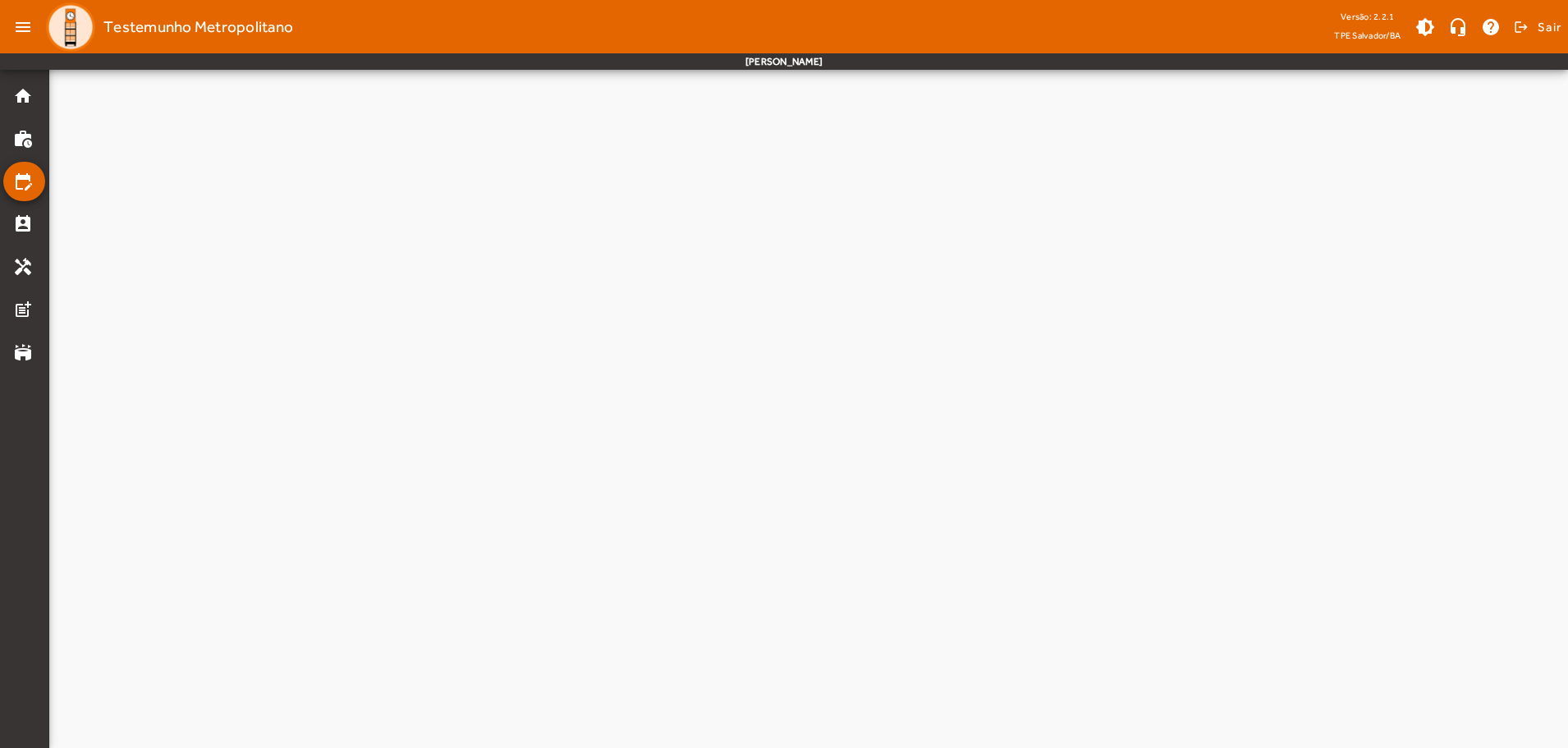
scroll to position [0, 0]
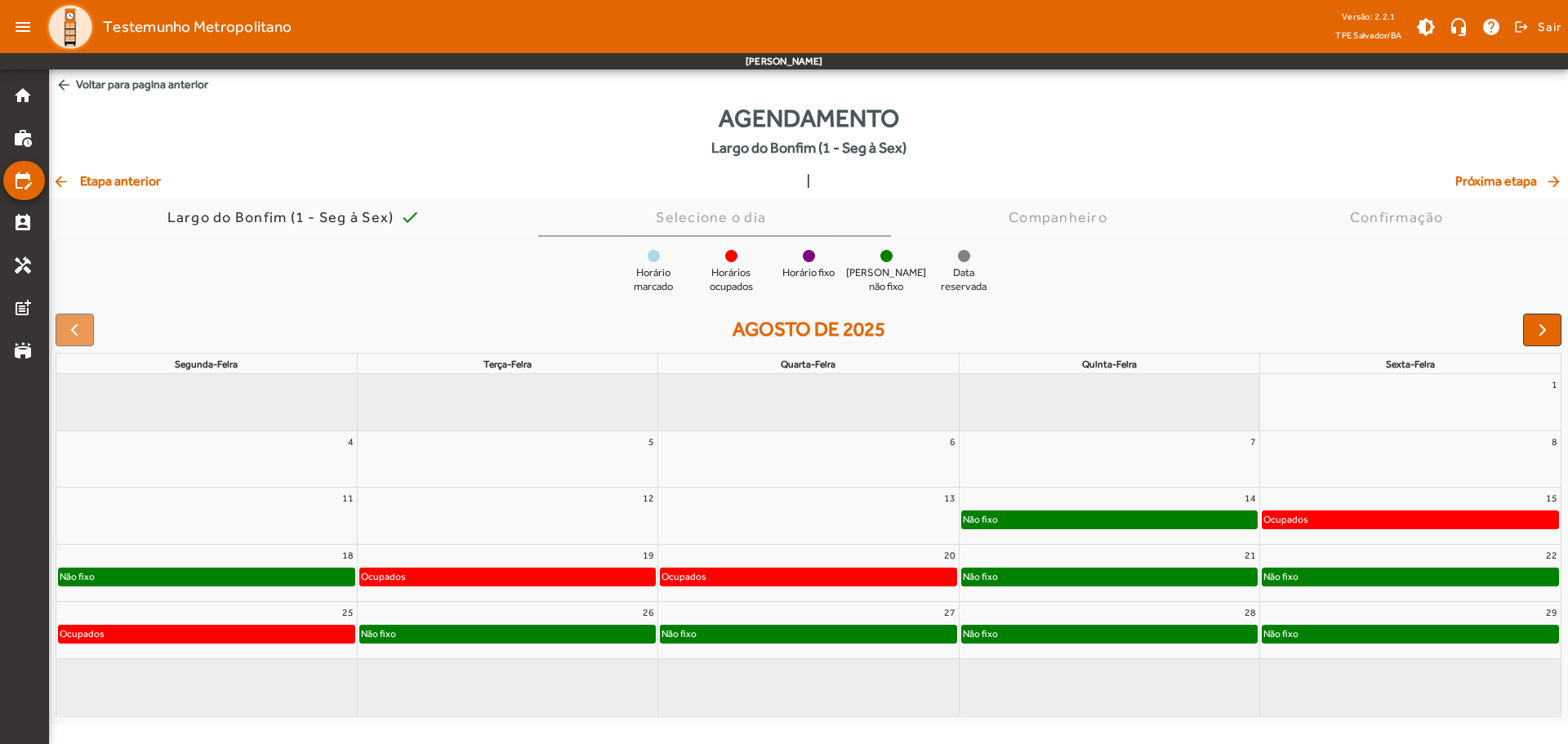
click at [1423, 574] on div "Não fixo" at bounding box center [1410, 577] width 296 height 16
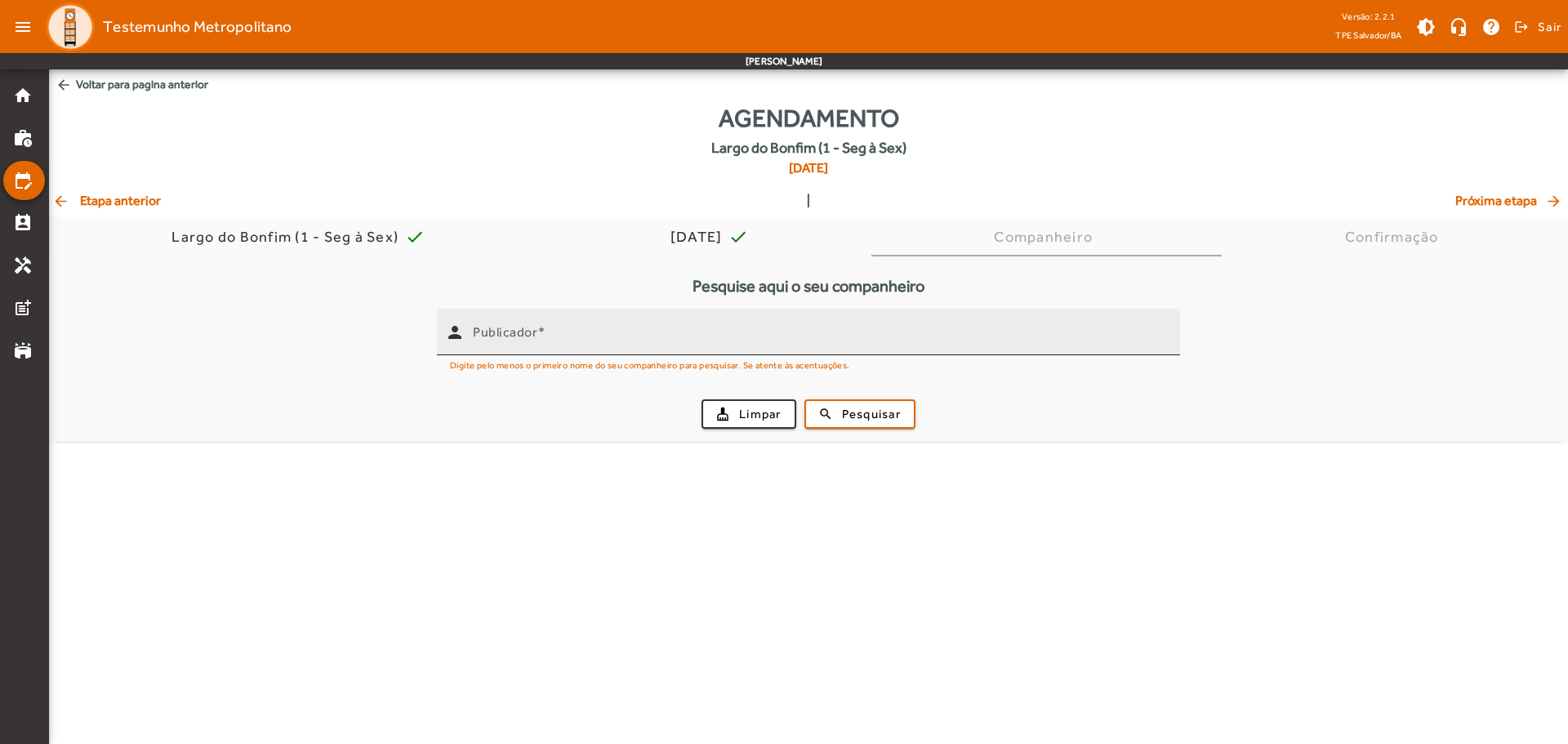
click at [794, 343] on input "Publicador" at bounding box center [819, 339] width 694 height 19
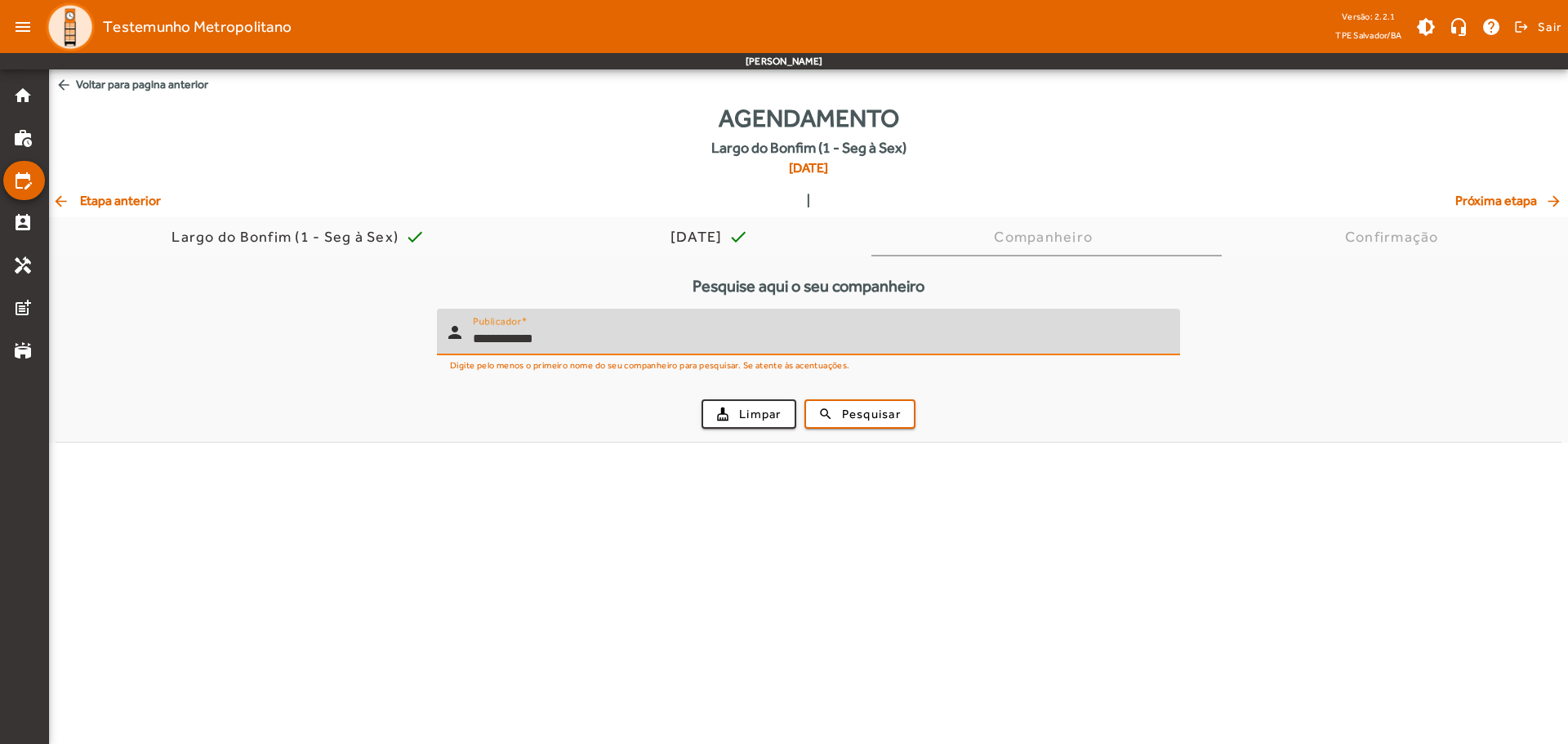
type input "**********"
click at [805, 399] on button "search Pesquisar" at bounding box center [860, 414] width 111 height 30
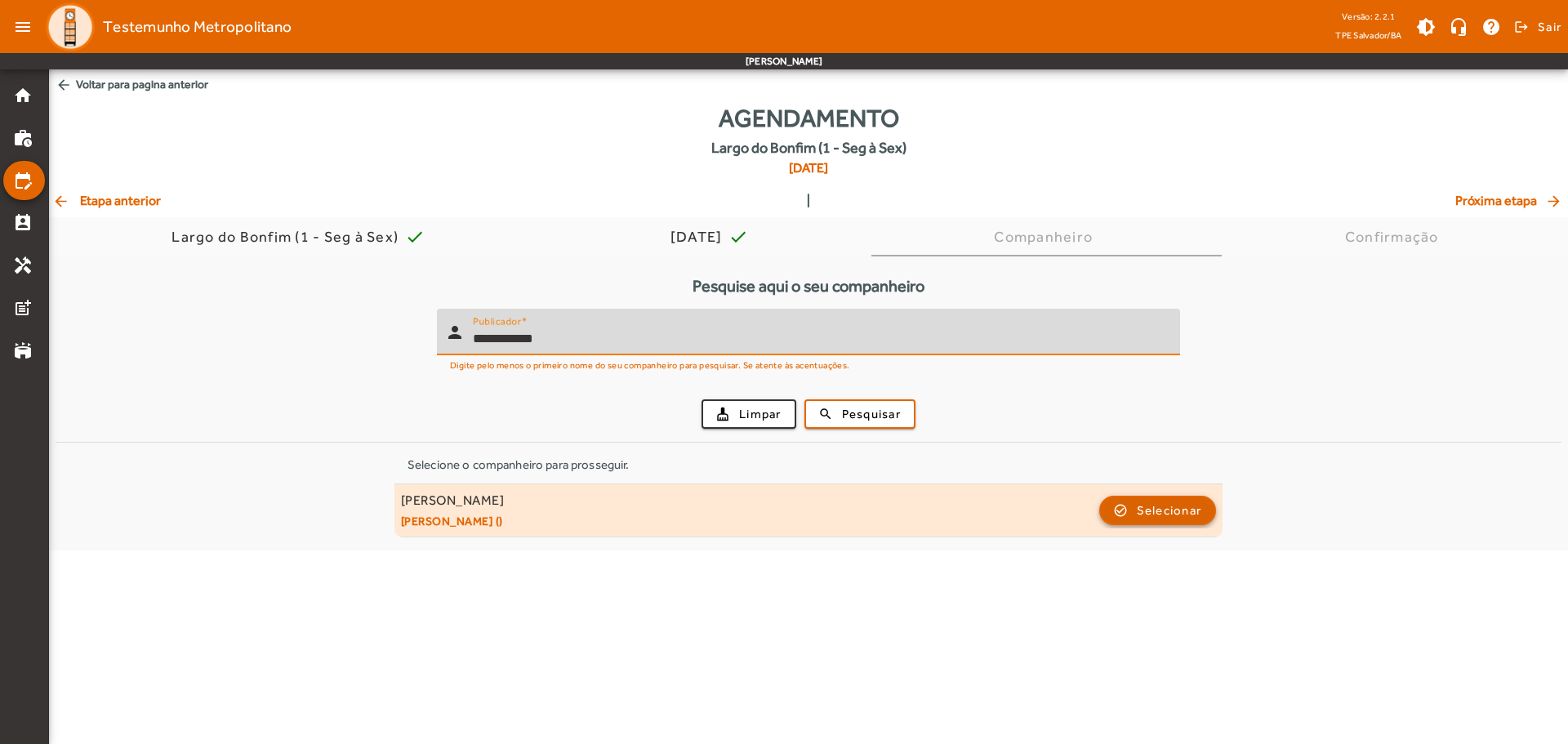
click at [1171, 509] on span "Selecionar" at bounding box center [1170, 510] width 65 height 19
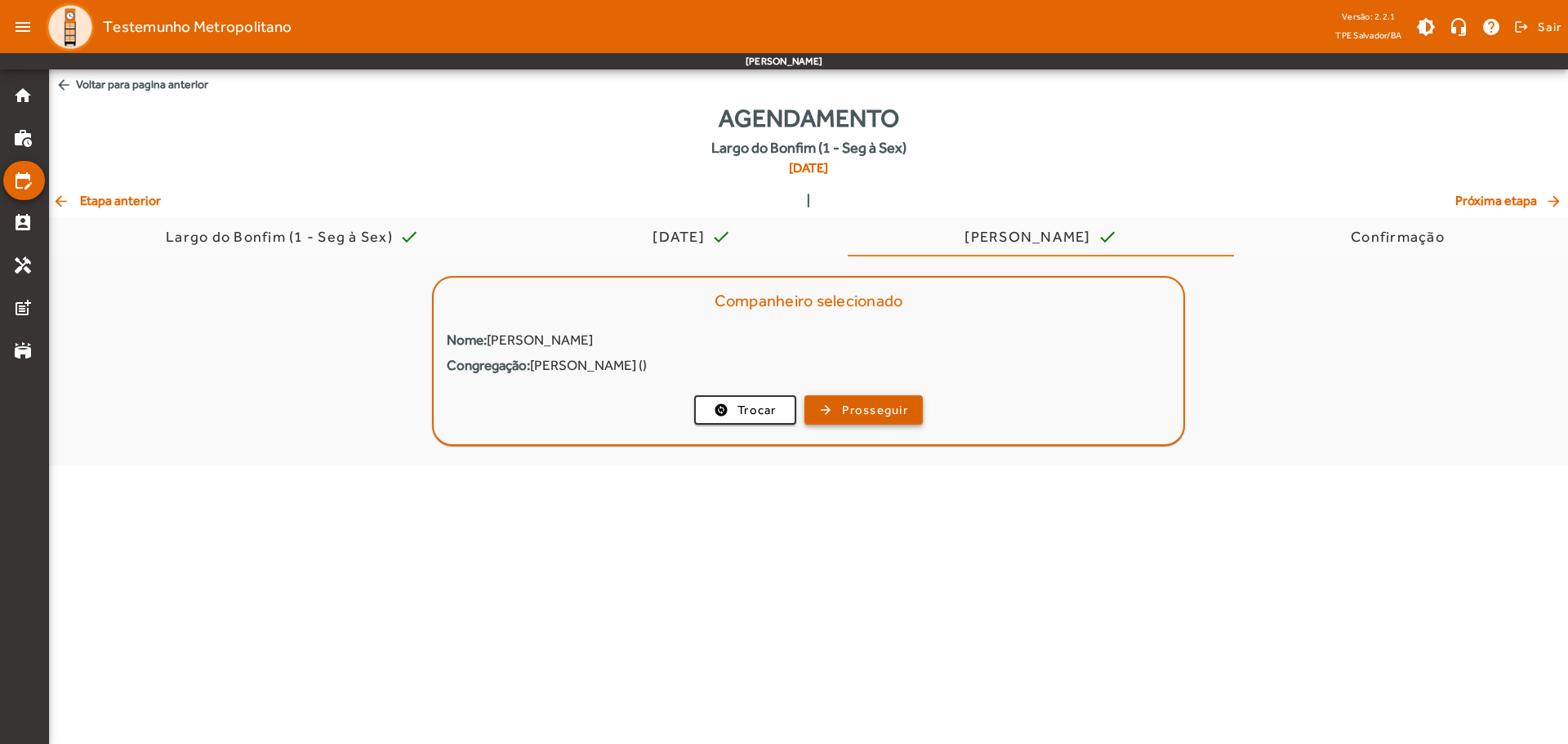
click at [854, 417] on span "Prosseguir" at bounding box center [875, 411] width 66 height 19
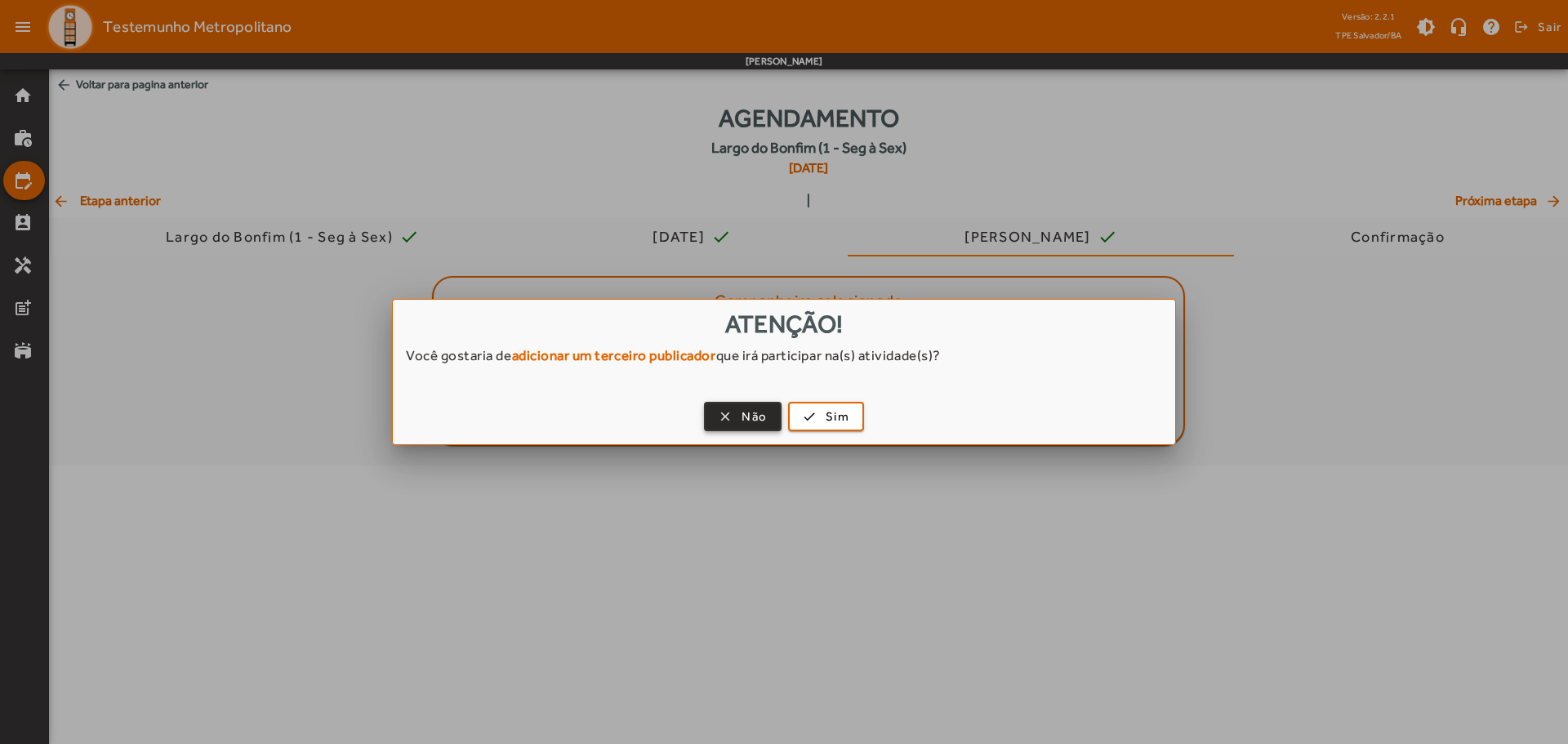
click at [754, 407] on span "Não" at bounding box center [754, 417] width 25 height 19
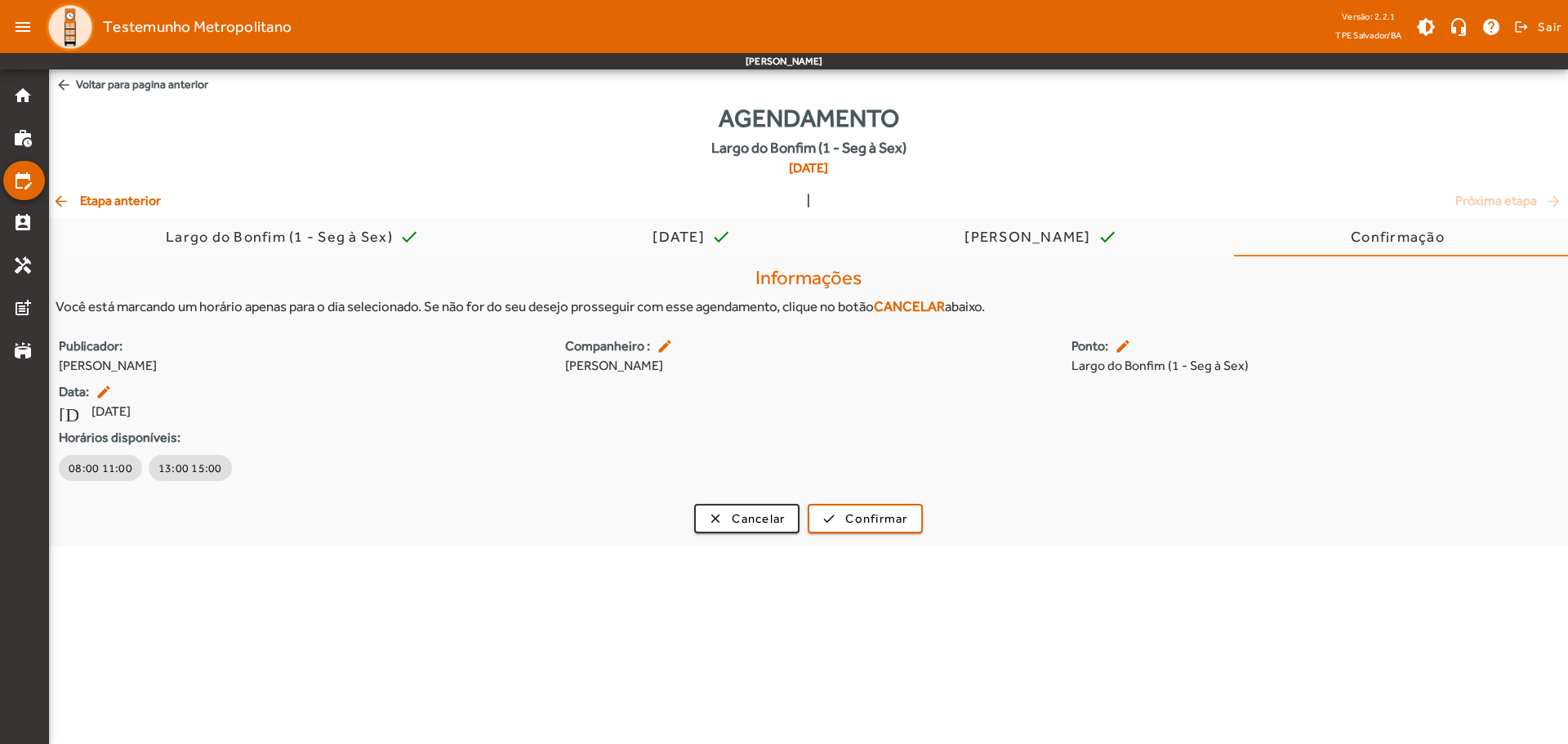
click at [109, 204] on span "arrow_back Etapa anterior" at bounding box center [106, 201] width 109 height 19
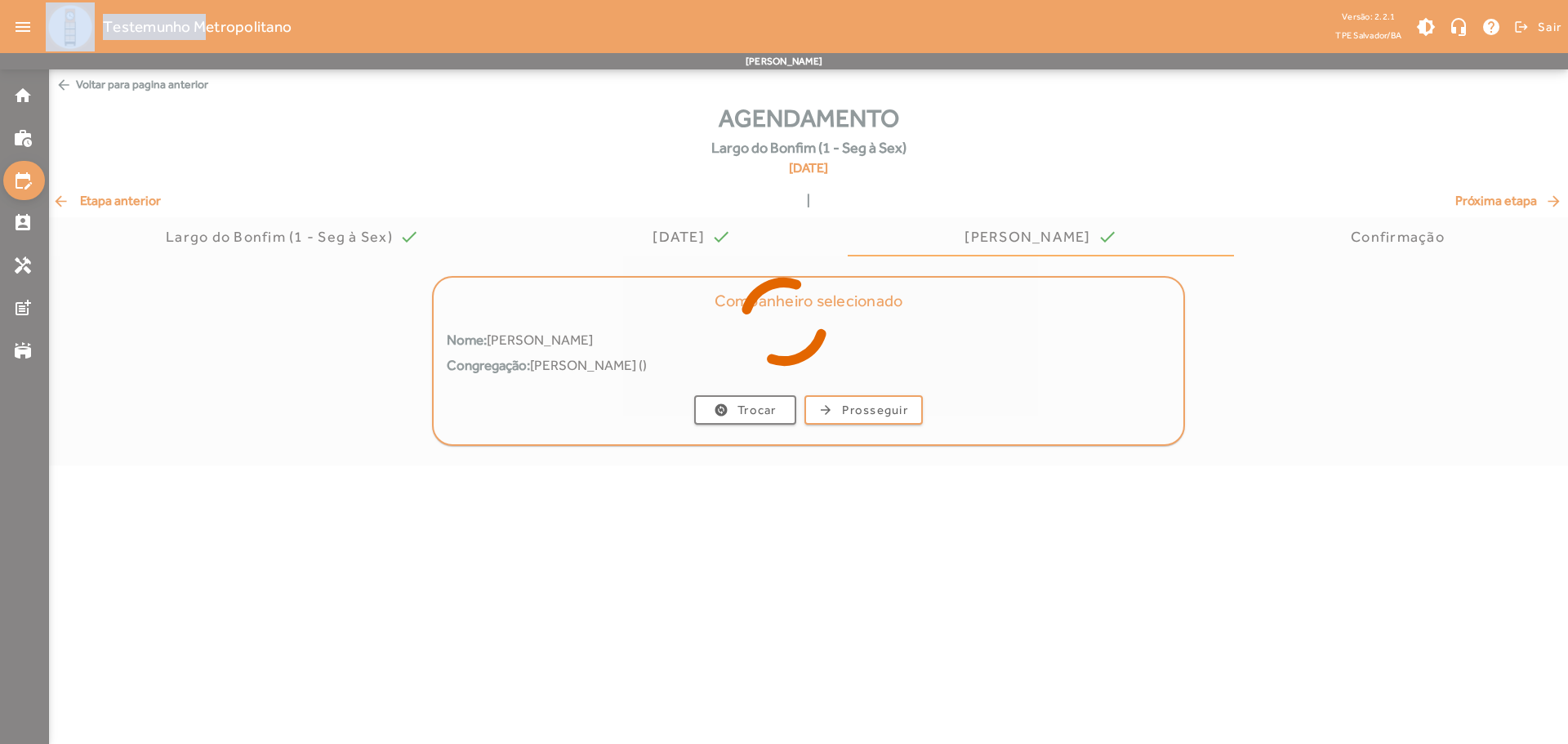
click at [109, 204] on div at bounding box center [784, 372] width 1568 height 744
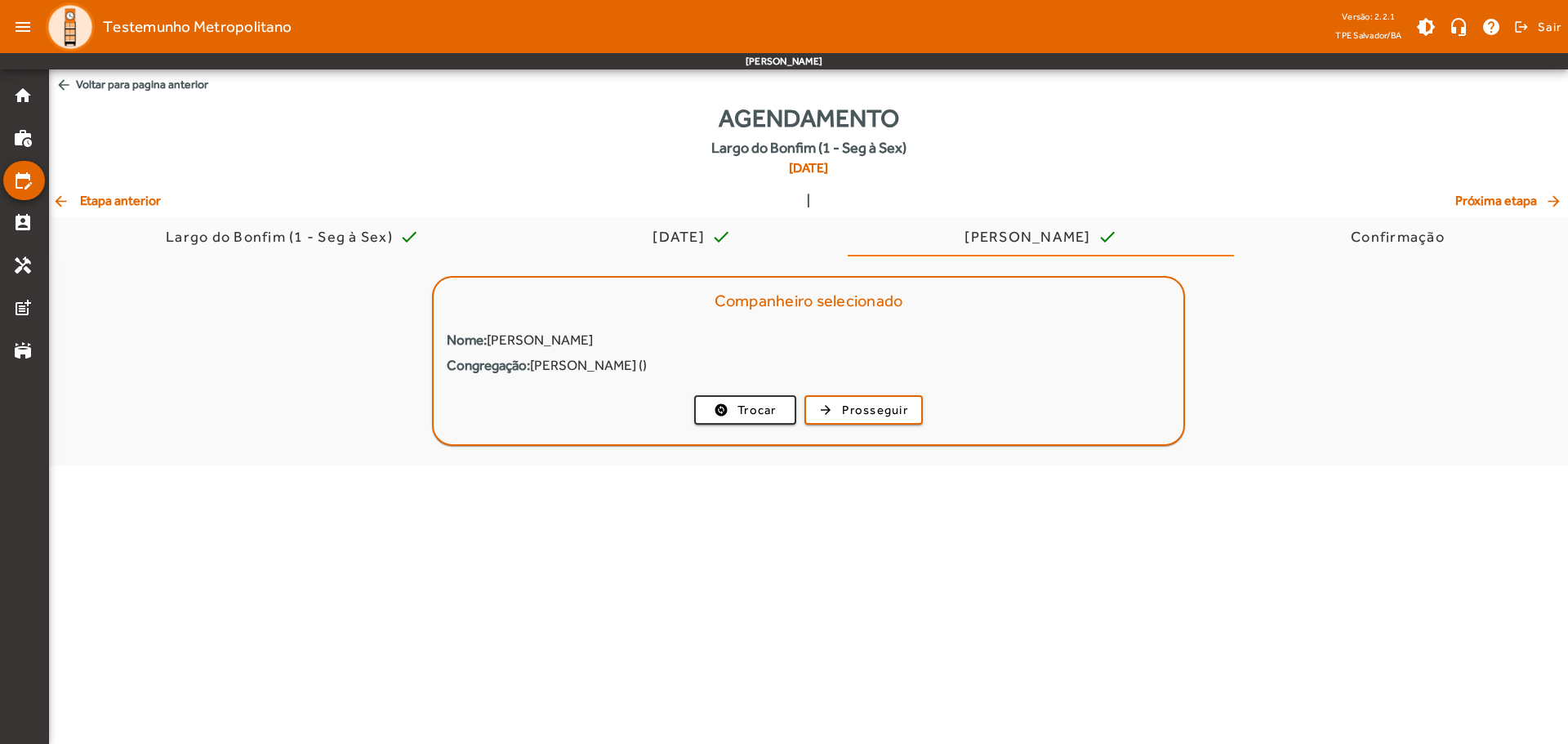
click at [102, 202] on span "arrow_back Etapa anterior" at bounding box center [106, 201] width 109 height 19
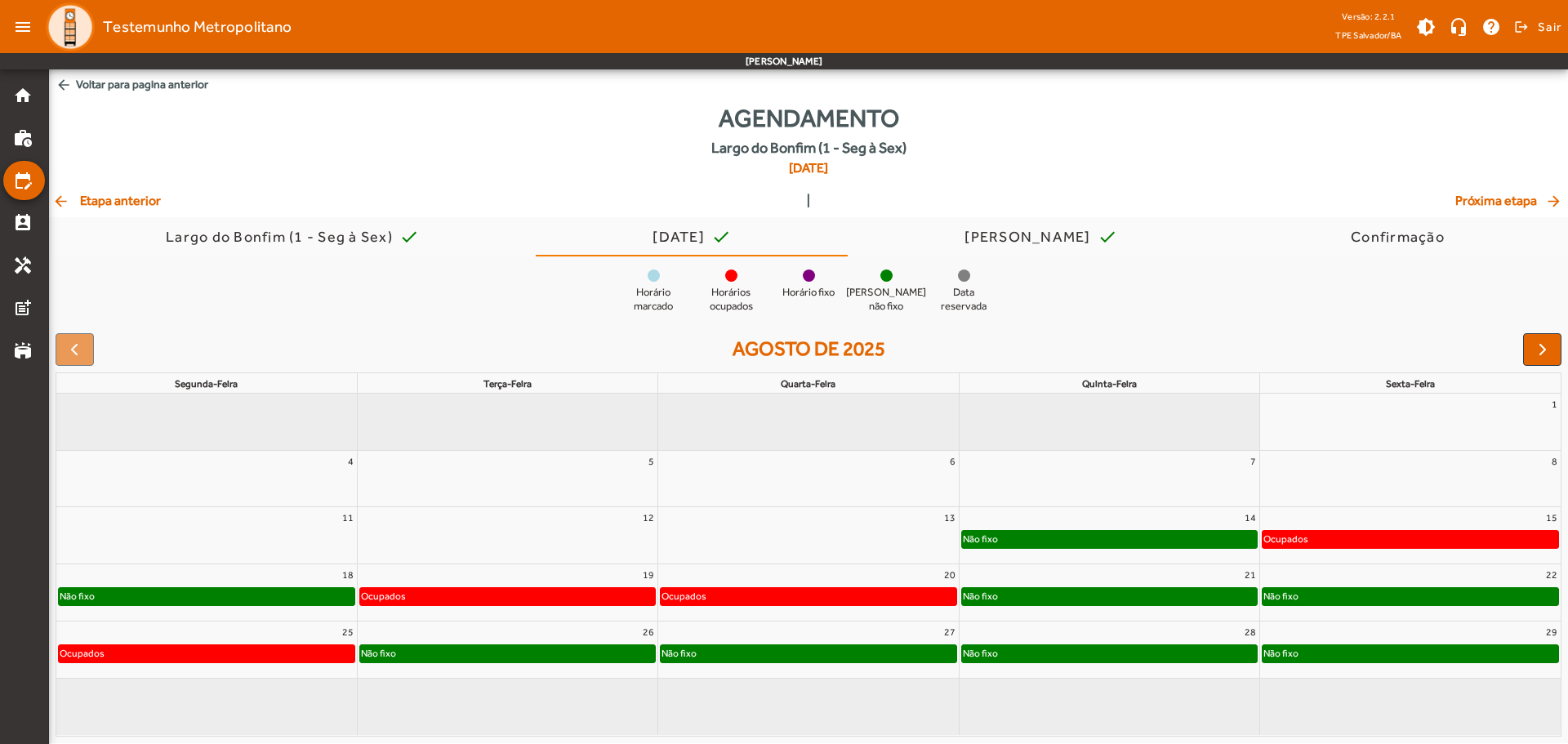
click at [89, 197] on span "arrow_back Etapa anterior" at bounding box center [106, 201] width 109 height 19
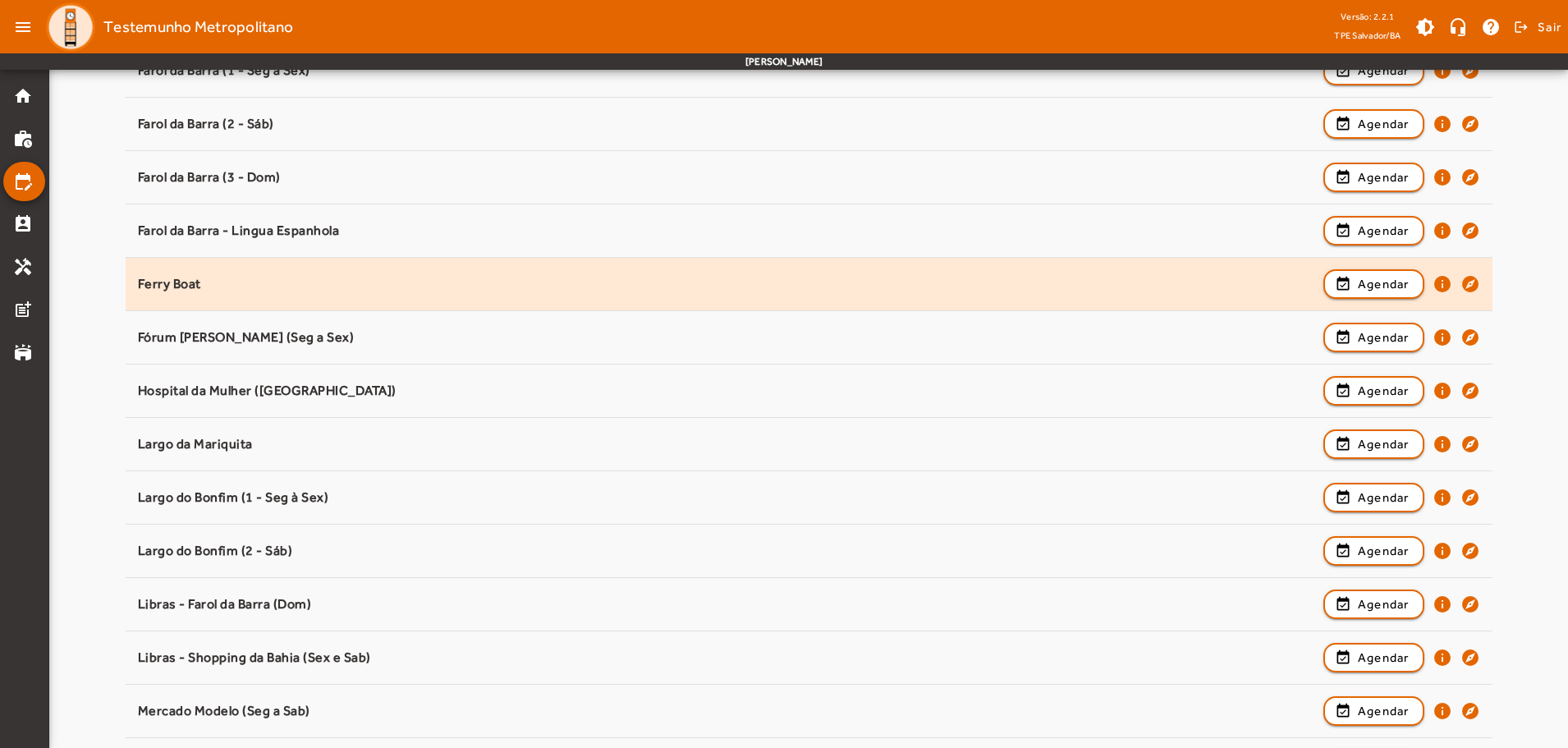
scroll to position [657, 0]
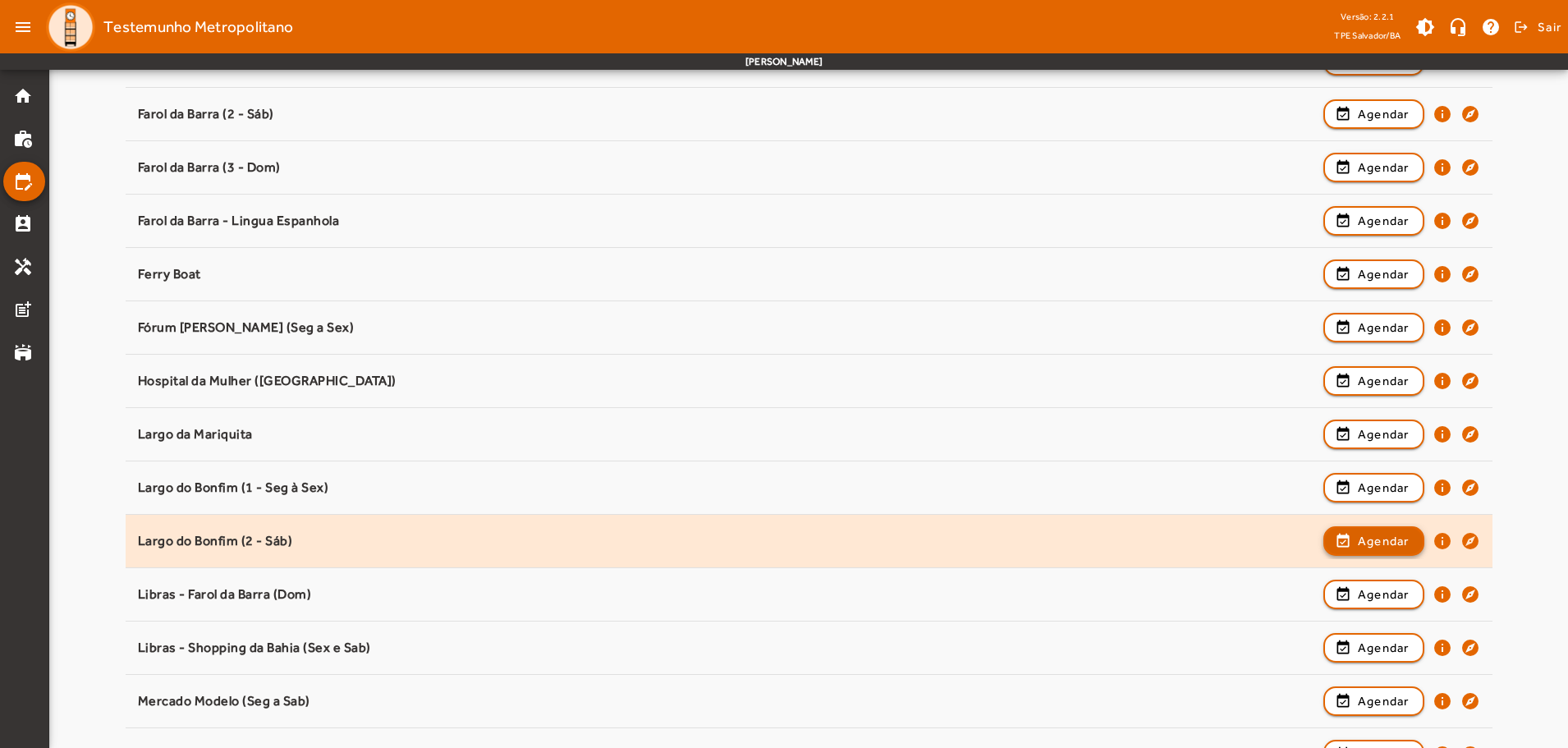
click at [1332, 528] on span "button" at bounding box center [1373, 541] width 98 height 40
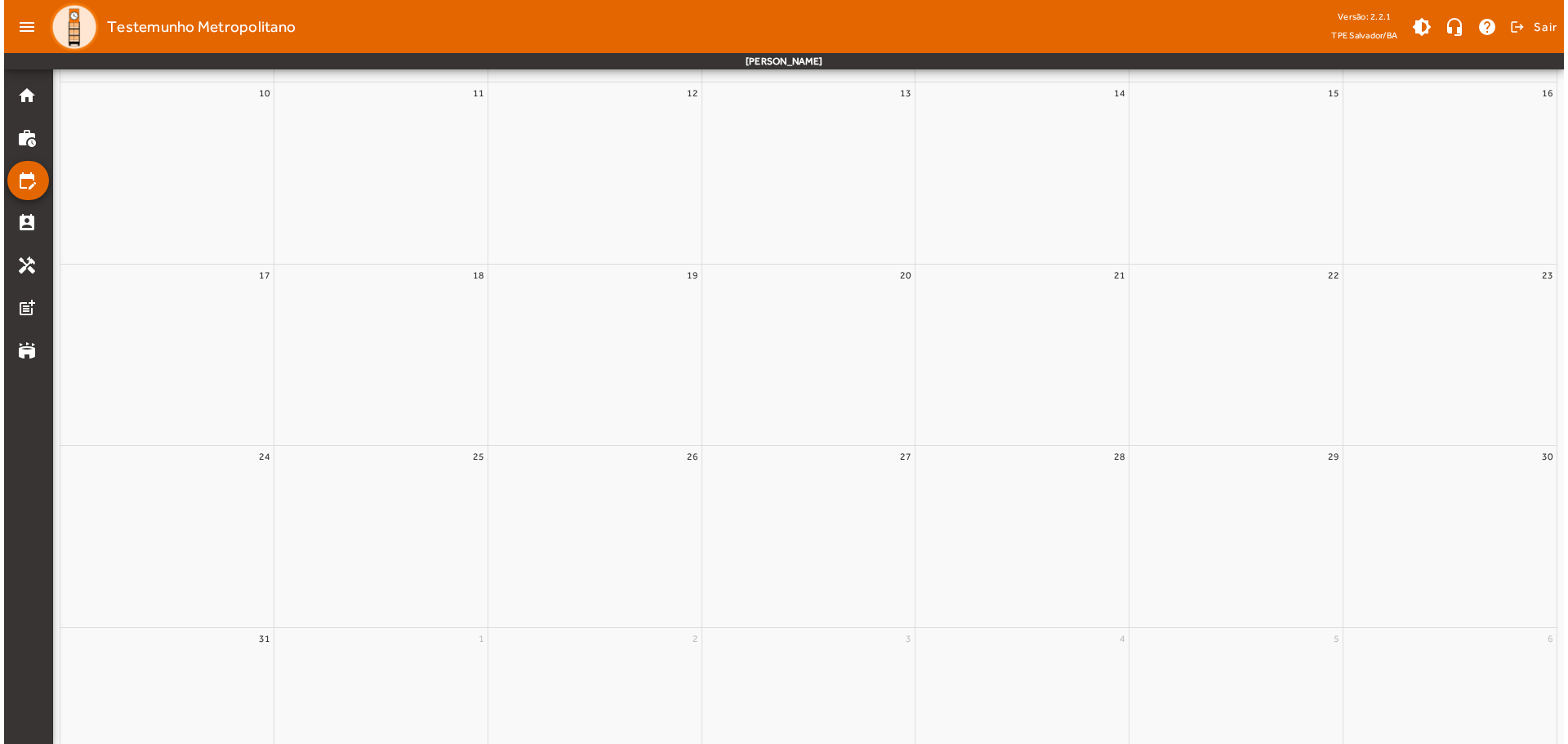
scroll to position [0, 0]
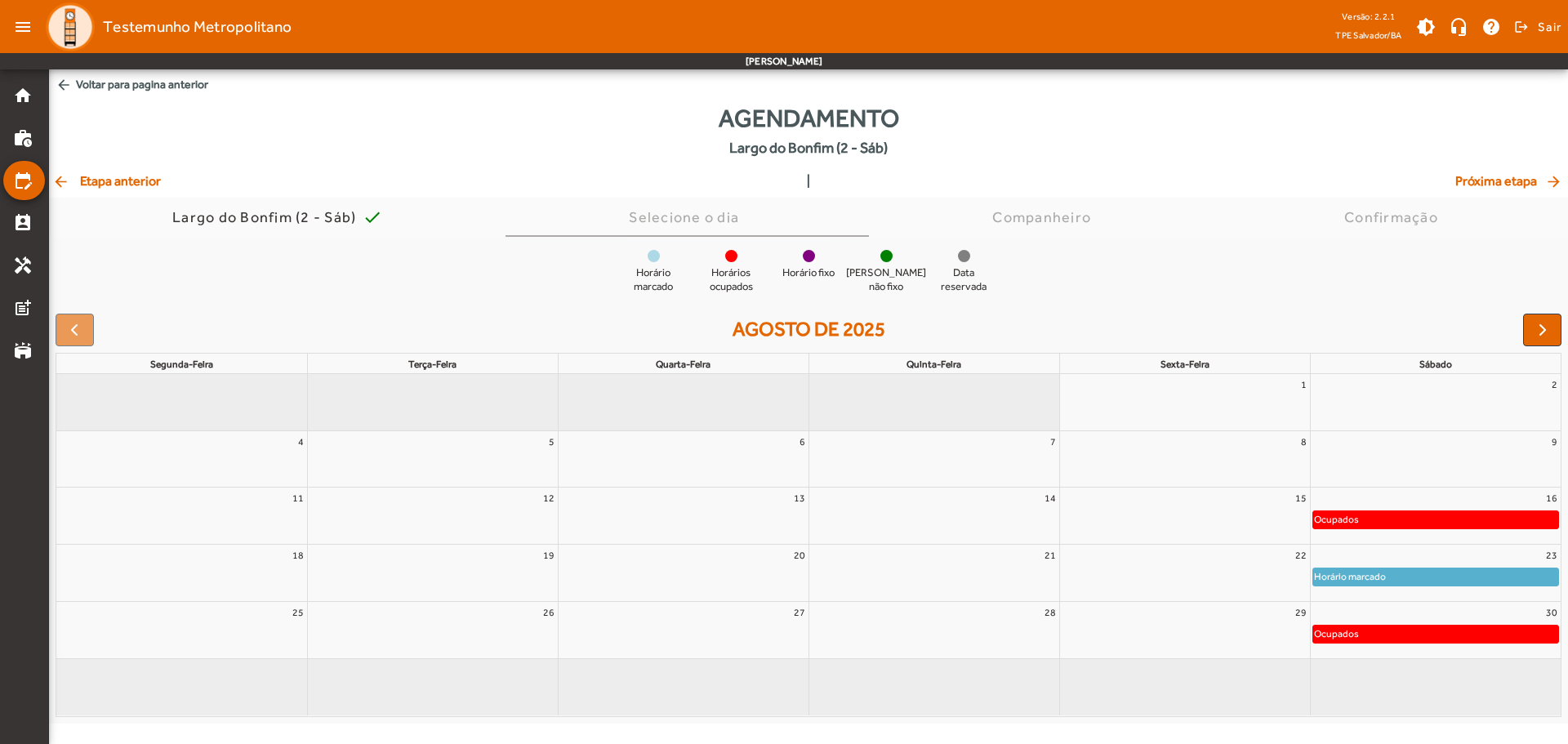
click at [1412, 574] on div "Horário marcado" at bounding box center [1435, 577] width 245 height 16
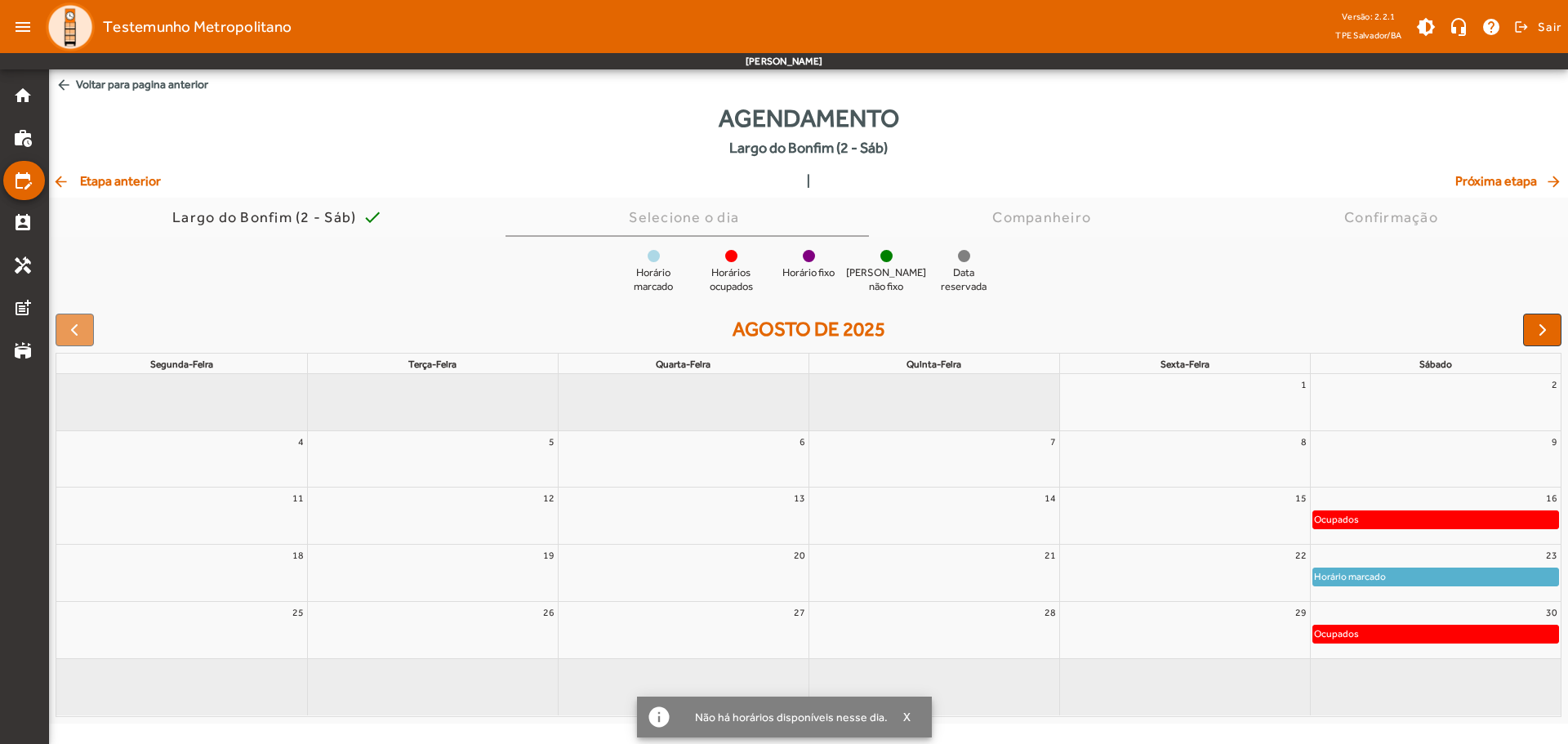
click at [1412, 574] on div "Horário marcado" at bounding box center [1435, 577] width 245 height 16
click at [1529, 324] on button "button" at bounding box center [1542, 330] width 39 height 33
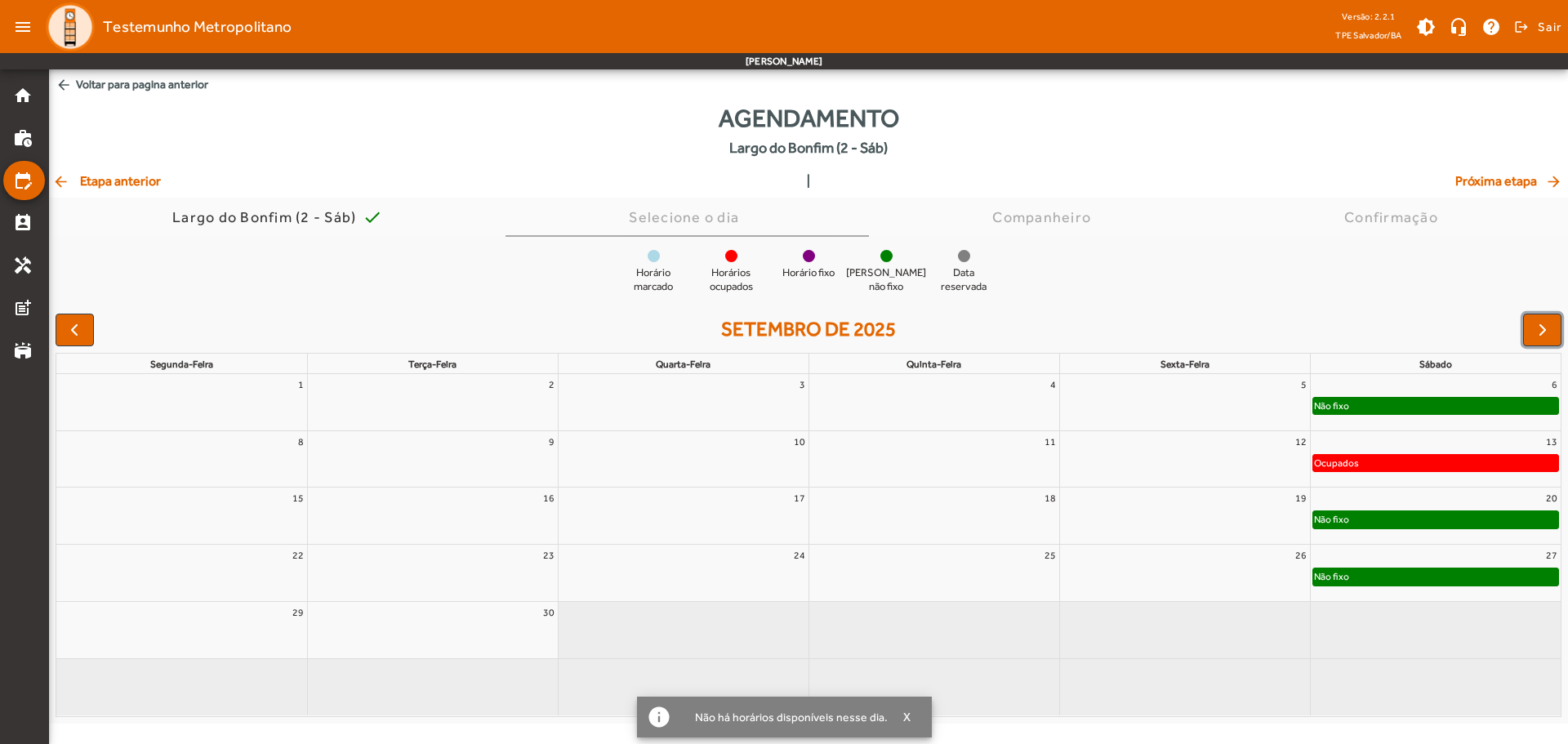
click at [1492, 403] on div "Não fixo" at bounding box center [1435, 405] width 245 height 16
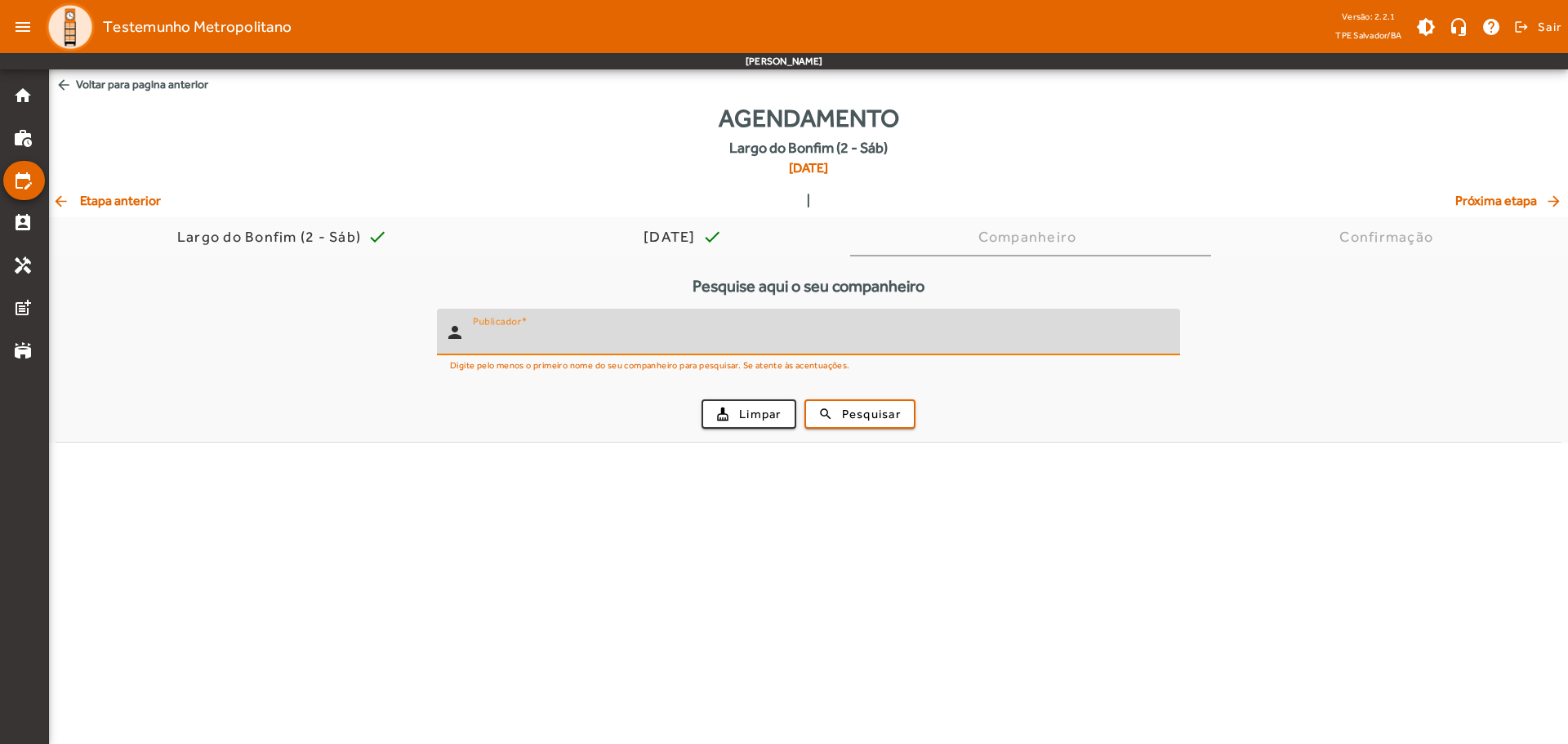
click at [792, 345] on input "Publicador" at bounding box center [819, 339] width 694 height 19
type input "**********"
click at [805, 399] on button "search Pesquisar" at bounding box center [860, 414] width 111 height 30
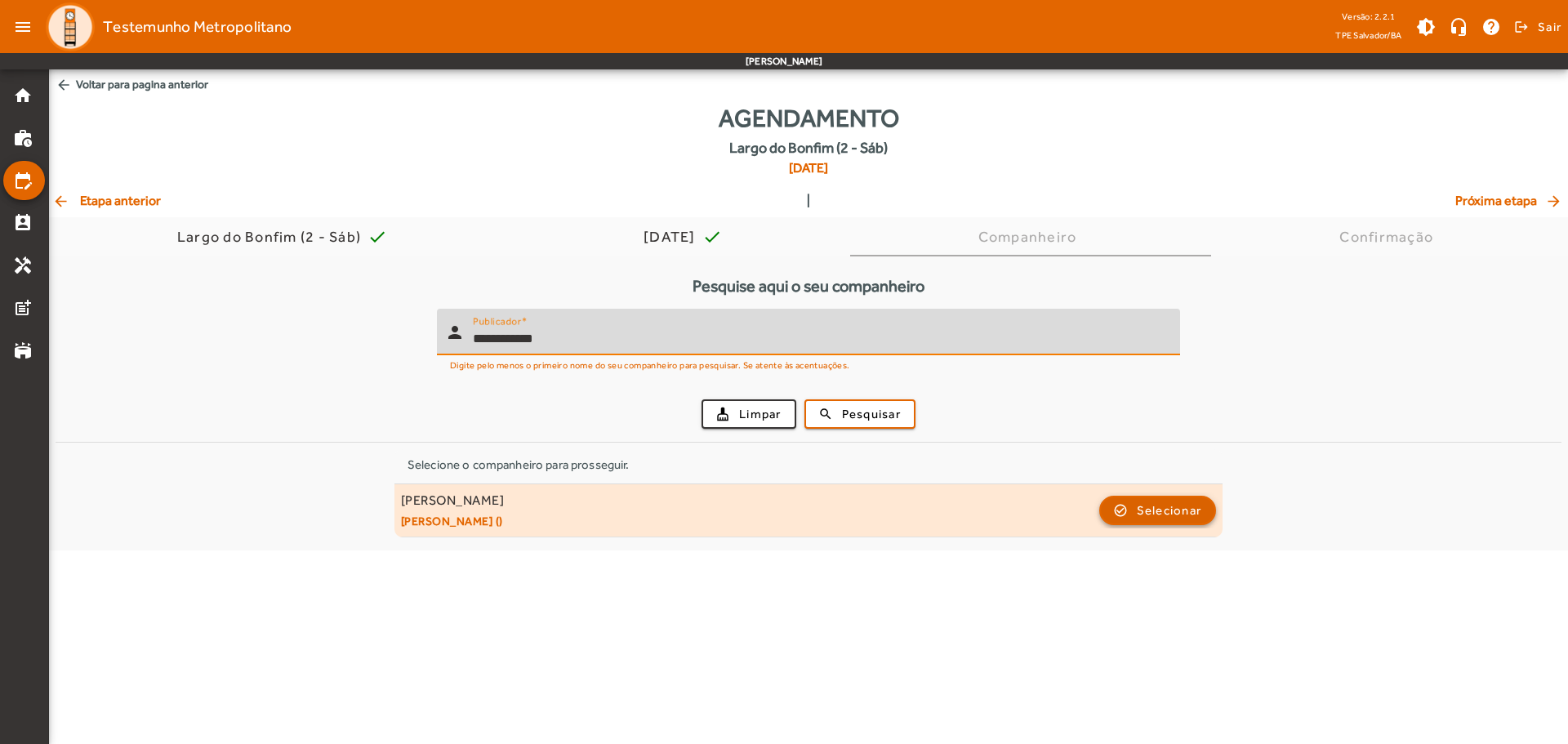
click at [1103, 509] on span "button" at bounding box center [1158, 510] width 115 height 39
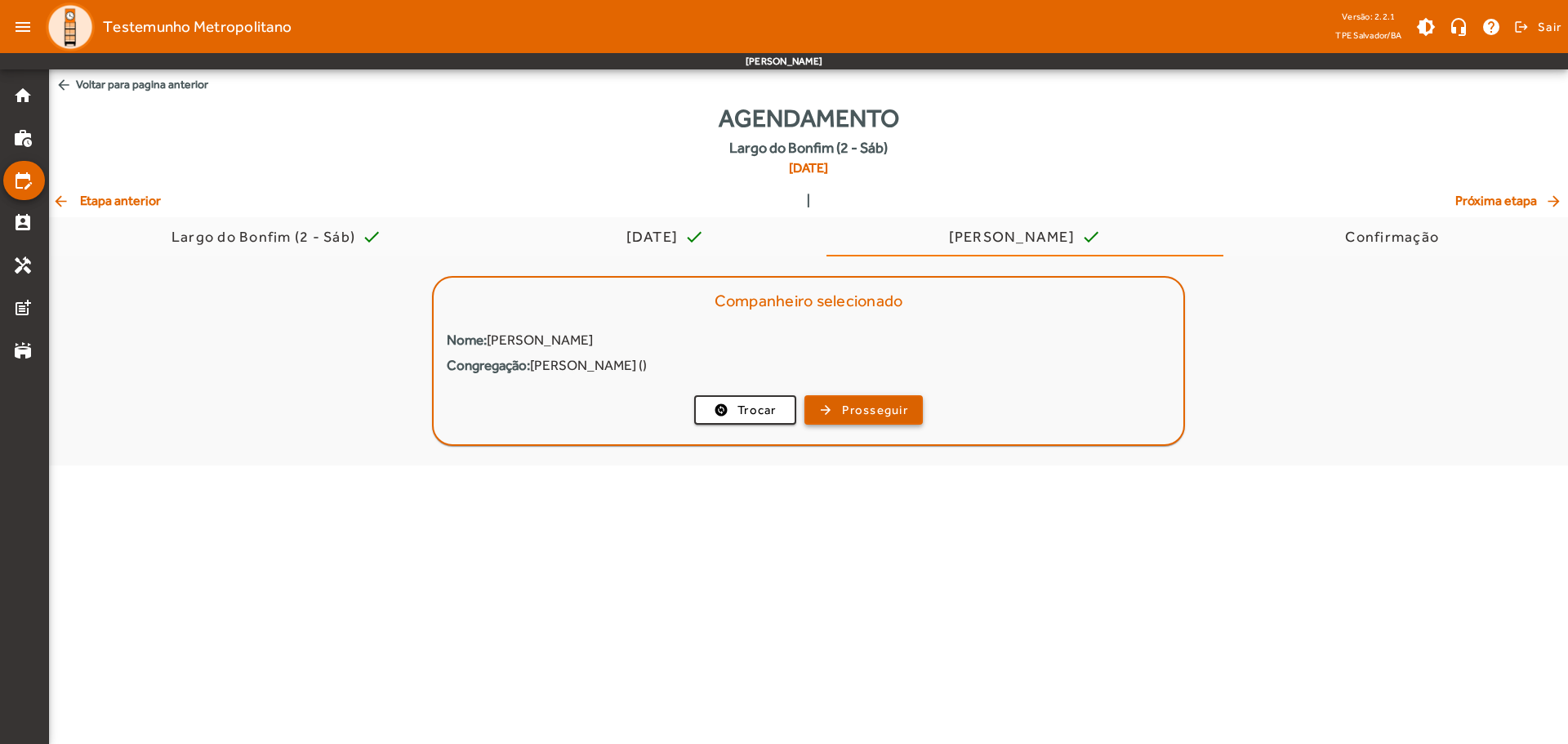
click at [831, 408] on span "button" at bounding box center [863, 410] width 116 height 39
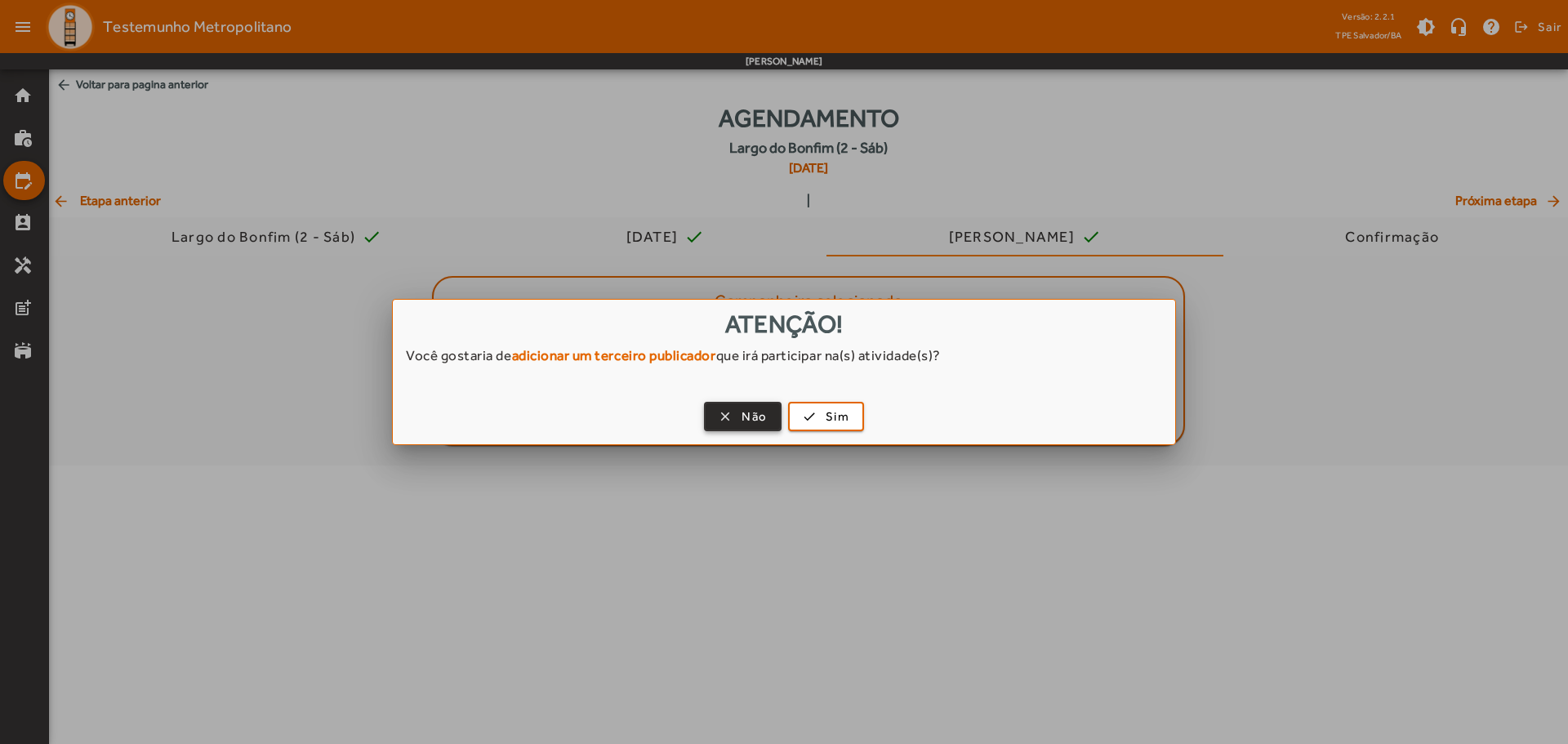
click at [752, 417] on span "Não" at bounding box center [754, 417] width 25 height 19
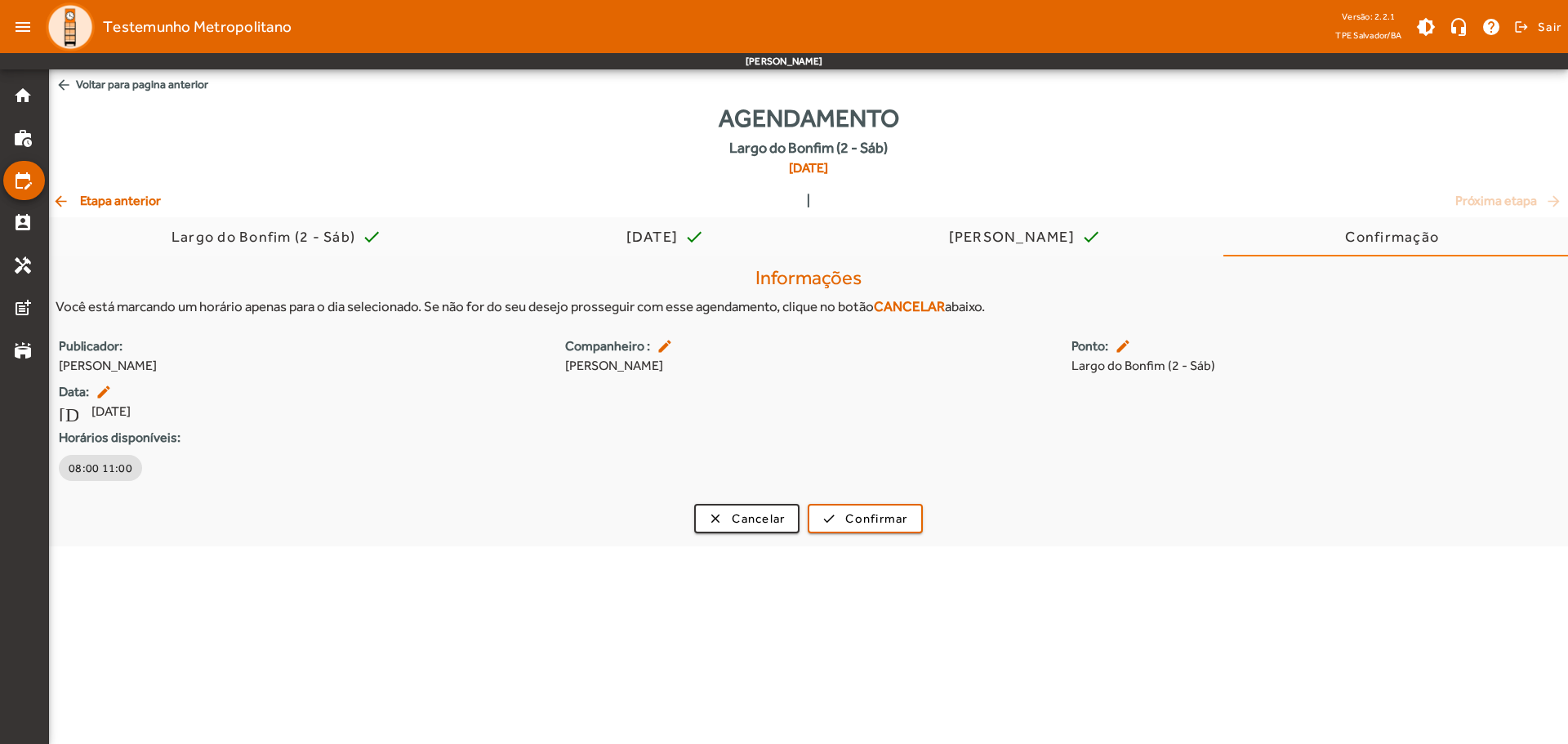
click at [83, 201] on span "arrow_back Etapa anterior" at bounding box center [106, 201] width 109 height 19
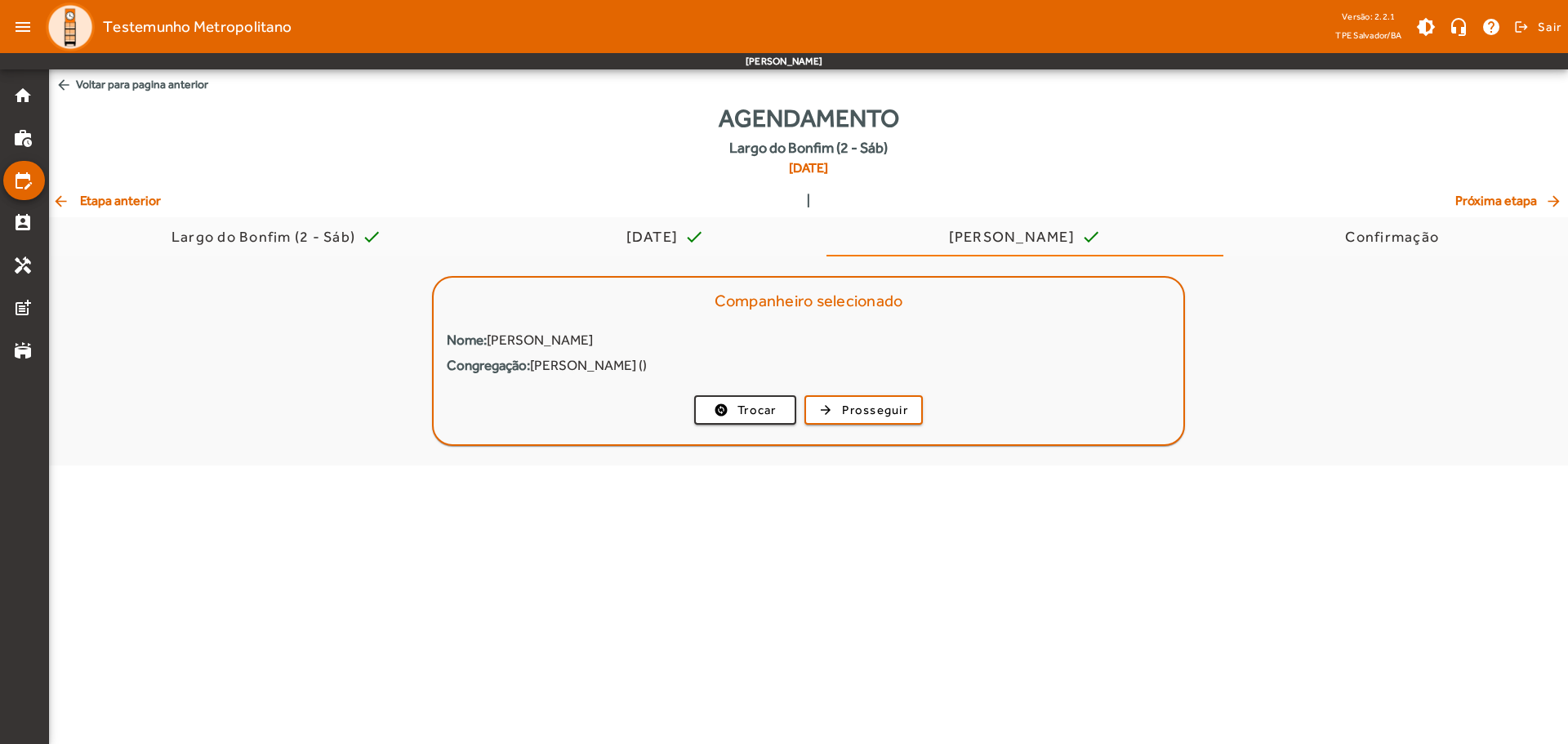
click at [83, 201] on span "arrow_back Etapa anterior" at bounding box center [106, 201] width 109 height 19
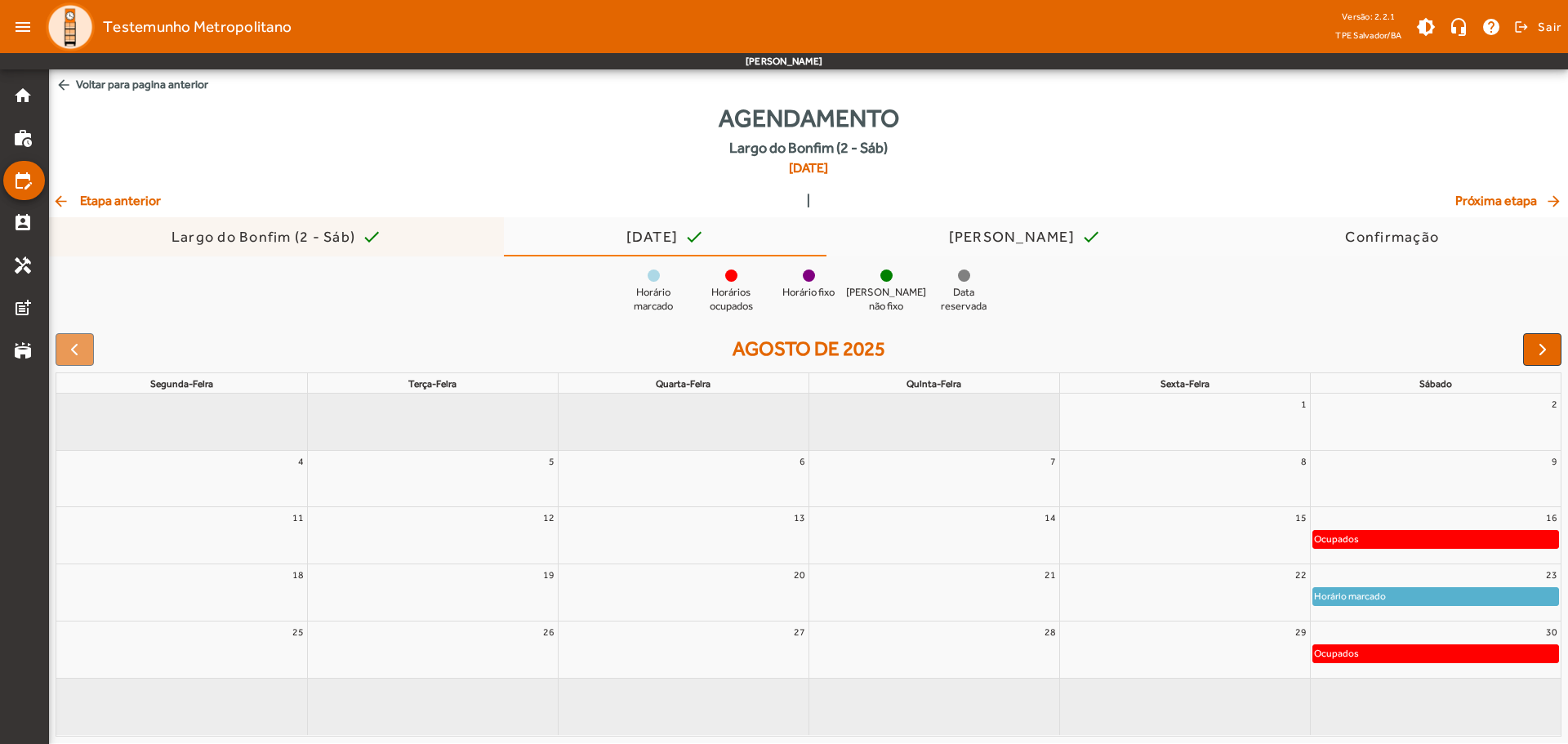
click at [383, 223] on div "Largo do Bonfim (2 - Sáb) check" at bounding box center [276, 237] width 455 height 39
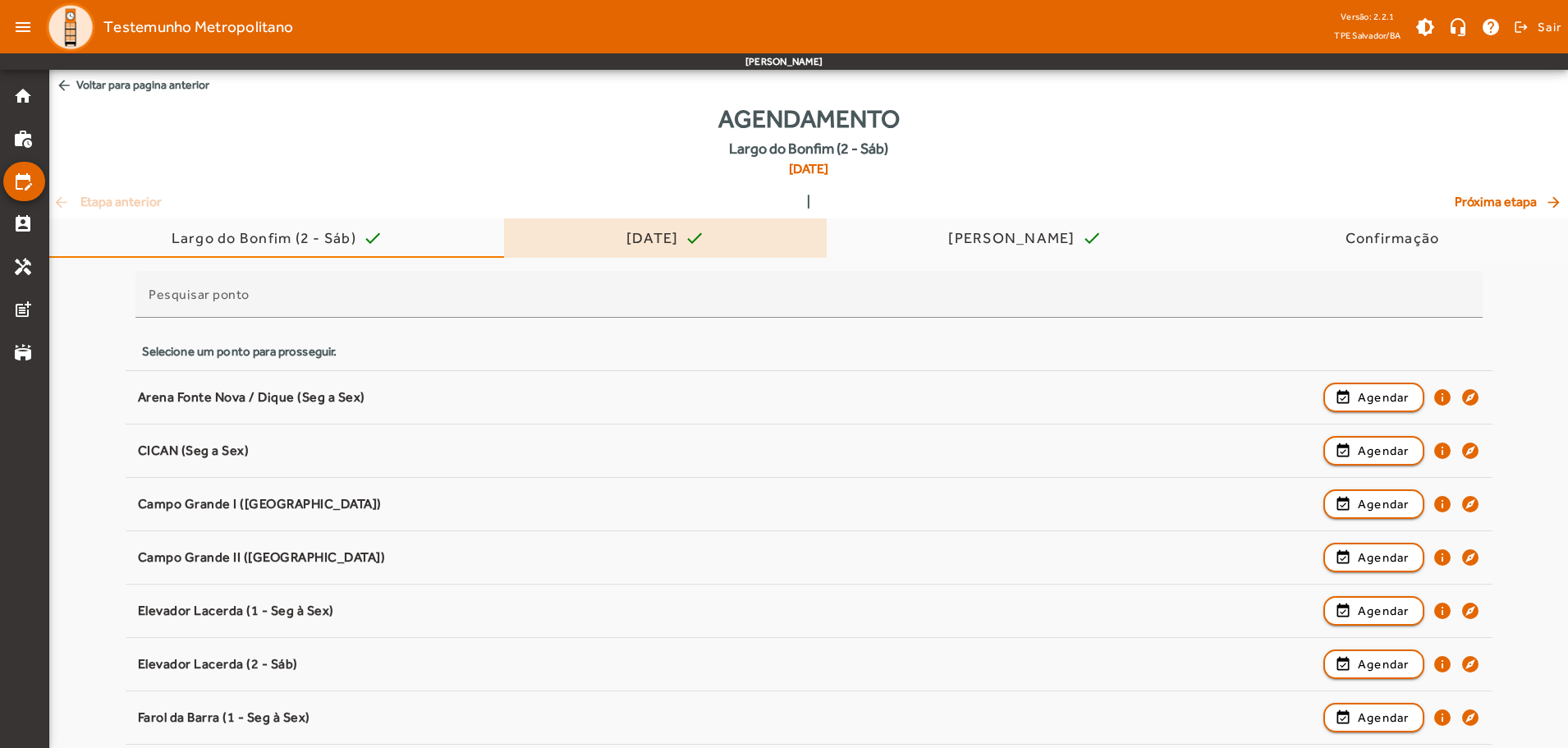
click at [685, 230] on div "[DATE]" at bounding box center [655, 238] width 59 height 16
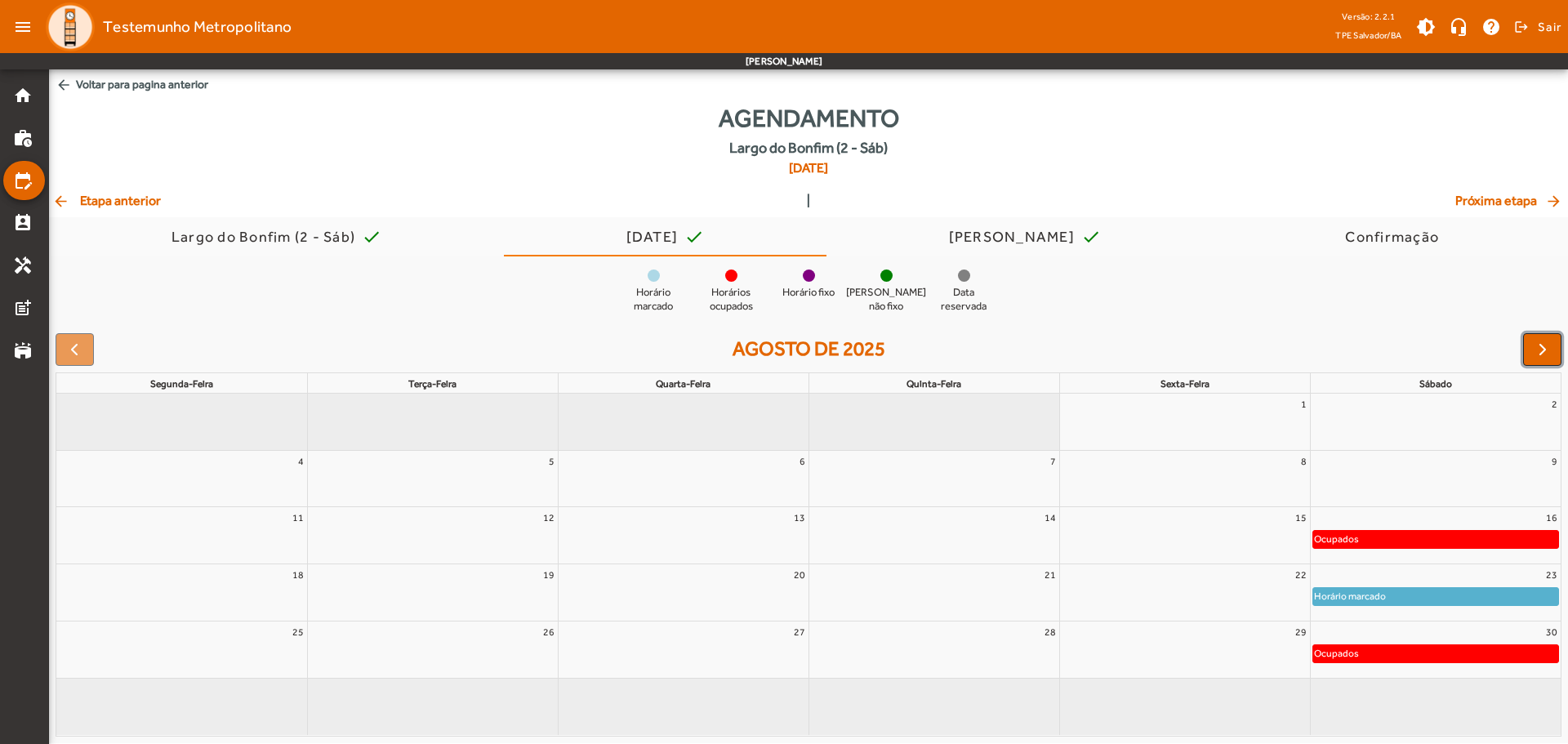
click at [1555, 350] on button "button" at bounding box center [1542, 349] width 39 height 33
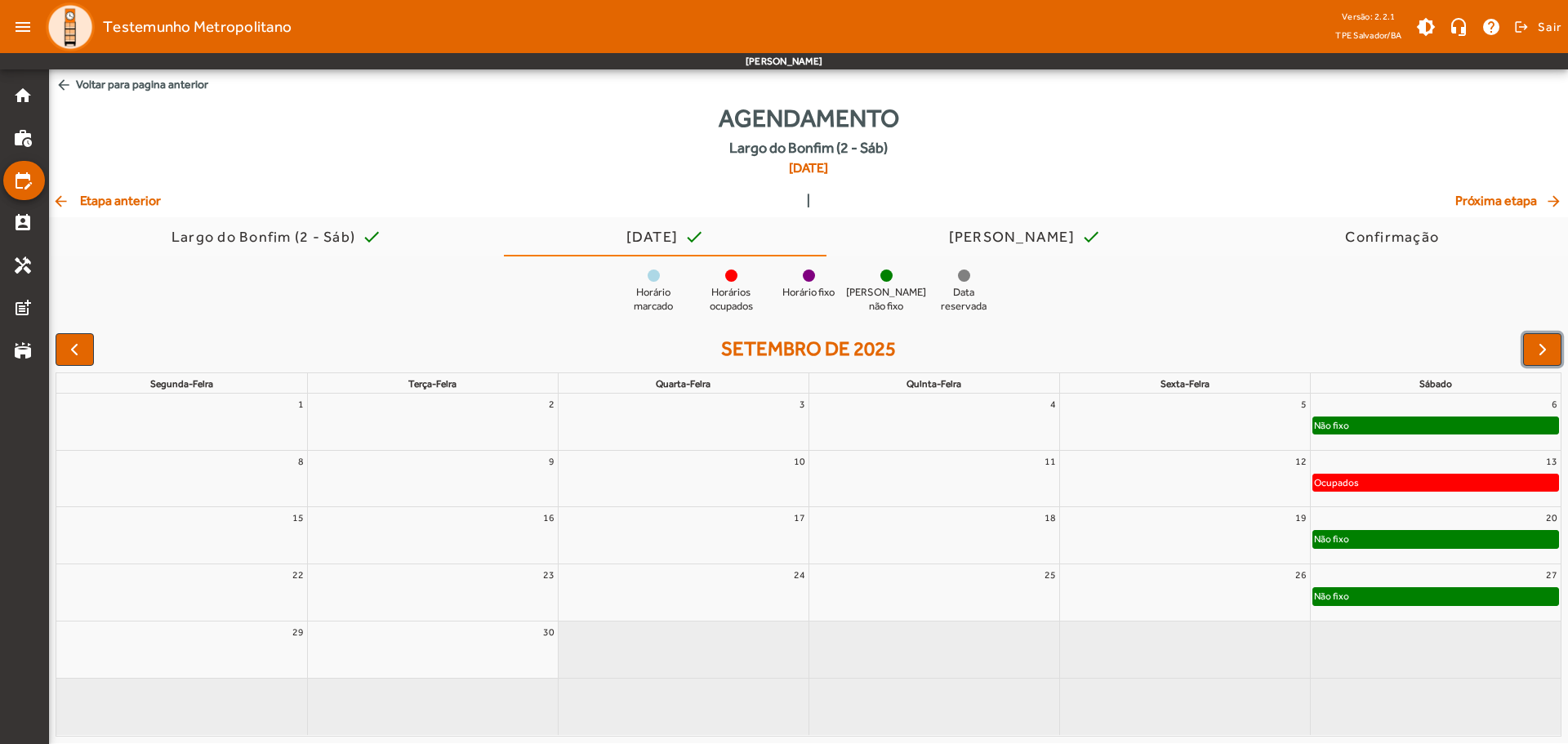
click at [1490, 542] on div "Não fixo" at bounding box center [1435, 539] width 245 height 16
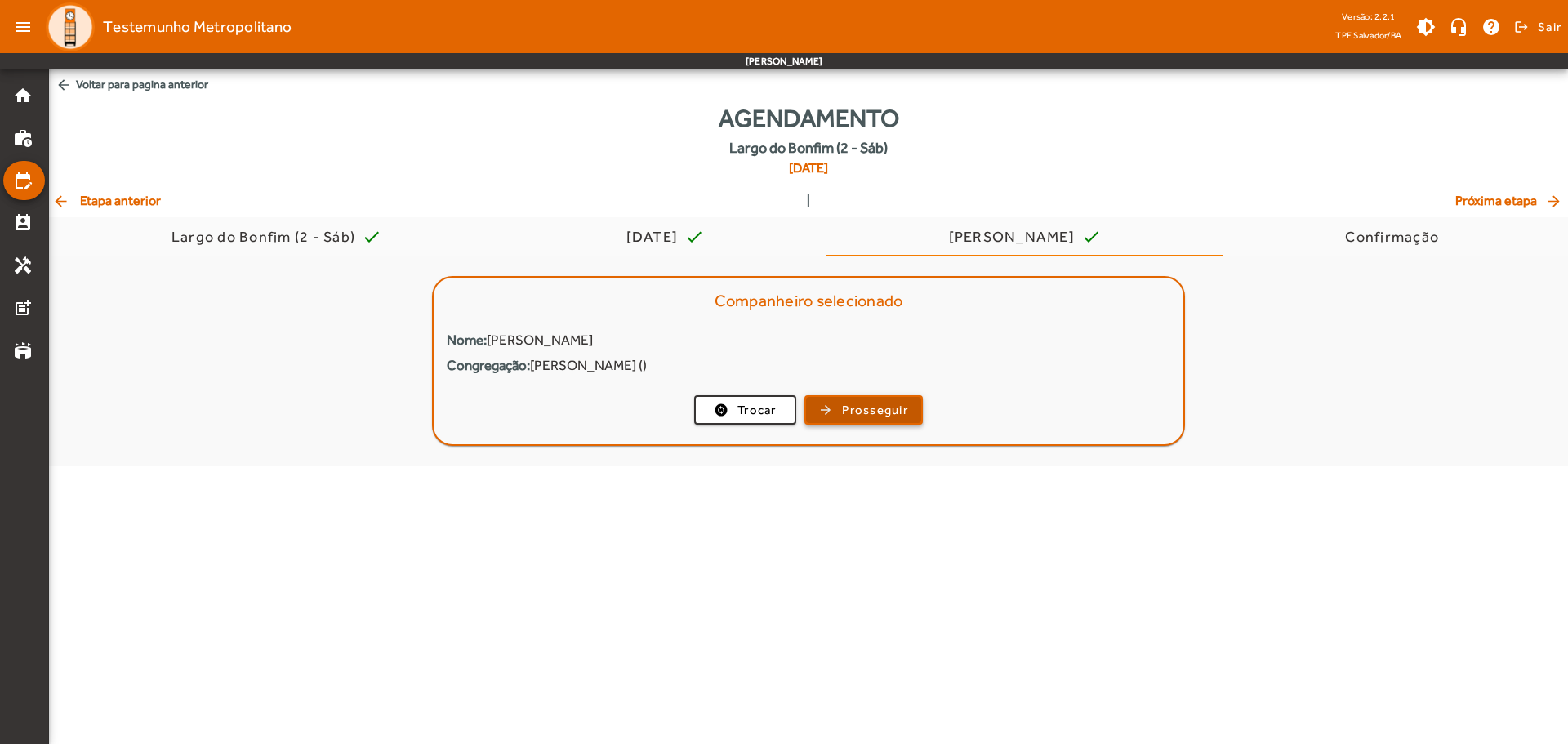
click at [876, 401] on span "Prosseguir" at bounding box center [875, 411] width 66 height 19
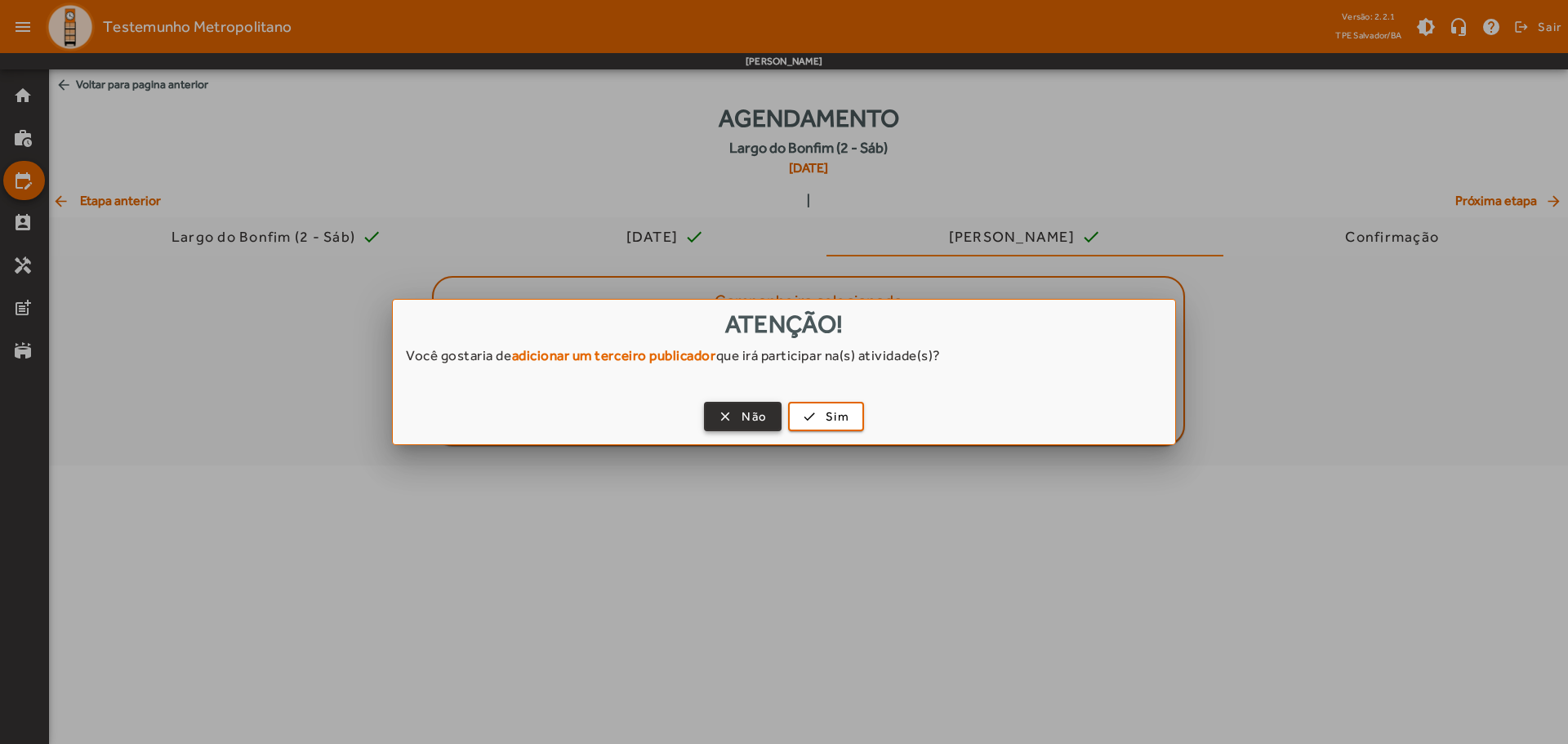
click at [741, 418] on span "Não" at bounding box center [754, 417] width 25 height 19
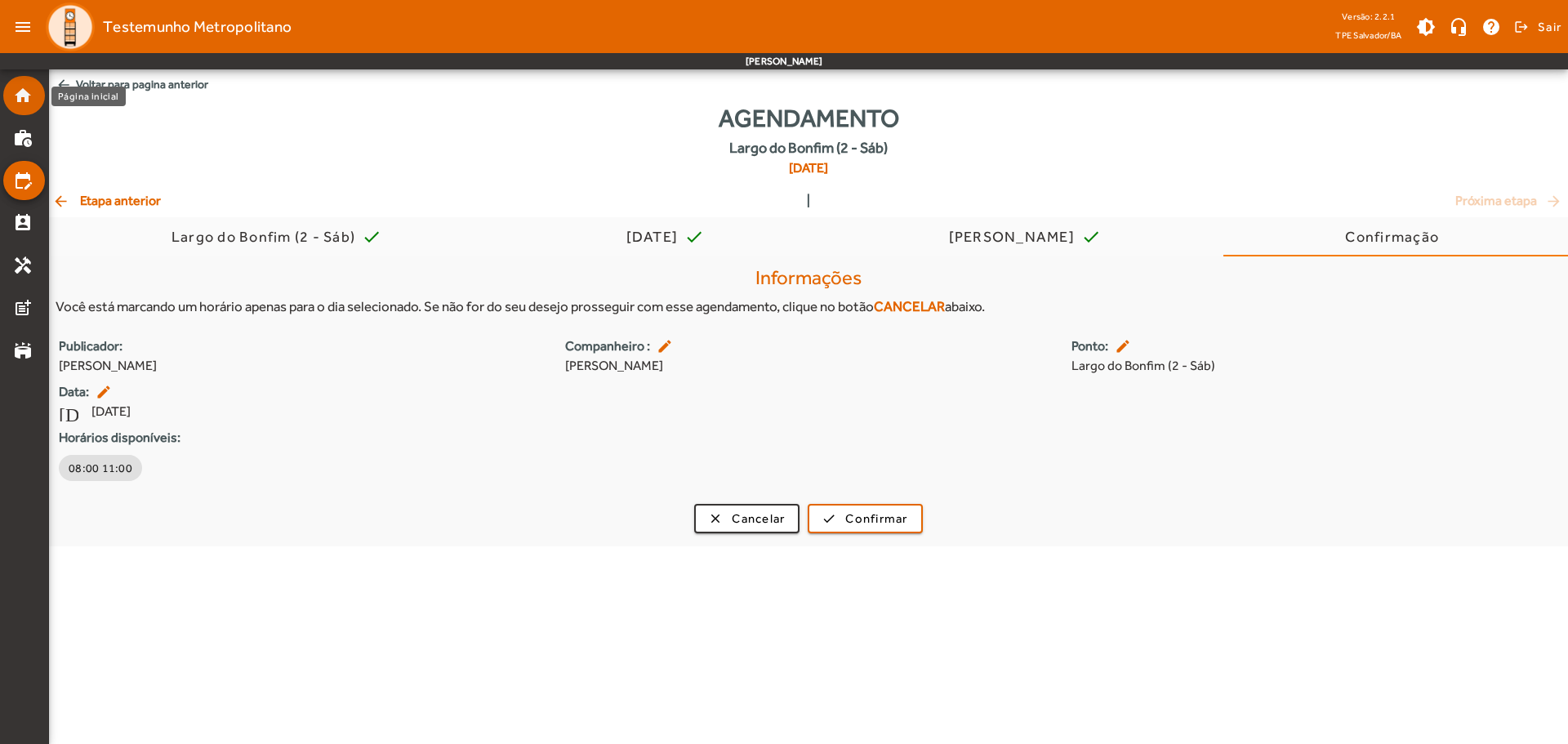
click at [20, 94] on mat-icon "home" at bounding box center [23, 95] width 19 height 19
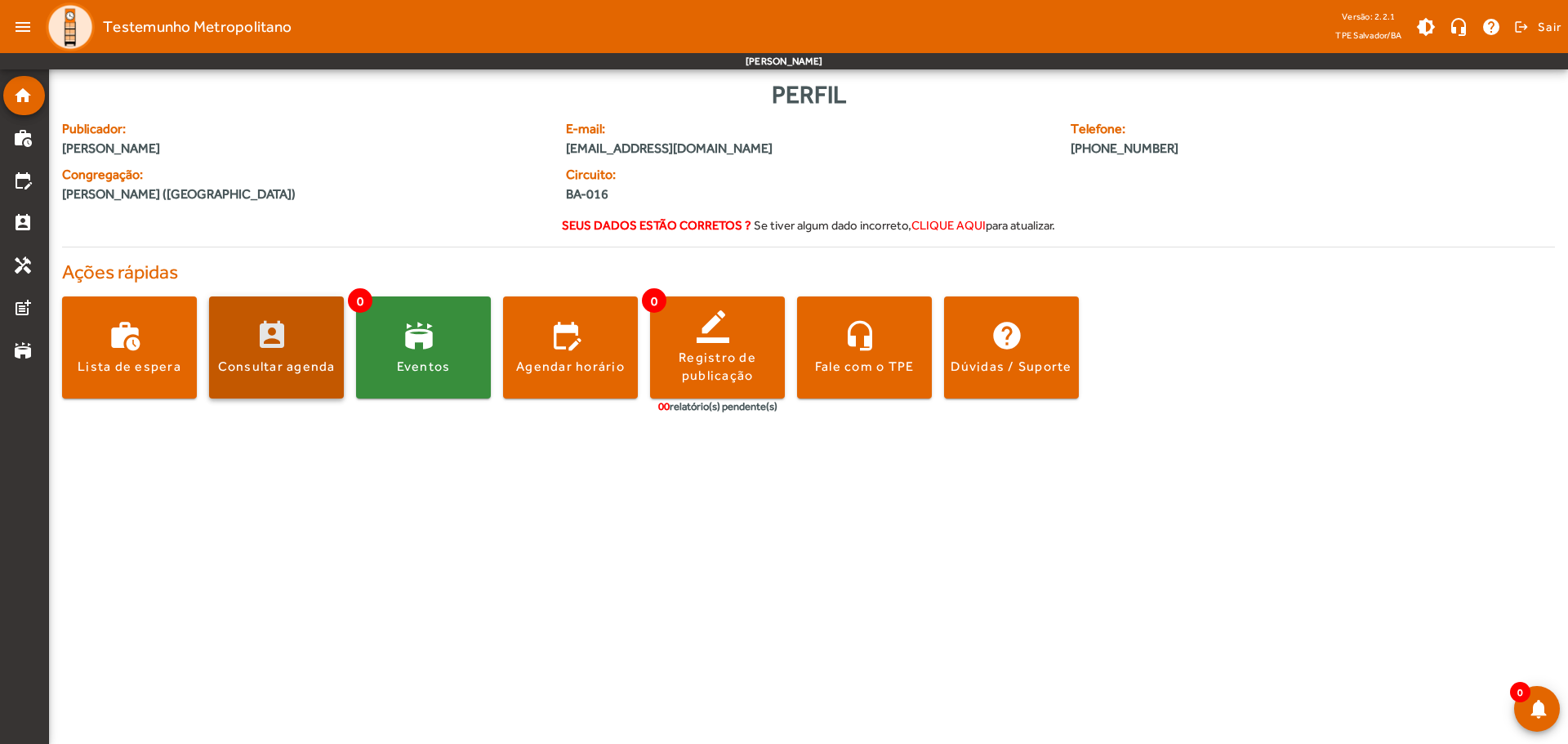
click at [326, 355] on span at bounding box center [276, 347] width 135 height 39
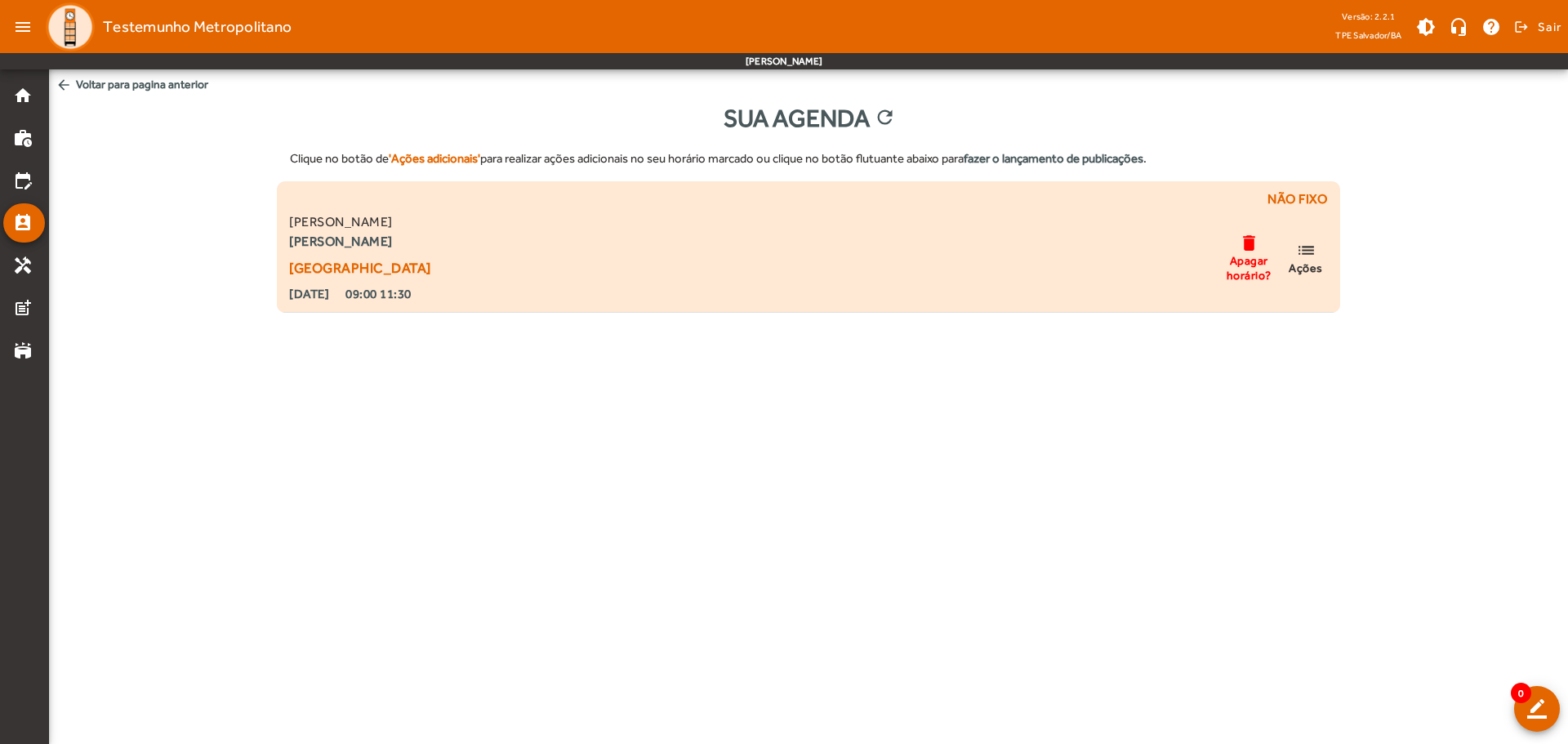
click at [1323, 255] on span "list Ações" at bounding box center [1305, 257] width 49 height 35
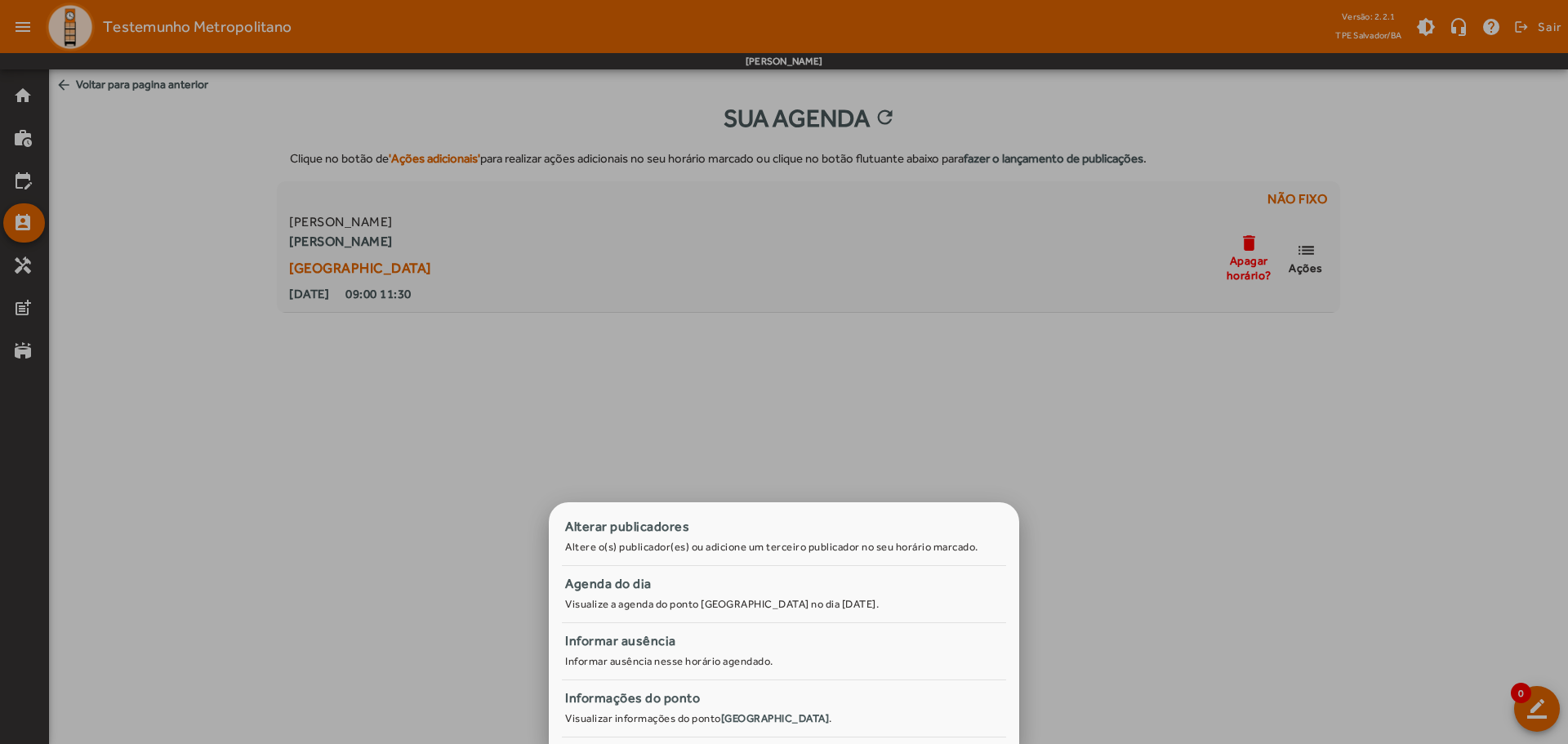
click at [1294, 529] on div at bounding box center [784, 372] width 1568 height 744
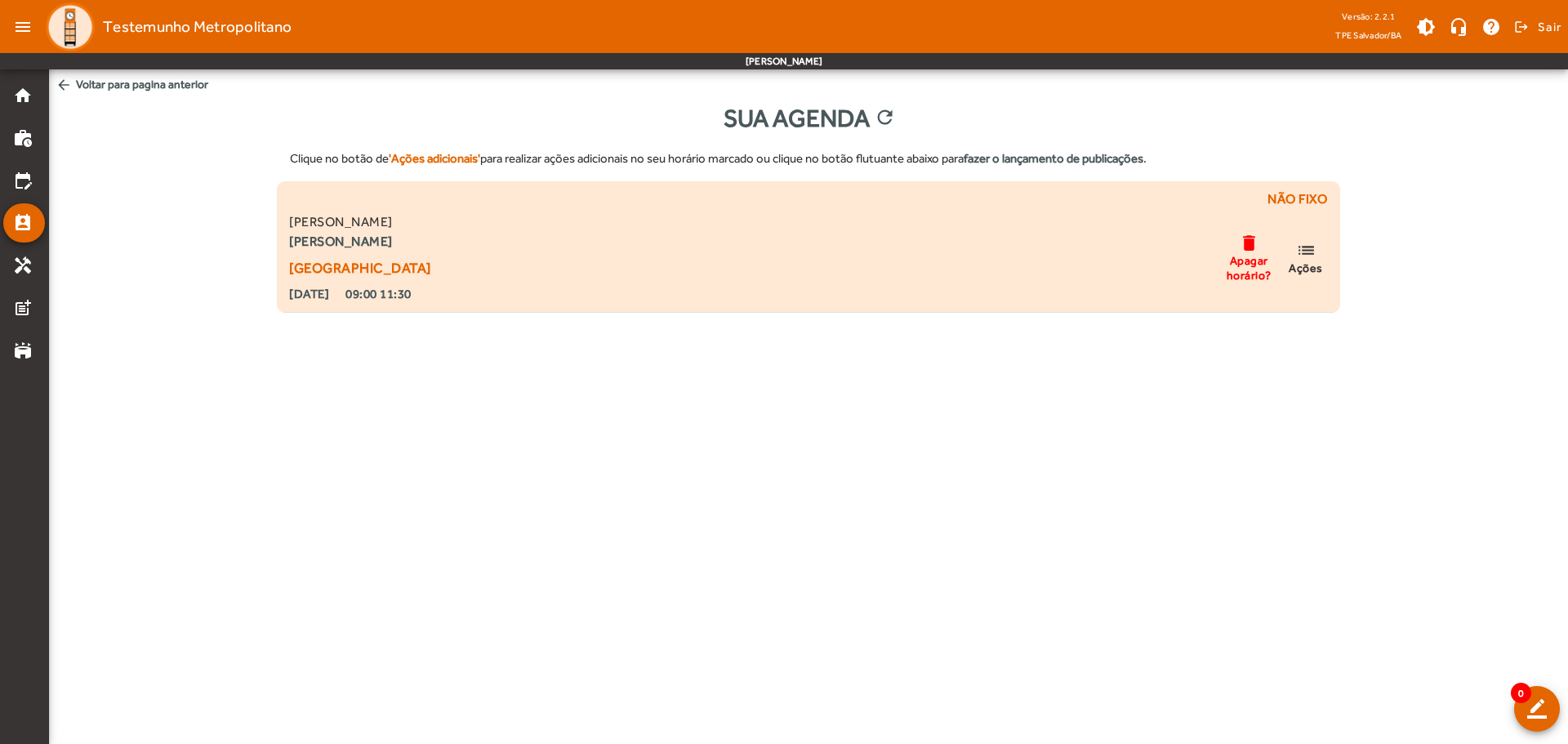
click at [1311, 245] on mat-icon "list" at bounding box center [1306, 249] width 19 height 20
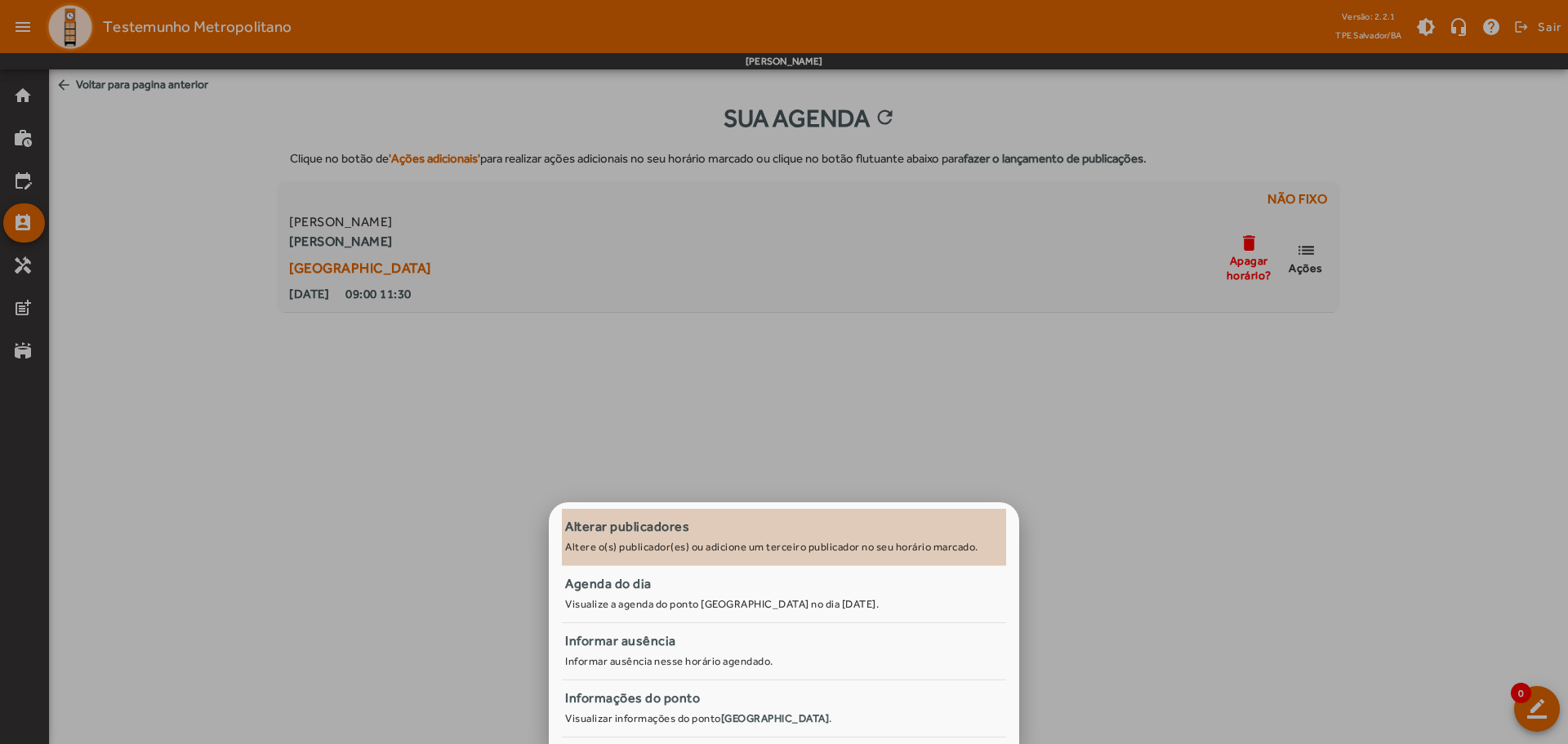
click at [745, 531] on div "Alterar publicadores" at bounding box center [784, 526] width 438 height 19
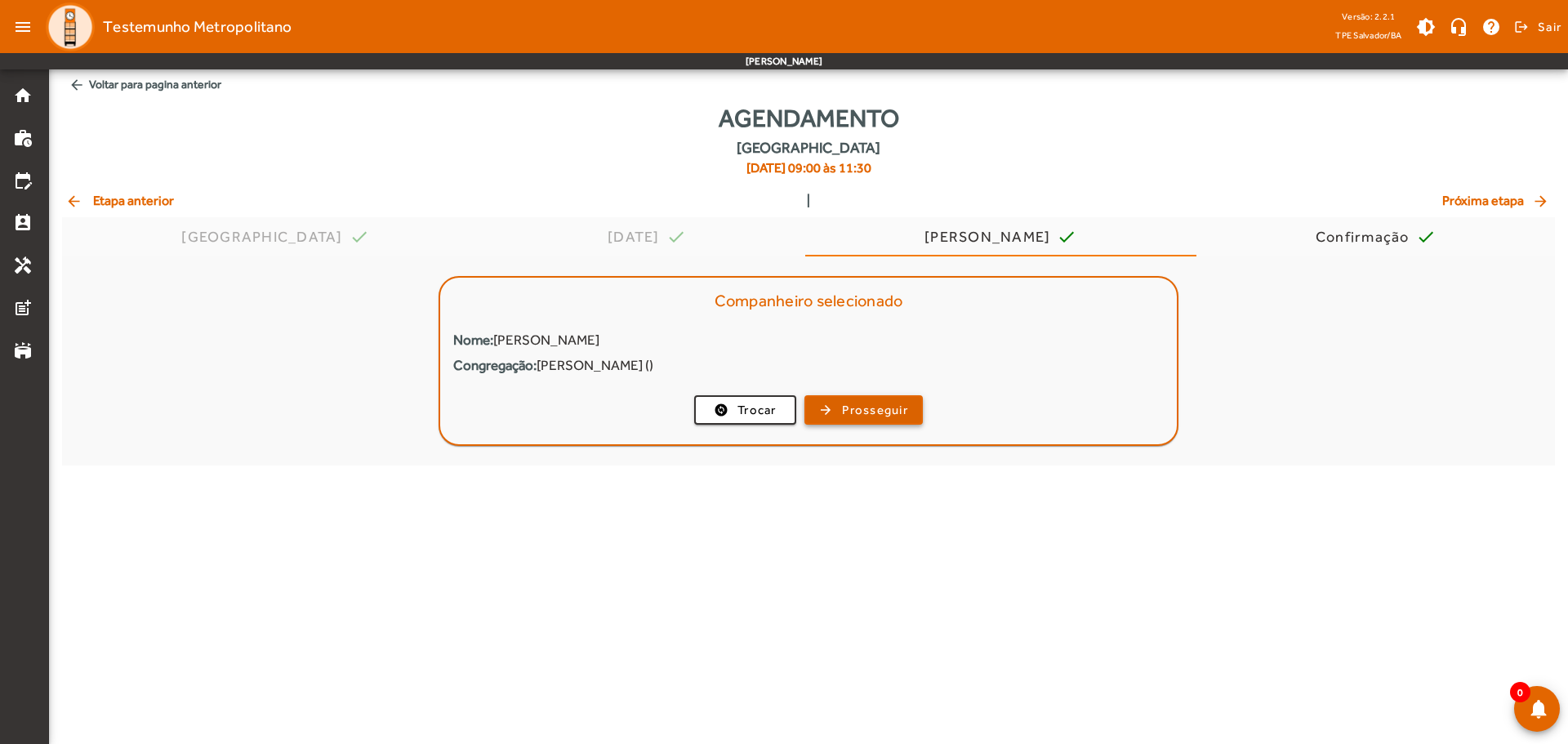
click at [871, 408] on span "Prosseguir" at bounding box center [875, 411] width 66 height 19
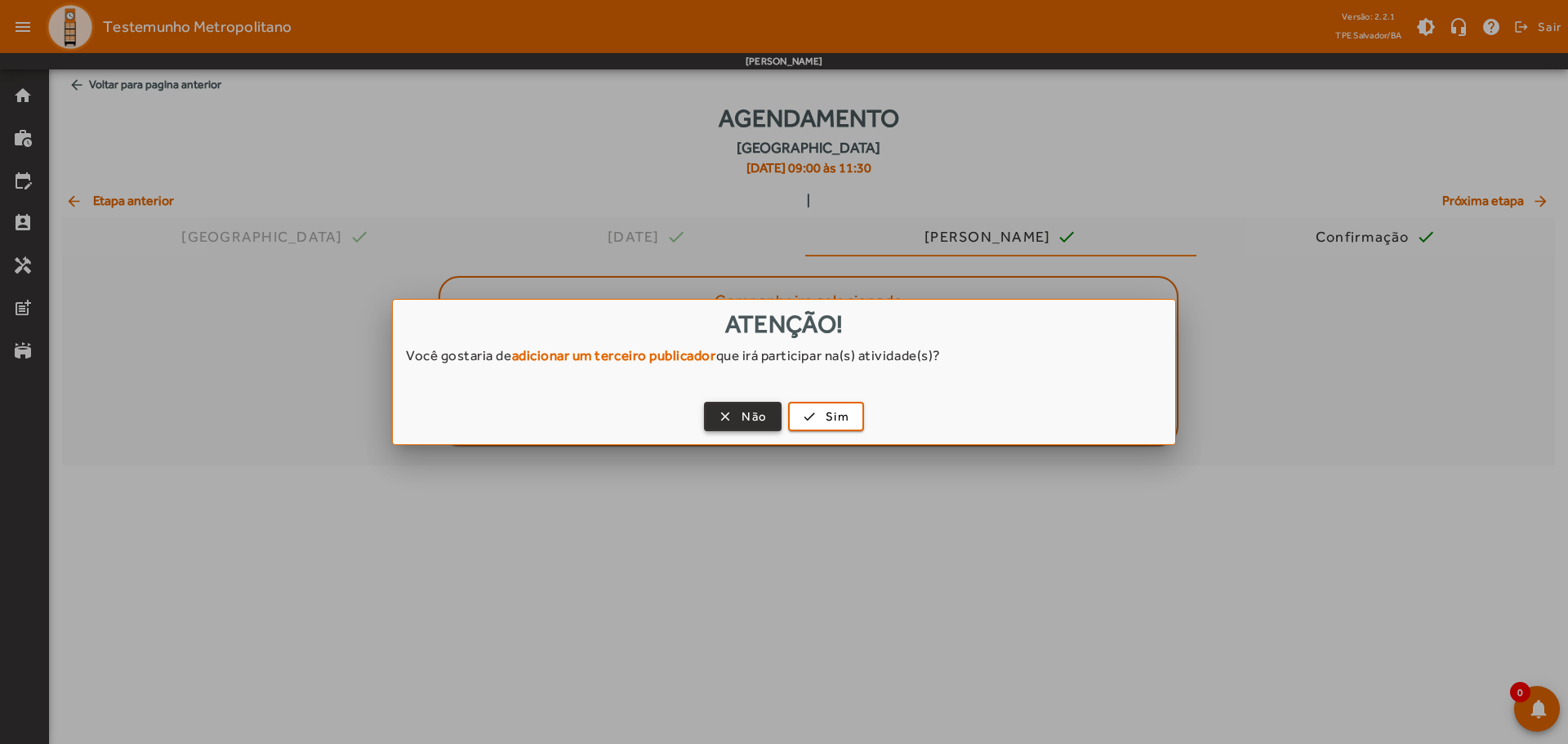
click at [751, 407] on span "Não" at bounding box center [754, 417] width 25 height 19
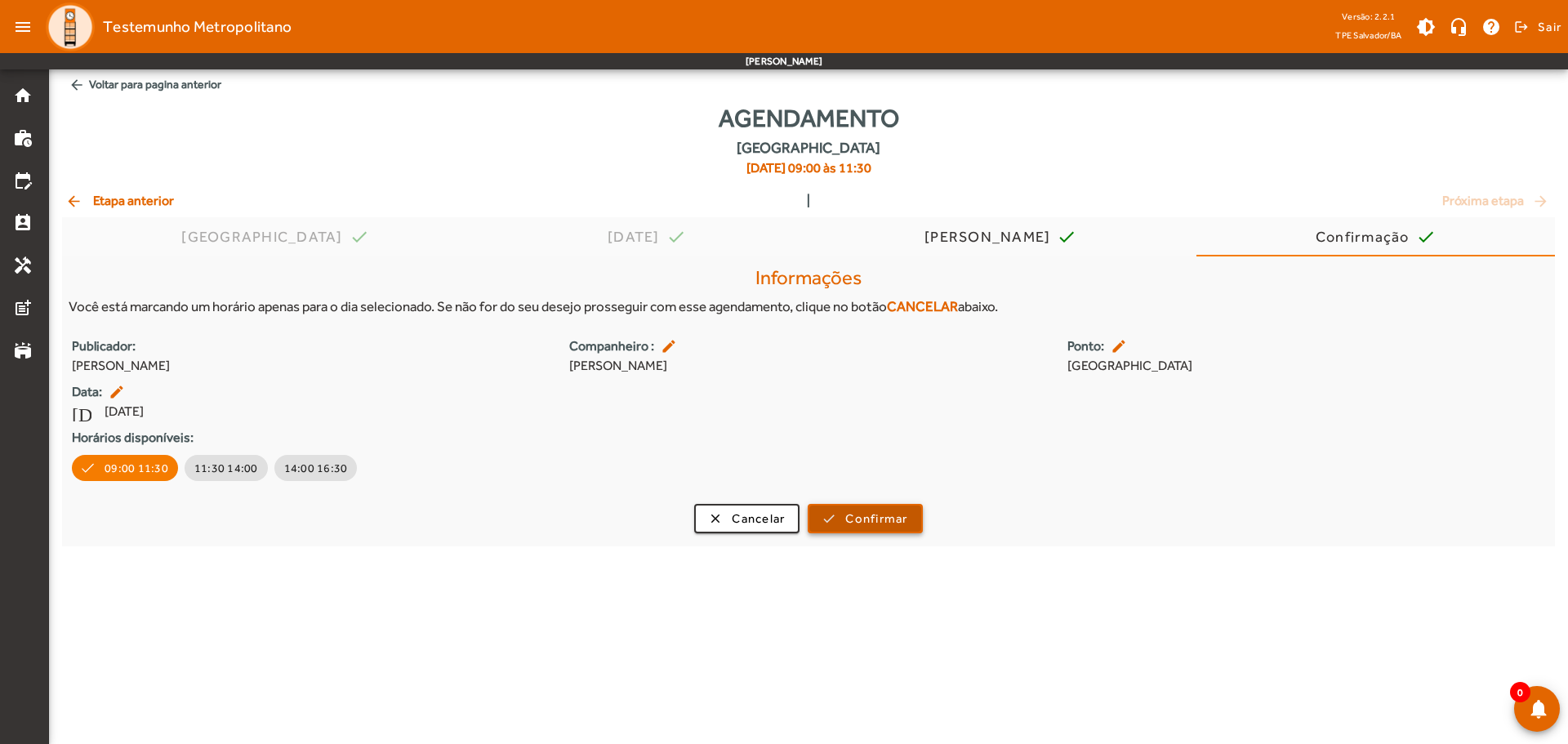
click at [919, 525] on span "submit" at bounding box center [864, 518] width 111 height 39
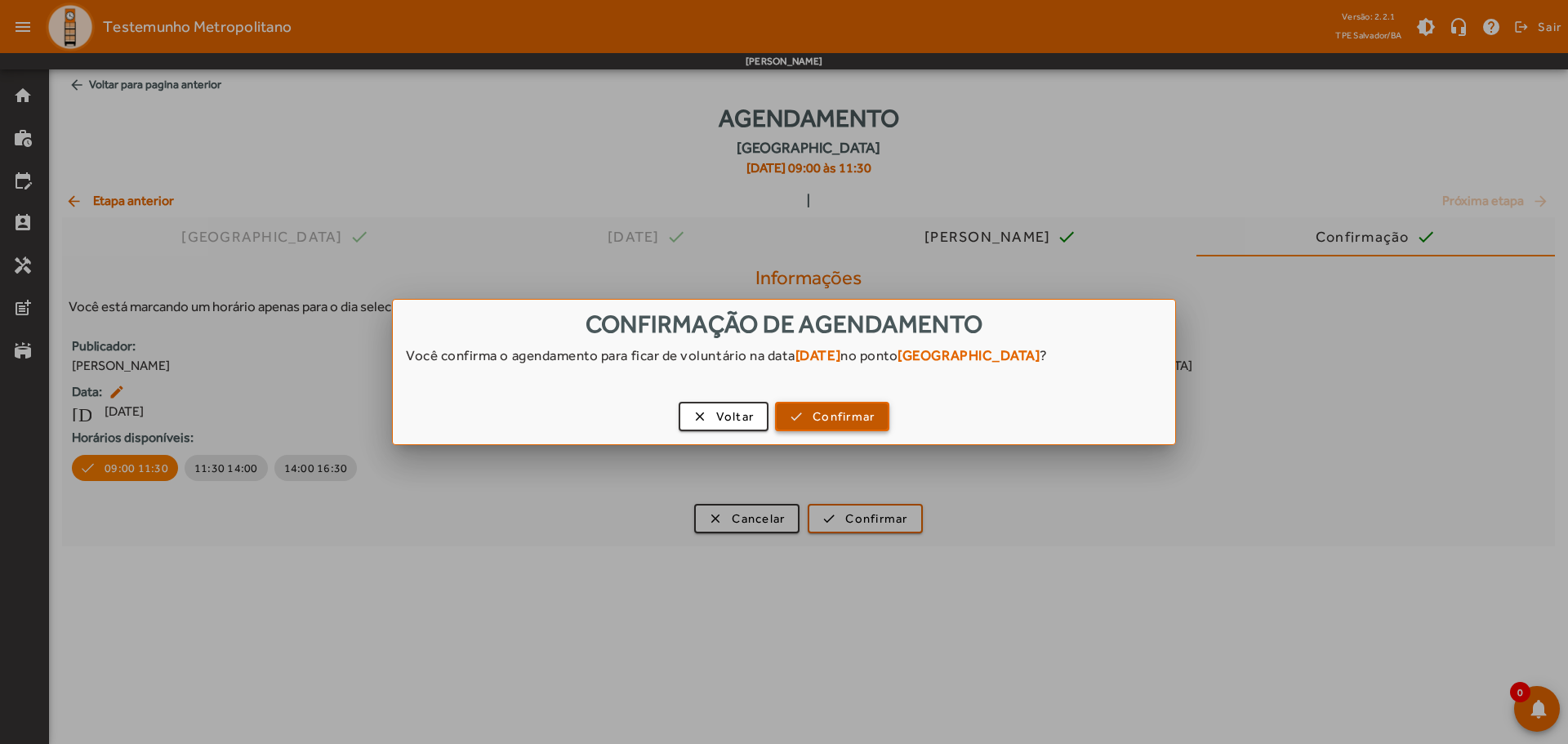
click at [866, 409] on span "Confirmar" at bounding box center [843, 417] width 62 height 19
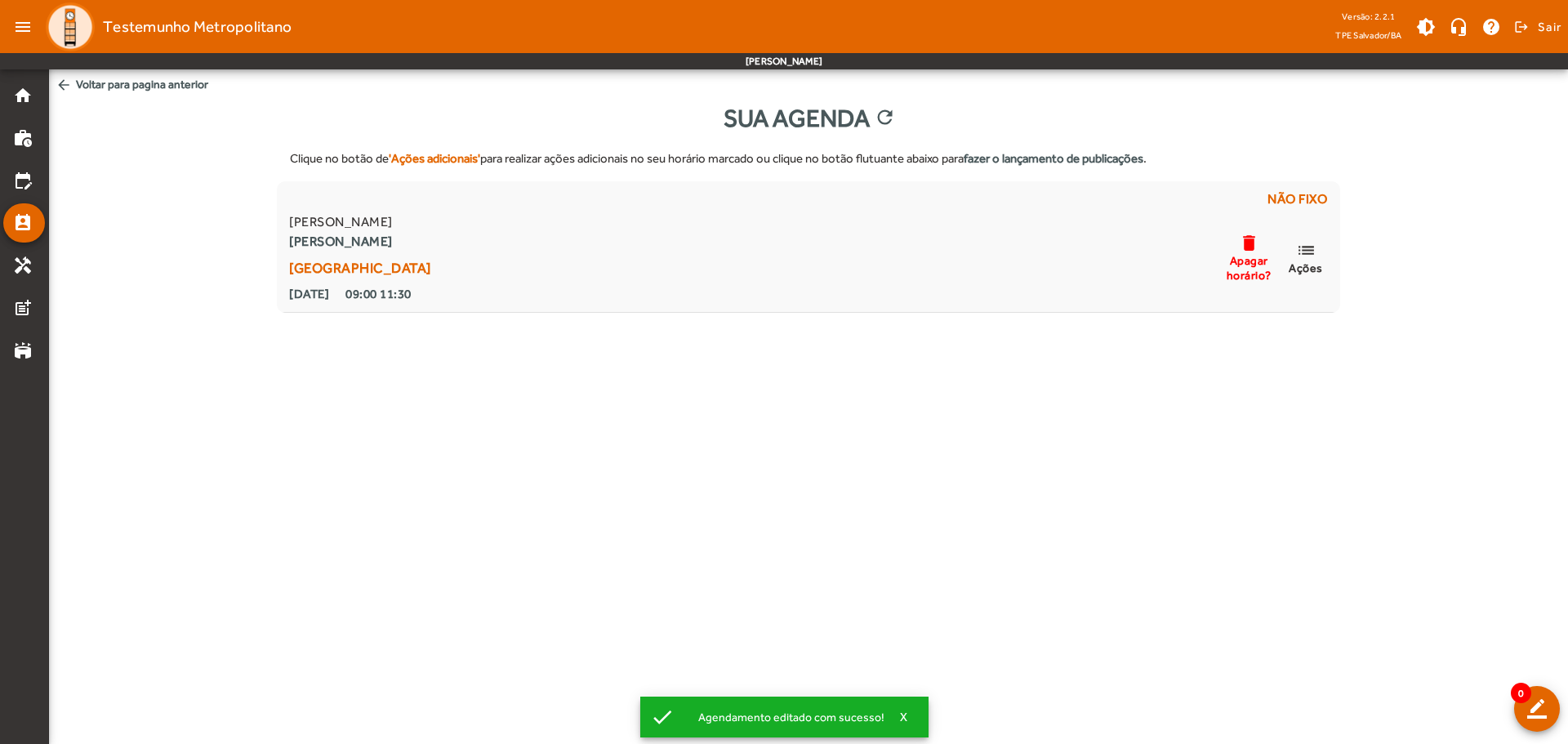
click at [870, 503] on body "menu Testemunho Metropolitano Versão: 2.2.1 TPE Salvador/BA brightness_medium h…" at bounding box center [784, 372] width 1568 height 744
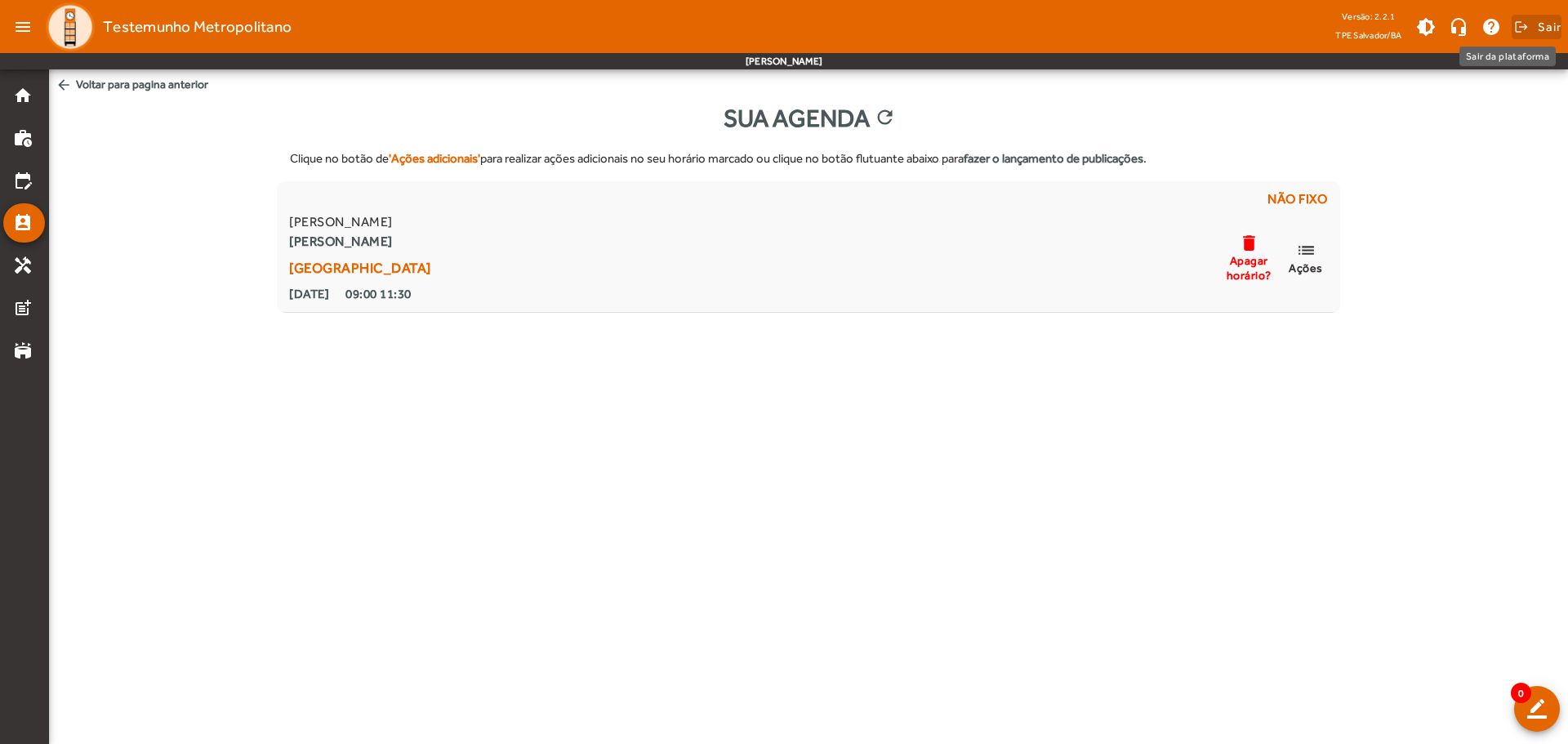
click at [1529, 24] on span at bounding box center [1537, 27] width 50 height 39
